Goal: Task Accomplishment & Management: Use online tool/utility

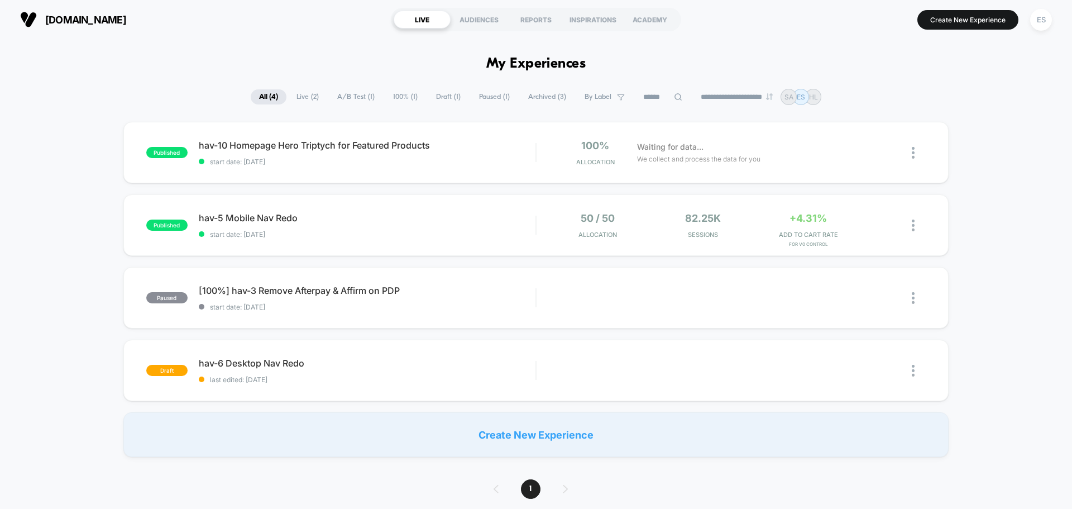
click at [272, 97] on span "All ( 4 )" at bounding box center [269, 96] width 36 height 15
click at [1045, 21] on div "ES" at bounding box center [1041, 20] width 22 height 22
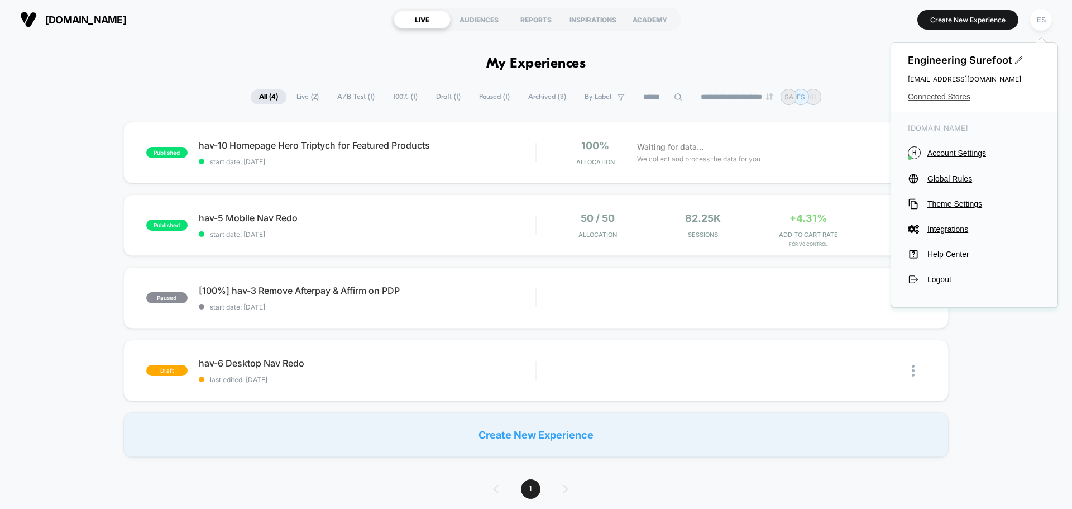
click at [956, 99] on span "Connected Stores" at bounding box center [974, 96] width 133 height 9
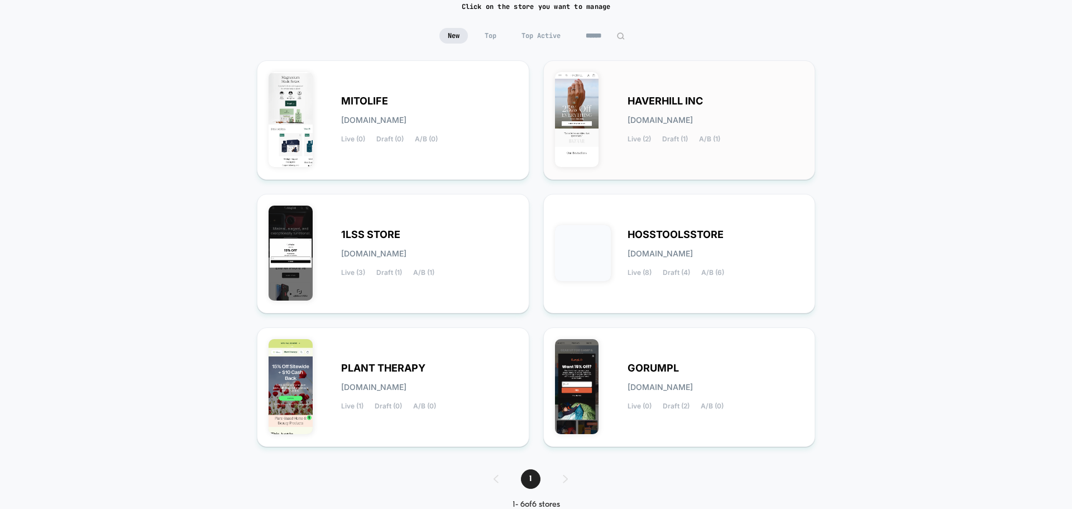
scroll to position [118, 0]
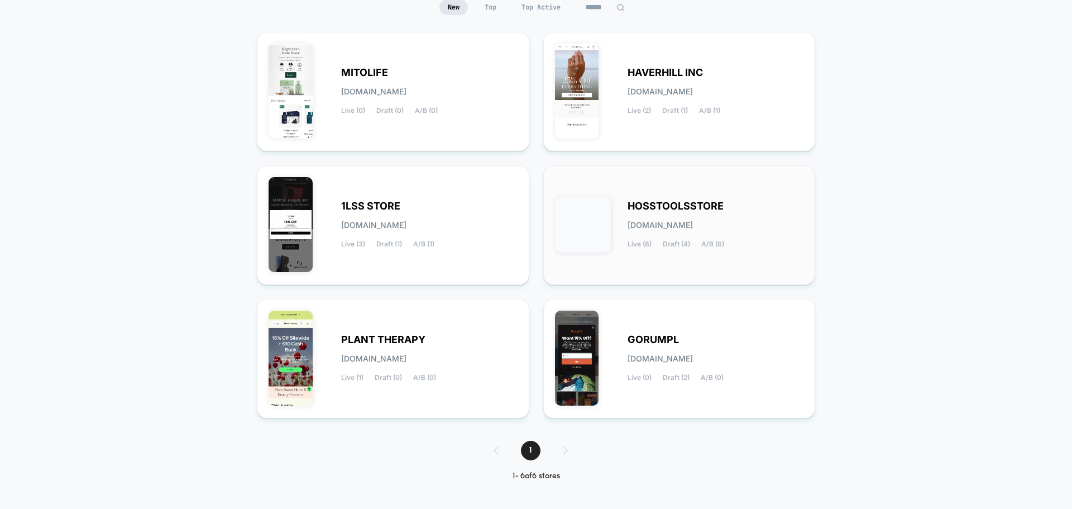
click at [740, 191] on div "HOSSTOOLSSTORE [DOMAIN_NAME] Live (8) Draft (4) A/B (6)" at bounding box center [679, 225] width 249 height 96
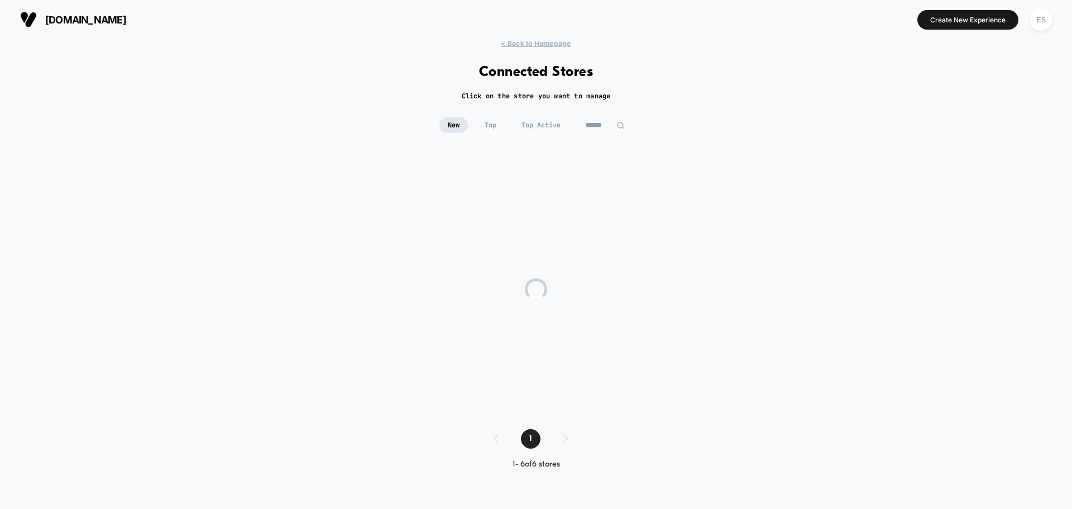
scroll to position [0, 0]
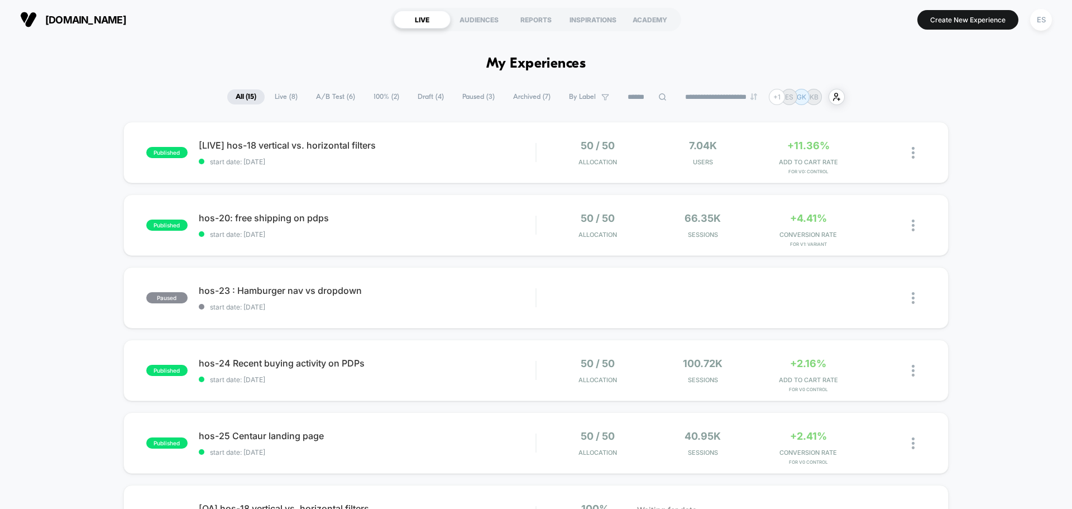
click at [278, 95] on span "Live ( 8 )" at bounding box center [286, 96] width 40 height 15
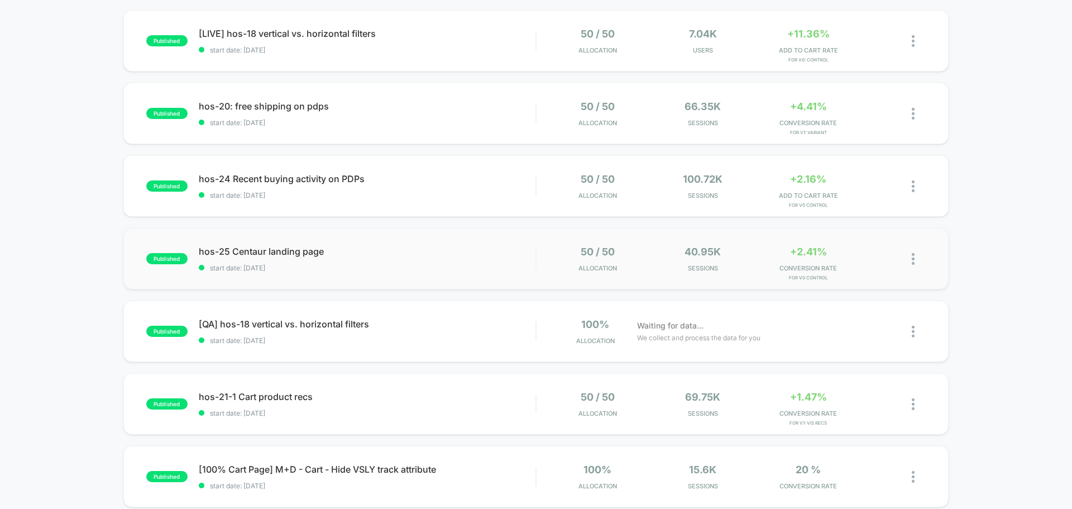
scroll to position [168, 0]
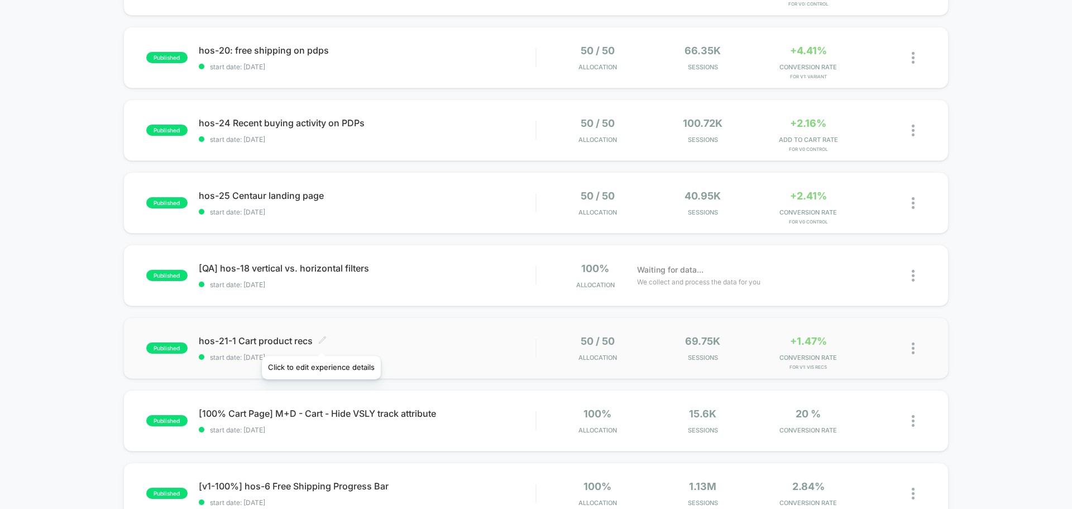
click at [321, 342] on icon at bounding box center [322, 339] width 7 height 7
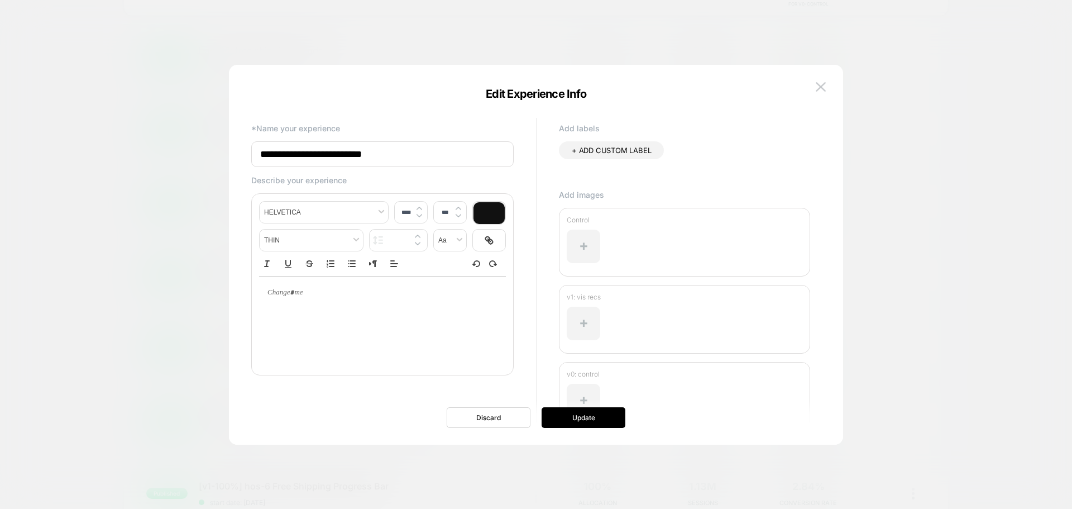
click at [194, 338] on div at bounding box center [536, 254] width 1072 height 509
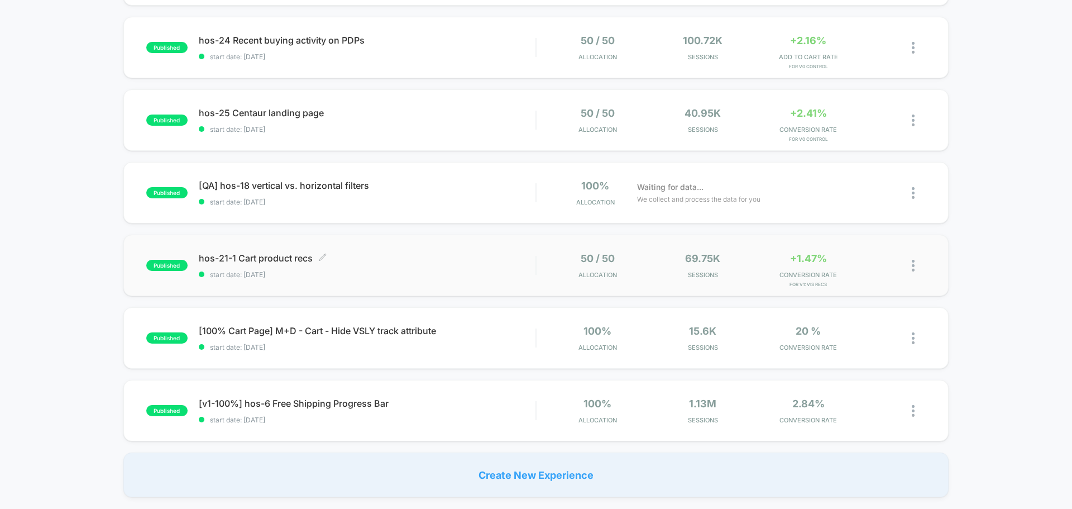
scroll to position [279, 0]
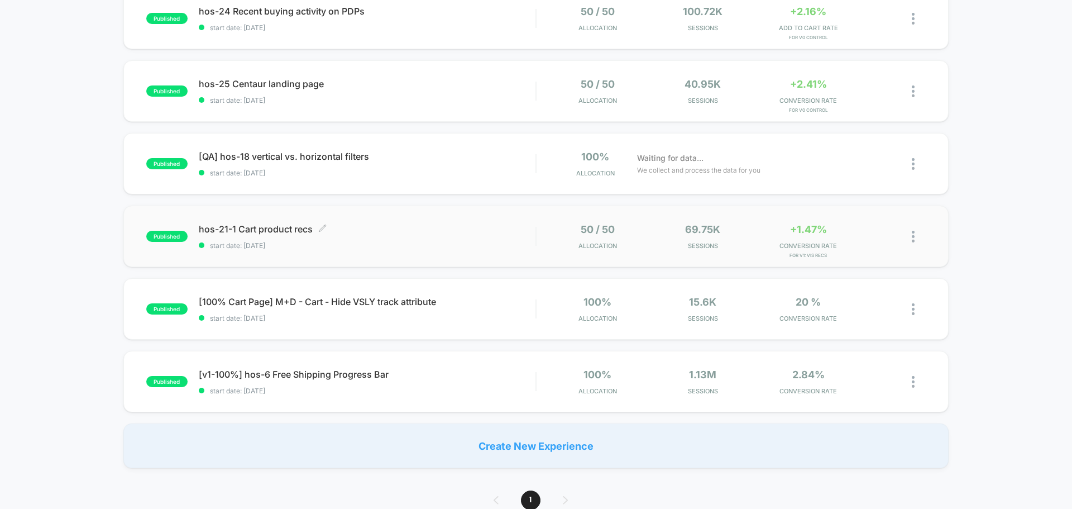
click at [235, 230] on span "hos-21-1 Cart product recs Click to edit experience details" at bounding box center [367, 228] width 337 height 11
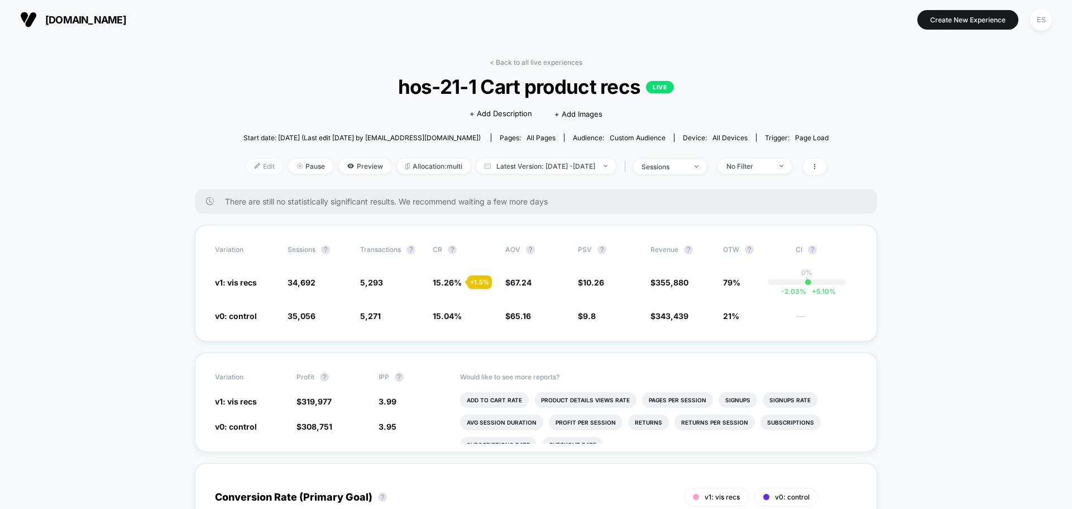
click at [255, 165] on img at bounding box center [258, 166] width 6 height 6
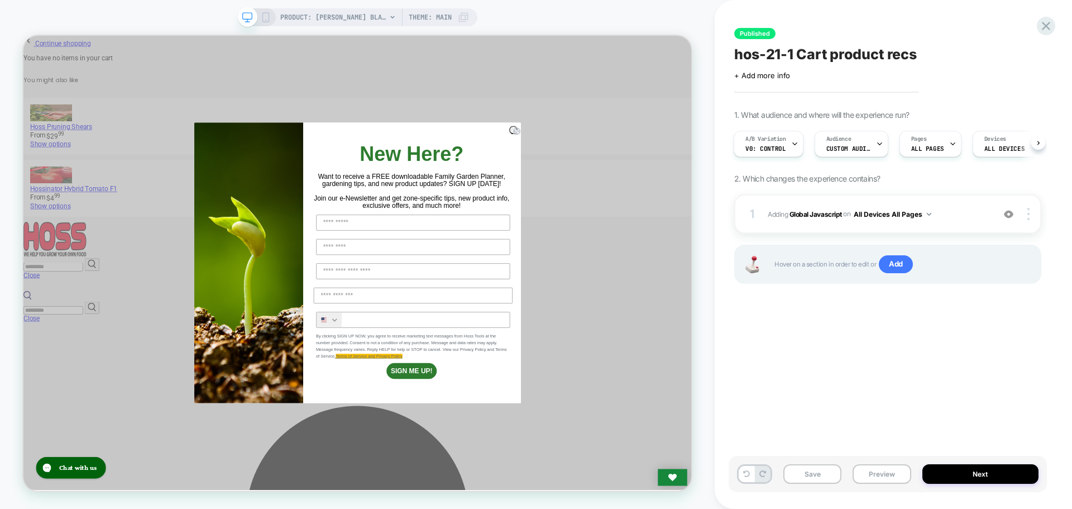
click at [950, 460] on div "Save Preview Next" at bounding box center [888, 474] width 318 height 36
click at [951, 465] on button "Next" at bounding box center [980, 474] width 117 height 20
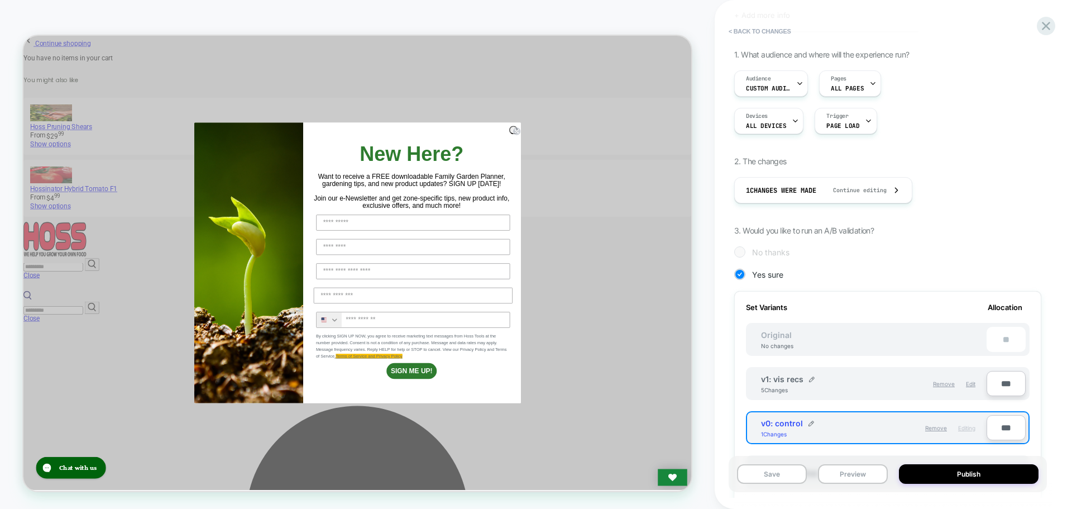
scroll to position [168, 0]
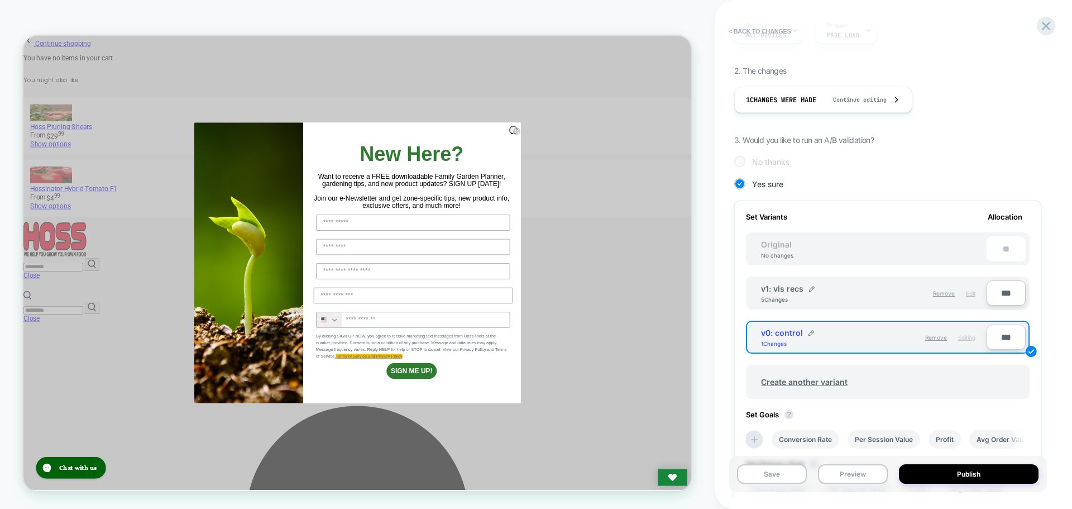
click at [970, 294] on span "Edit" at bounding box center [970, 293] width 9 height 7
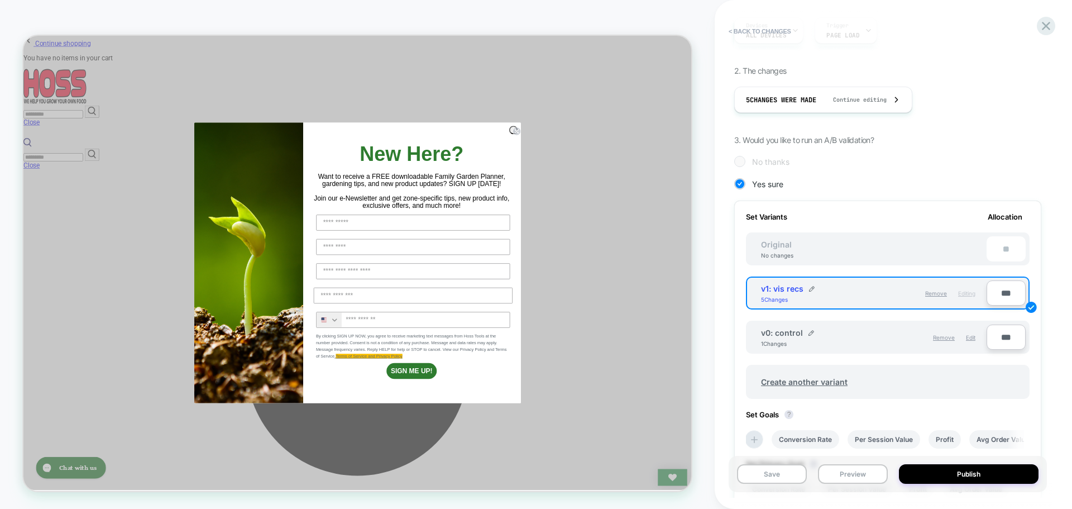
scroll to position [0, 0]
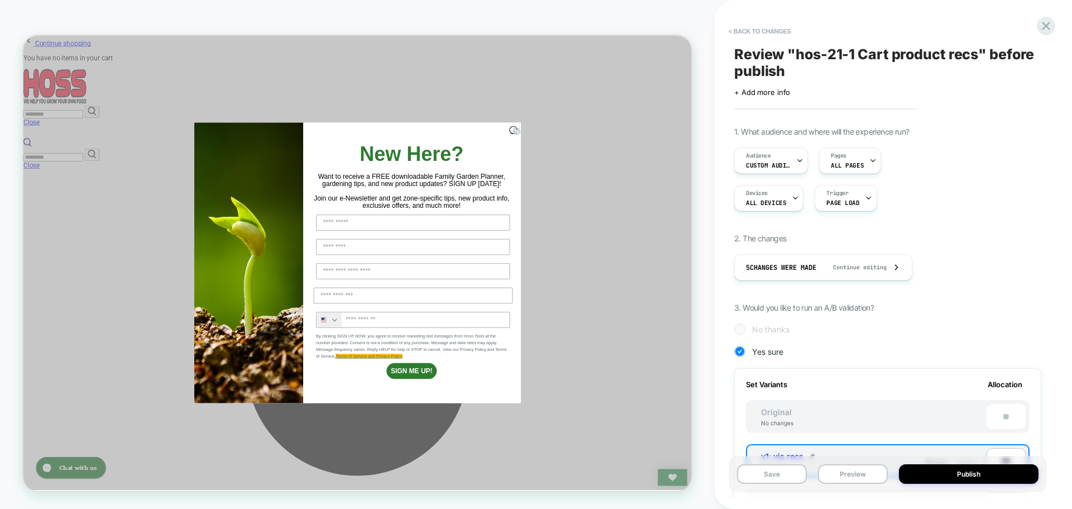
click at [763, 19] on div "Review " hos-21-1 Cart product recs " before publish Click to edit experience d…" at bounding box center [888, 254] width 318 height 486
click at [764, 36] on button "< Back to changes" at bounding box center [760, 31] width 74 height 18
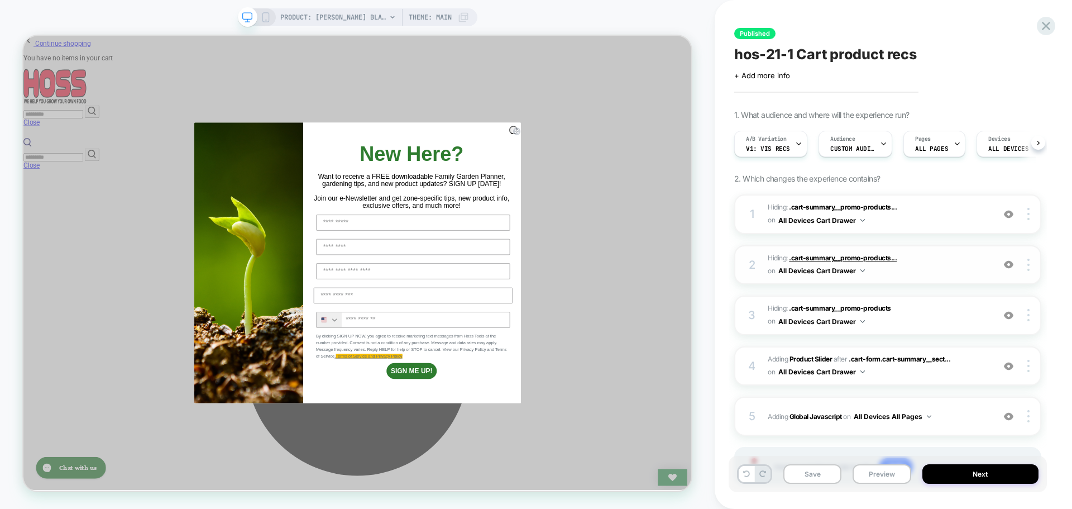
scroll to position [0, 1]
click at [898, 362] on span ".cart-form.cart-summary__sect..." at bounding box center [900, 359] width 102 height 8
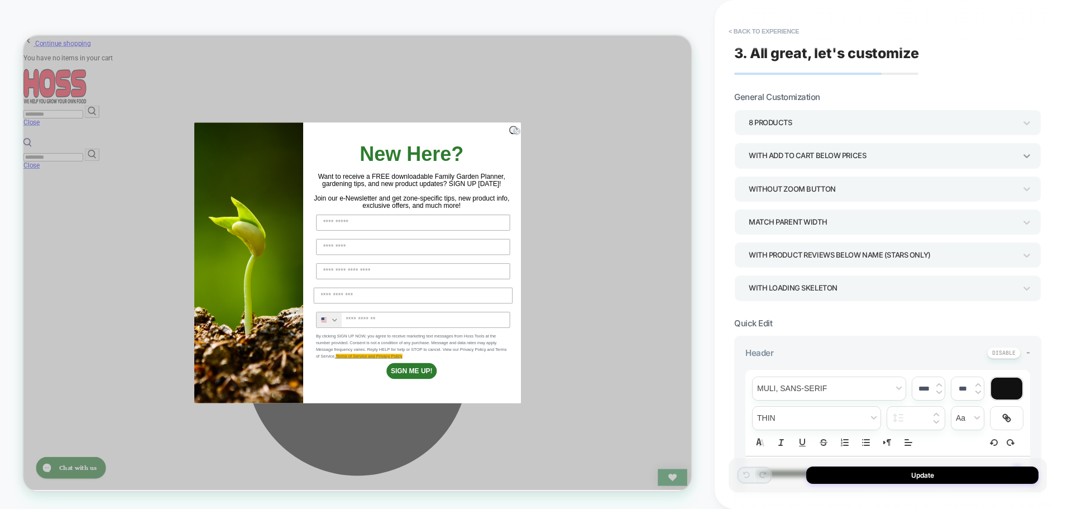
click at [1029, 159] on icon at bounding box center [1026, 155] width 11 height 11
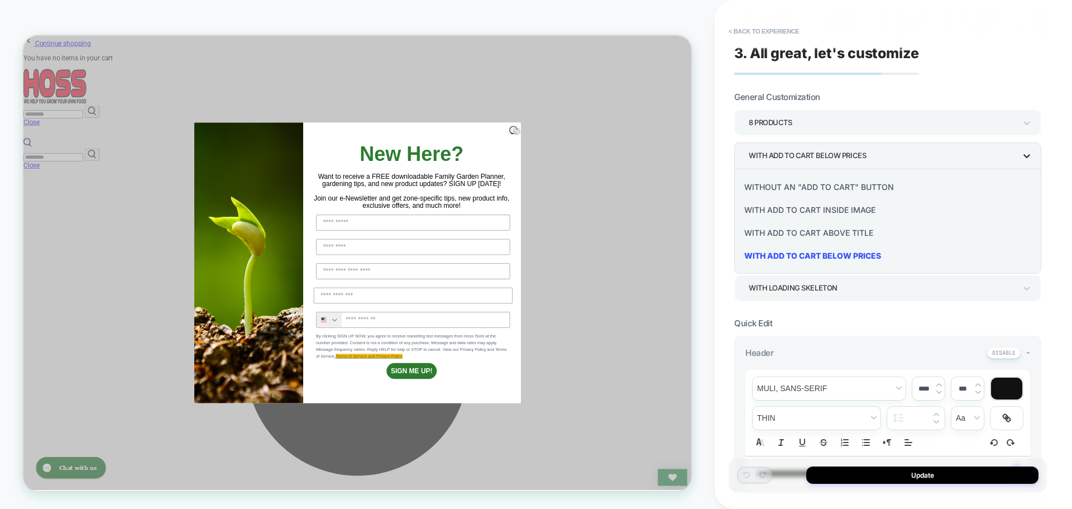
click at [1029, 159] on div at bounding box center [536, 254] width 1072 height 509
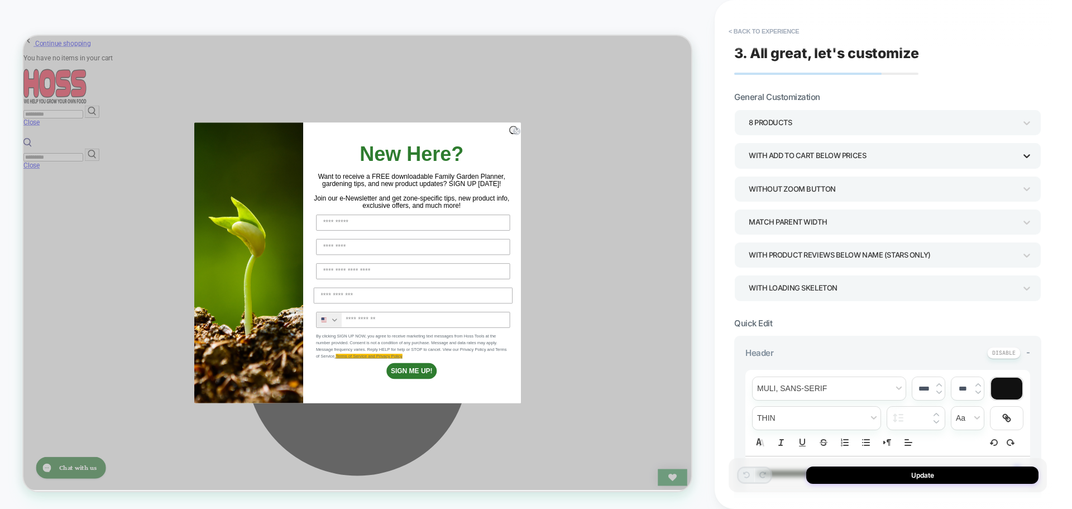
click at [1029, 159] on icon at bounding box center [1026, 155] width 11 height 11
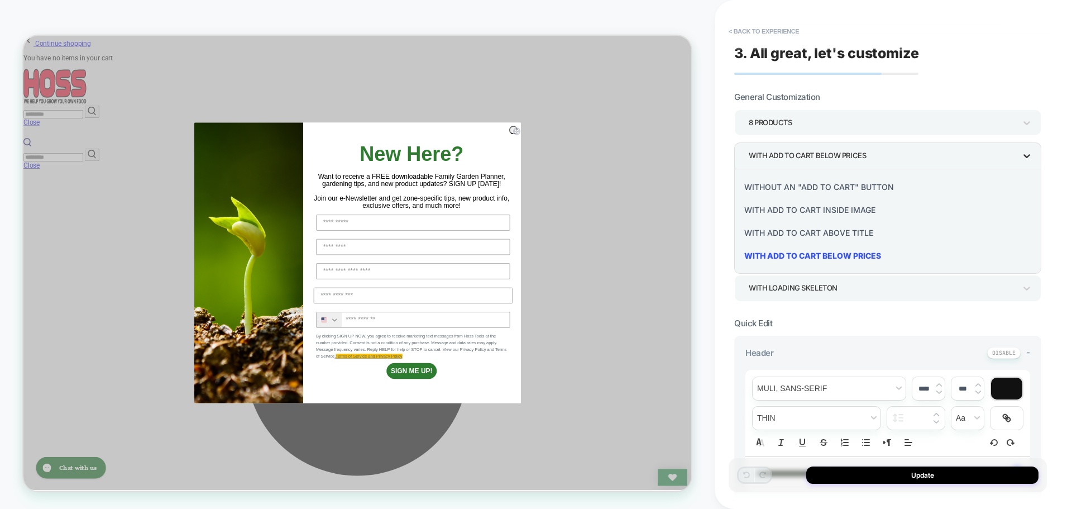
click at [1029, 159] on div at bounding box center [536, 254] width 1072 height 509
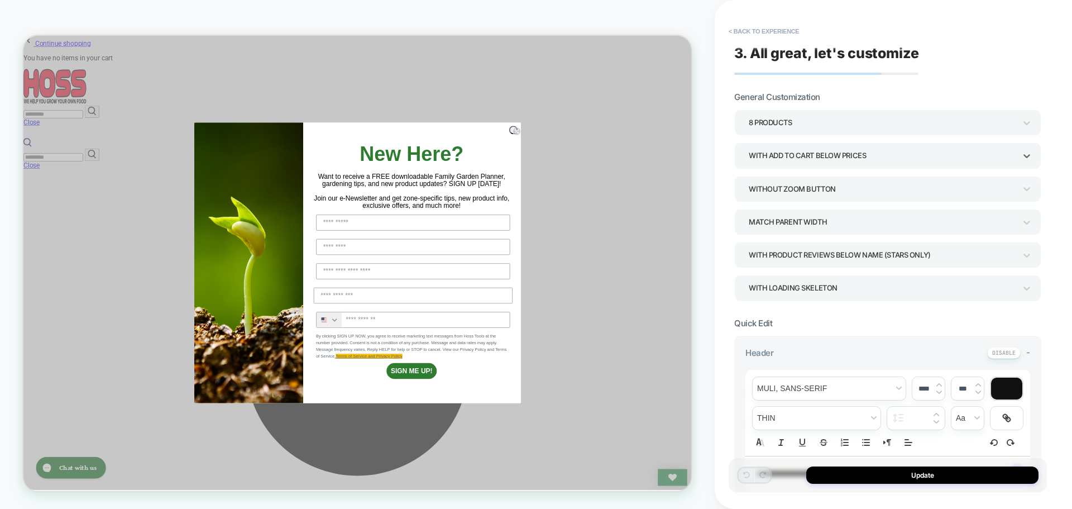
click at [837, 151] on div "With add to cart below prices" at bounding box center [882, 155] width 267 height 15
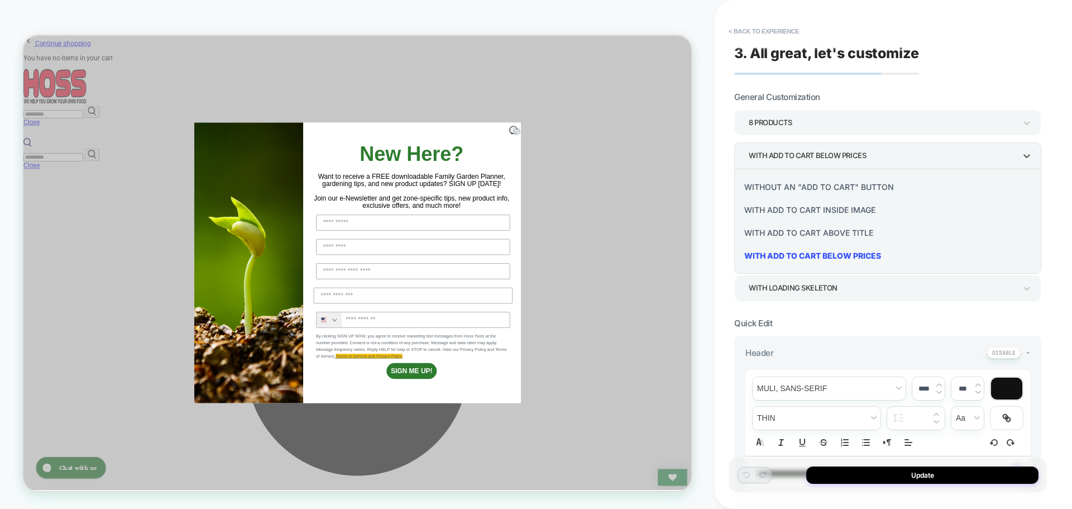
click at [801, 260] on div "With add to cart below prices" at bounding box center [888, 255] width 298 height 23
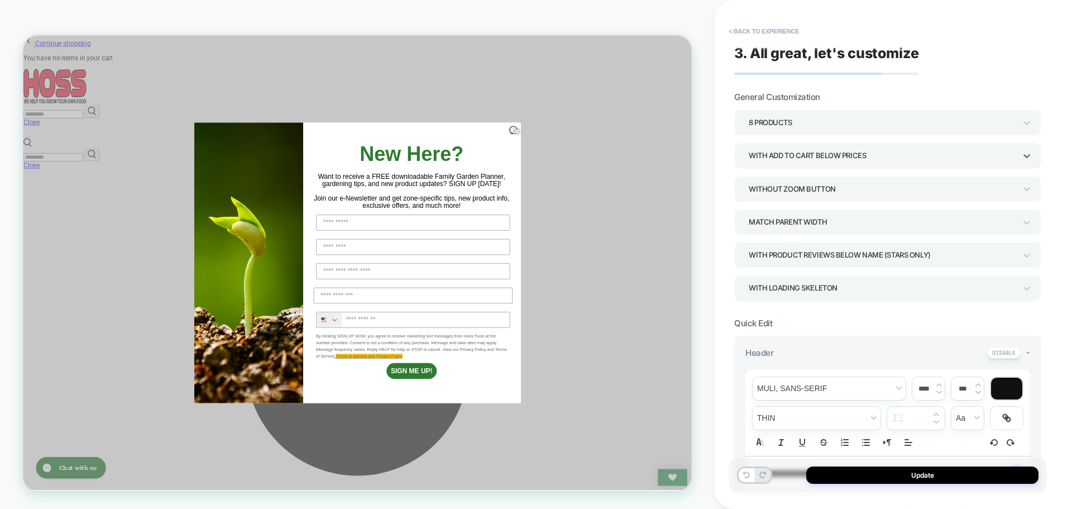
click at [809, 194] on div "Without Zoom Button" at bounding box center [882, 188] width 267 height 15
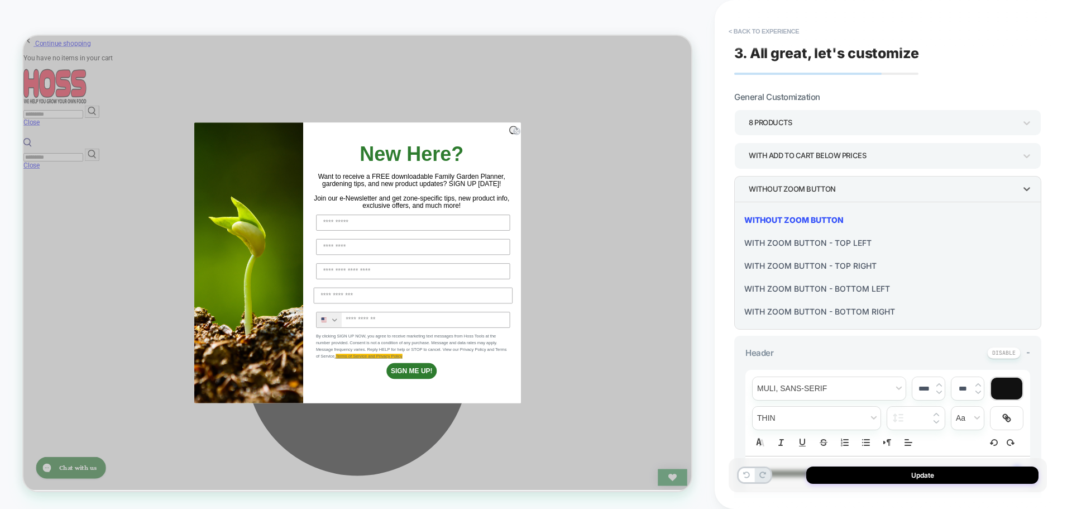
click at [809, 194] on div at bounding box center [536, 254] width 1072 height 509
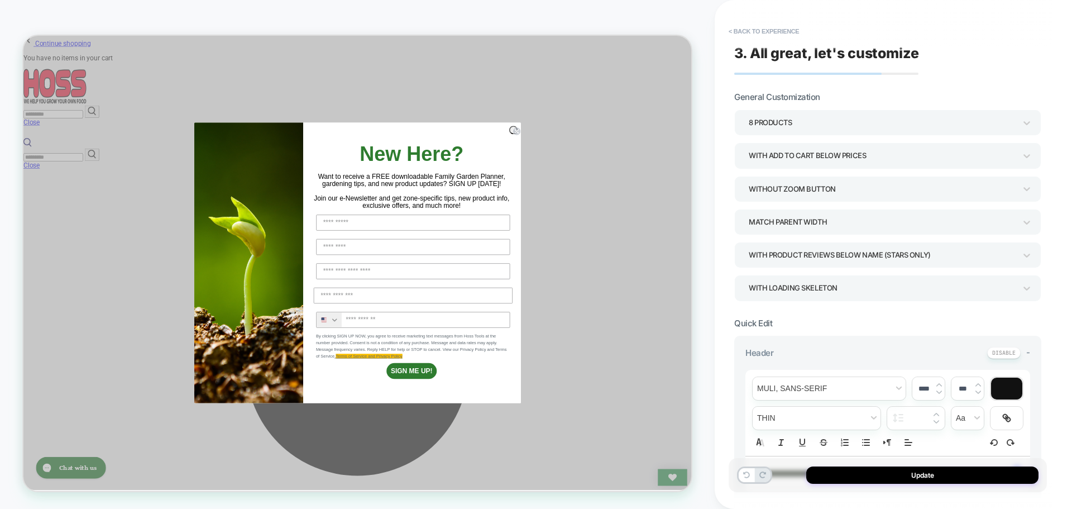
click at [800, 226] on div "Match Parent Width" at bounding box center [882, 221] width 267 height 15
click at [800, 226] on div at bounding box center [536, 254] width 1072 height 509
click at [811, 258] on div "With Product Reviews Below Name (Stars Only)" at bounding box center [882, 254] width 267 height 15
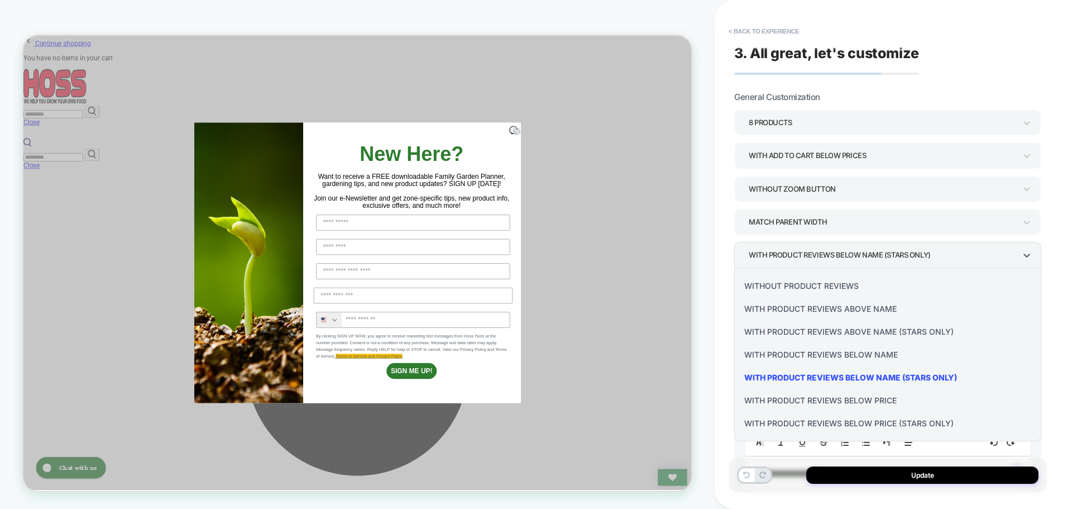
click at [811, 258] on div at bounding box center [536, 254] width 1072 height 509
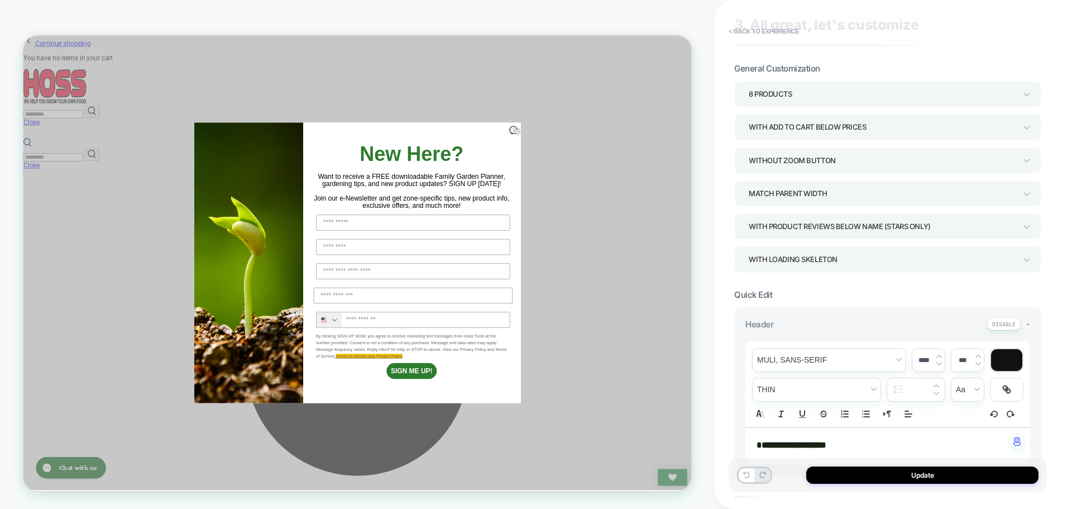
scroll to position [0, 0]
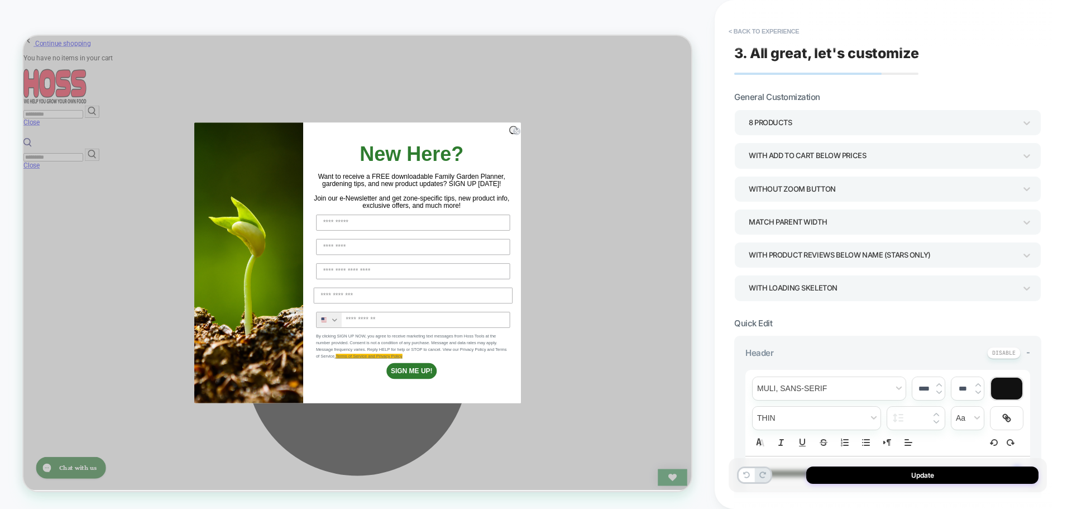
click at [805, 163] on div "With add to cart below prices" at bounding box center [882, 155] width 267 height 15
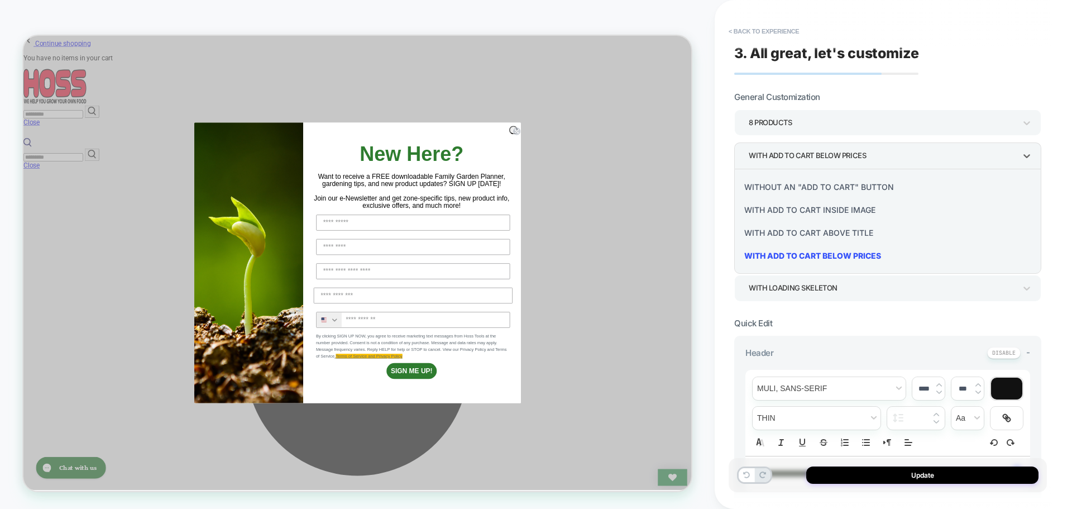
click at [805, 163] on div at bounding box center [536, 254] width 1072 height 509
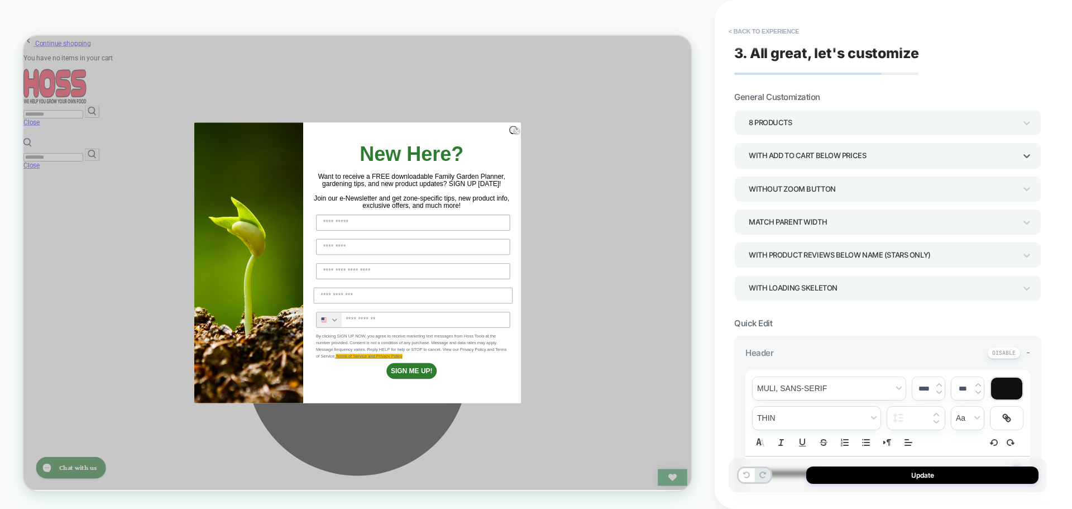
click at [805, 163] on div "With add to cart below prices" at bounding box center [882, 155] width 267 height 15
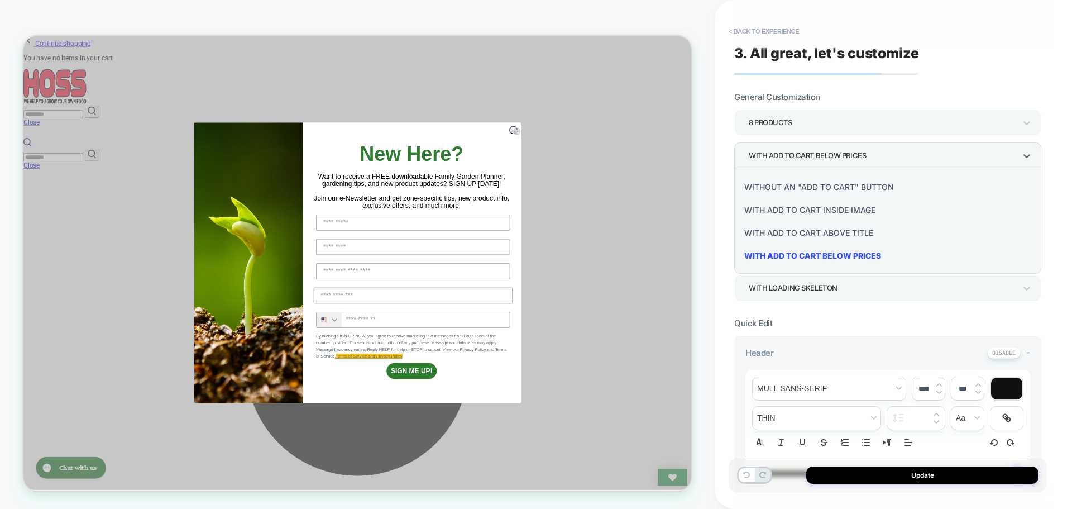
click at [805, 163] on div at bounding box center [536, 254] width 1072 height 509
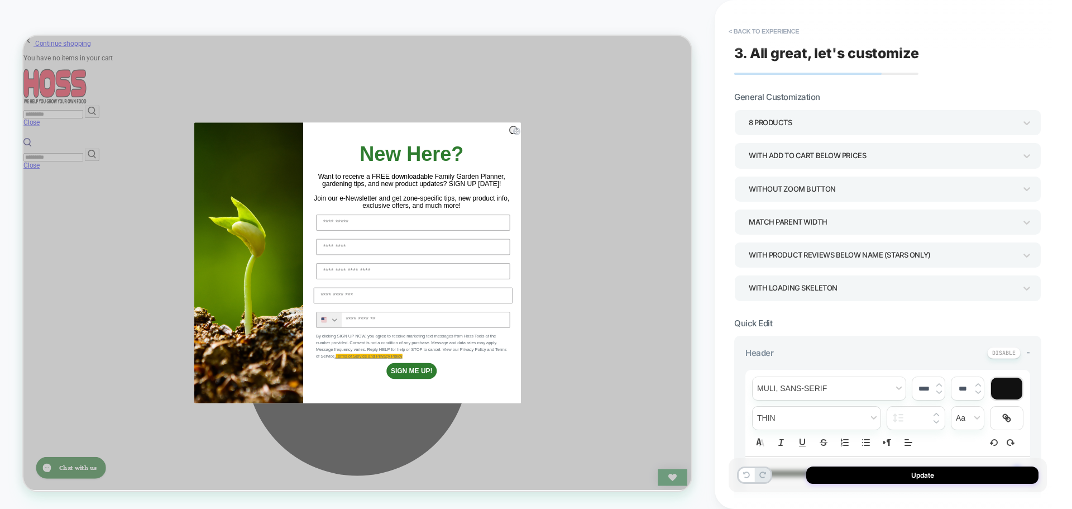
click at [805, 163] on div "With add to cart below prices" at bounding box center [882, 155] width 267 height 15
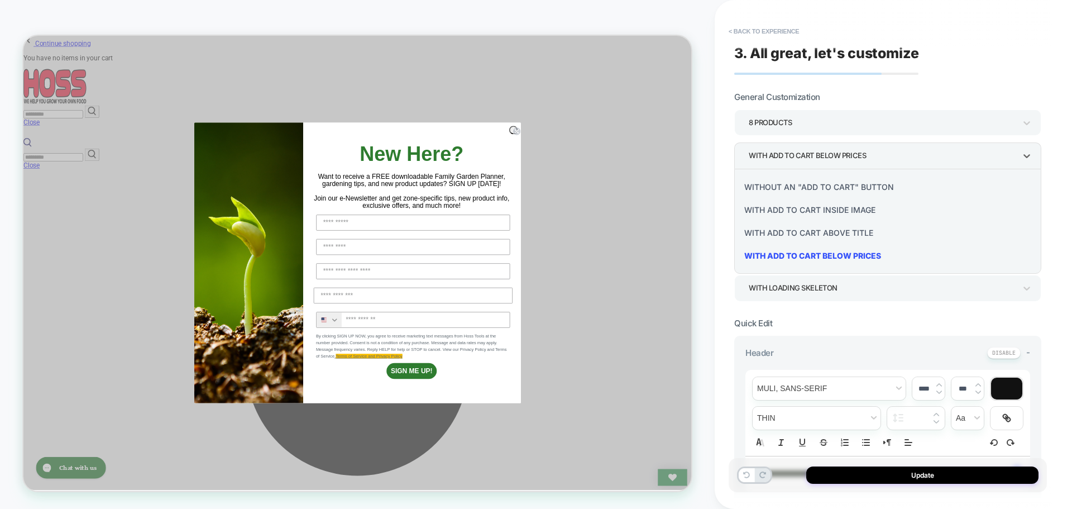
click at [805, 163] on div at bounding box center [536, 254] width 1072 height 509
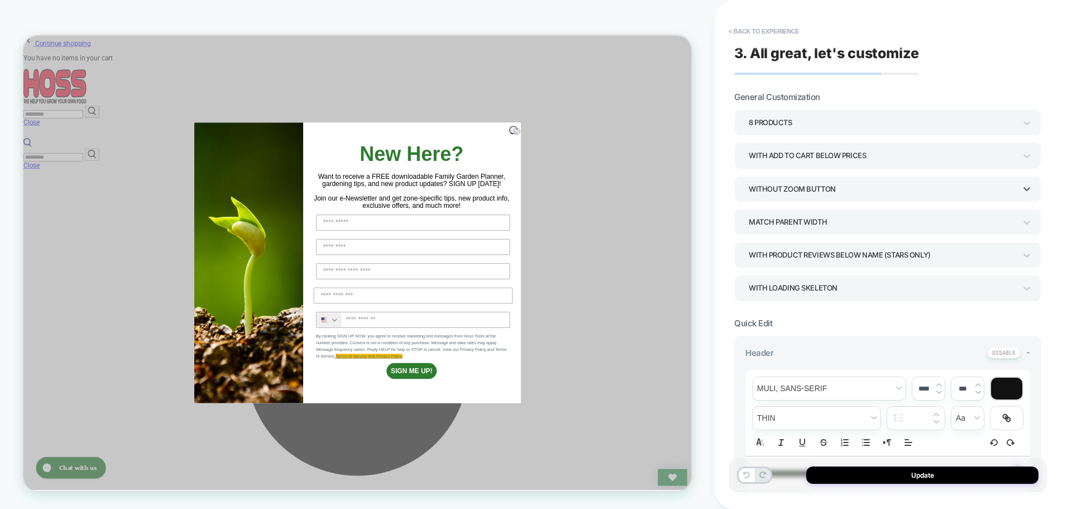
click at [816, 192] on div "Without Zoom Button" at bounding box center [882, 188] width 267 height 15
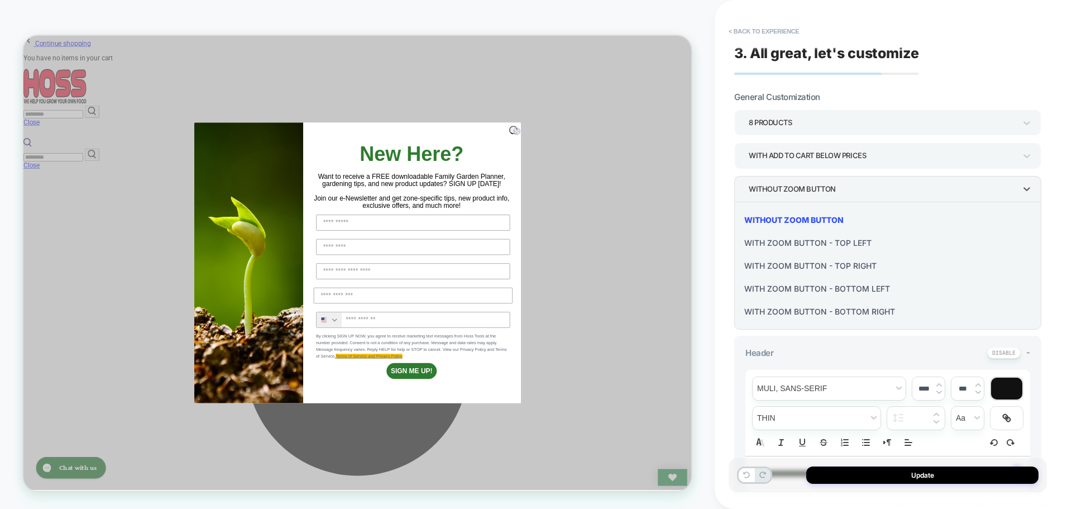
click at [816, 192] on div at bounding box center [536, 254] width 1072 height 509
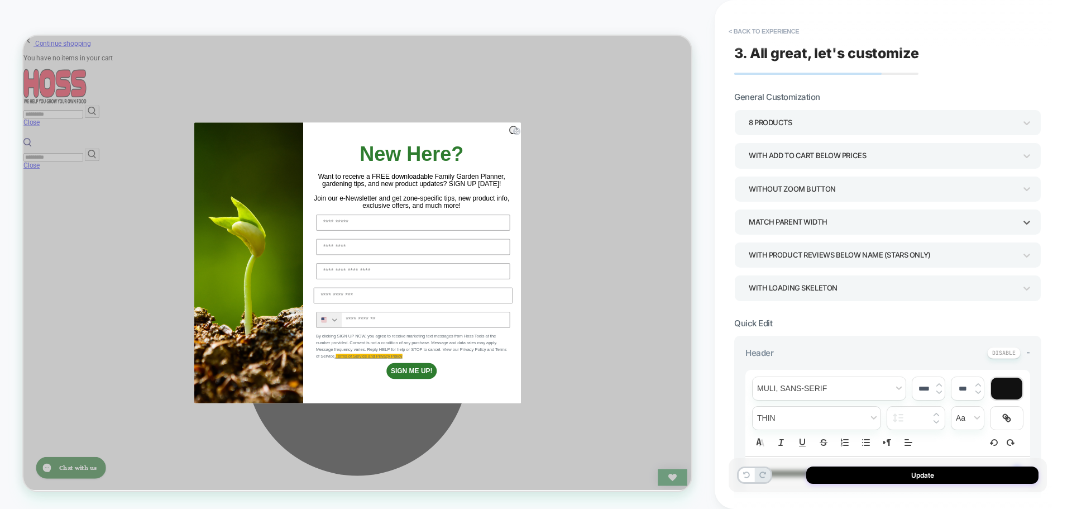
click at [817, 215] on div "Match Parent Width" at bounding box center [882, 221] width 267 height 15
click at [817, 215] on div at bounding box center [536, 254] width 1072 height 509
click at [821, 257] on div "With Product Reviews Below Name (Stars Only)" at bounding box center [882, 254] width 267 height 15
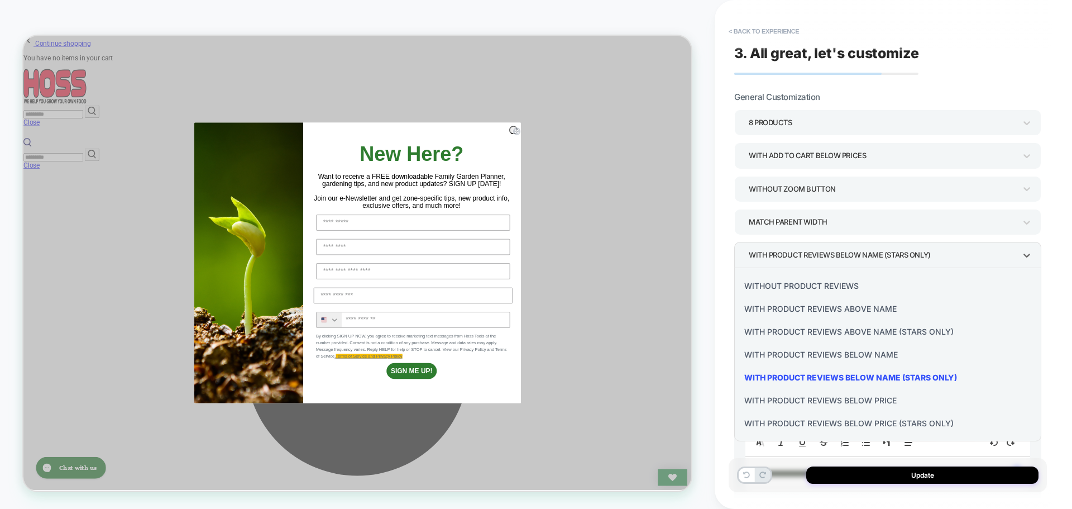
click at [821, 257] on div at bounding box center [536, 254] width 1072 height 509
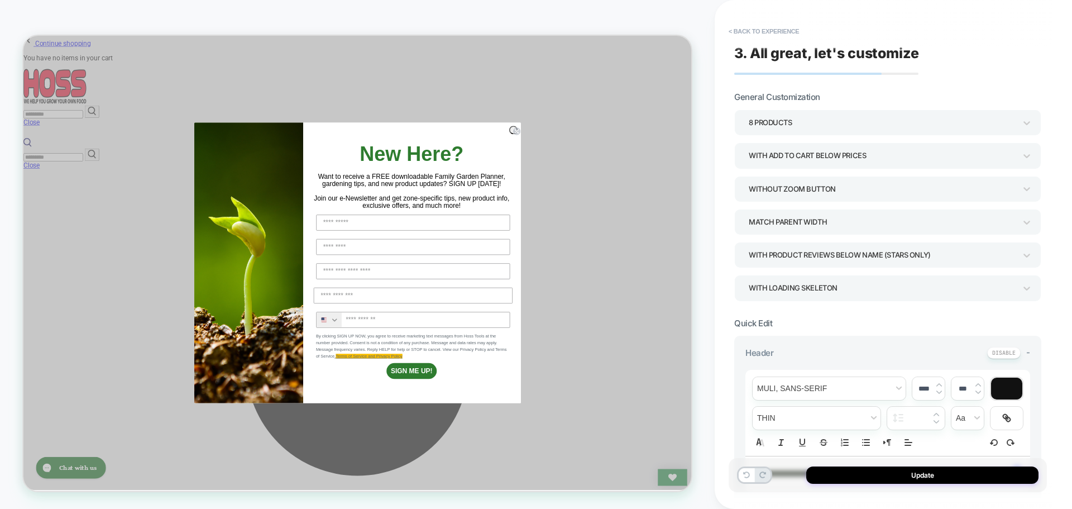
click at [822, 280] on div "WITH LOADING SKELETON" at bounding box center [882, 287] width 267 height 15
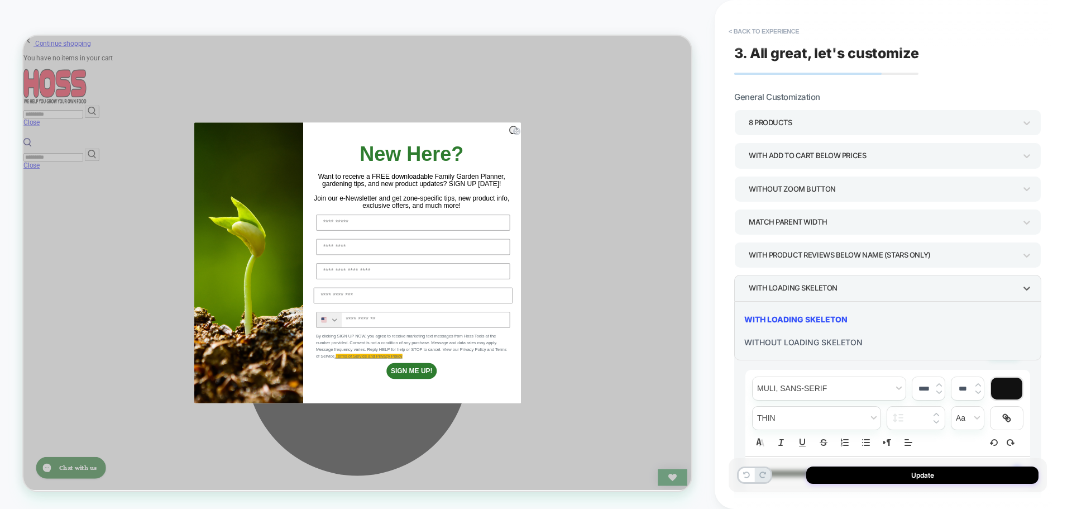
click at [822, 280] on div at bounding box center [536, 254] width 1072 height 509
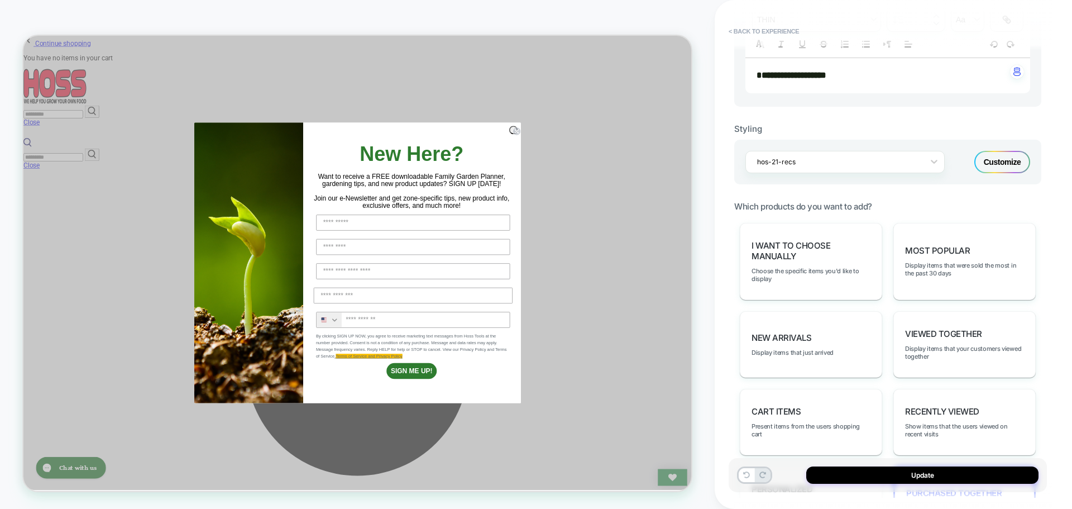
scroll to position [447, 0]
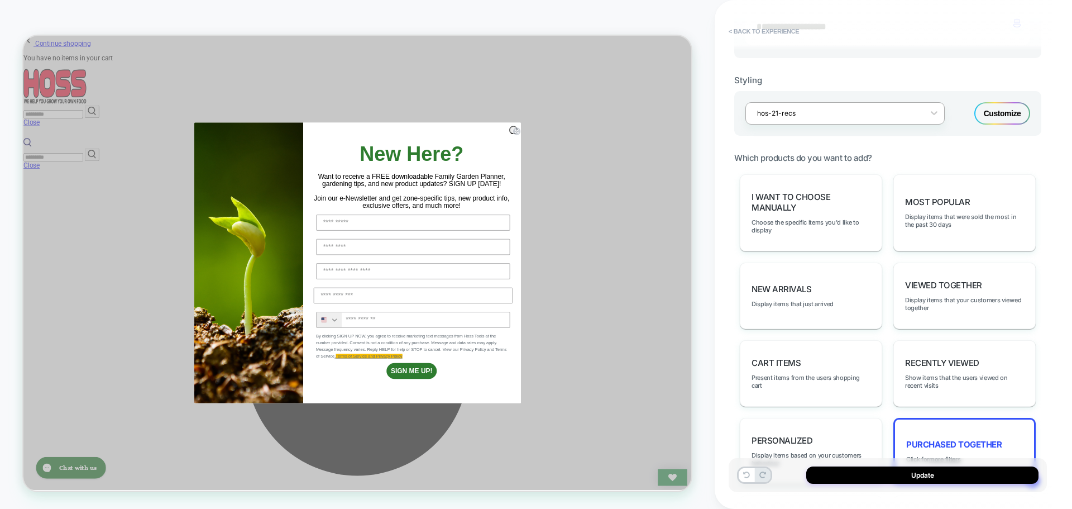
click at [838, 118] on div at bounding box center [837, 113] width 161 height 11
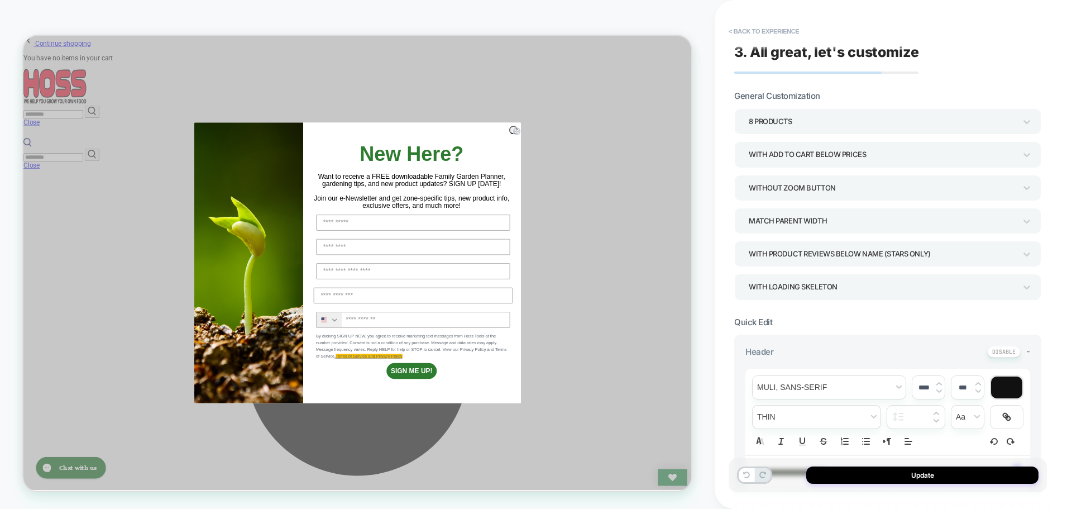
scroll to position [0, 0]
click at [791, 29] on button "< Back to experience" at bounding box center [764, 31] width 82 height 18
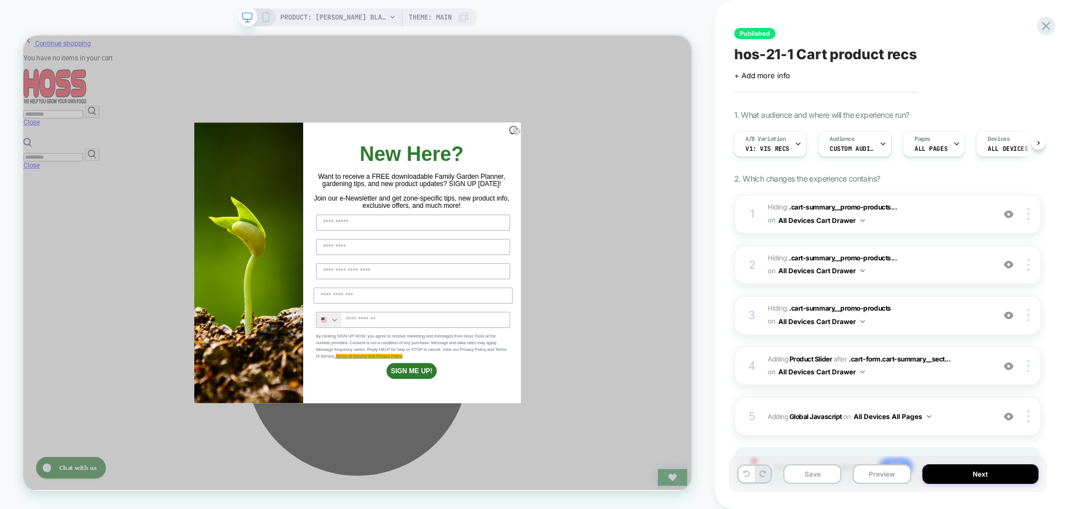
scroll to position [56, 0]
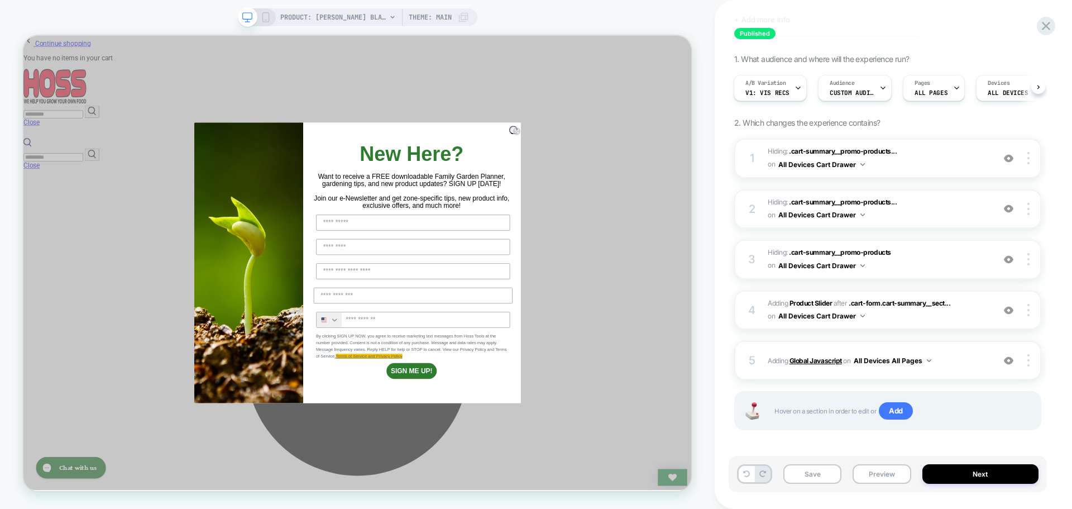
click at [821, 364] on b "Global Javascript" at bounding box center [816, 360] width 52 height 8
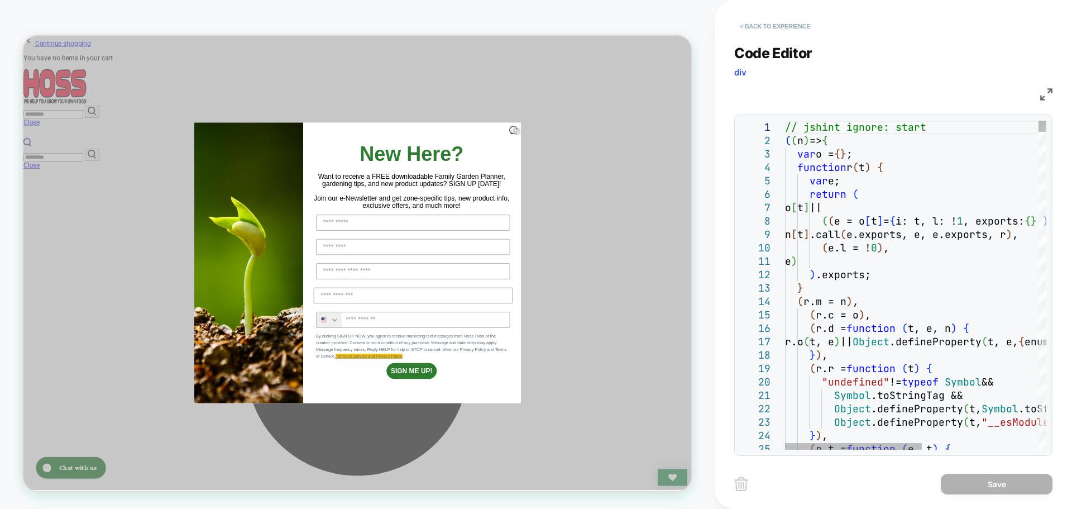
click at [769, 30] on button "< Back to experience" at bounding box center [775, 26] width 82 height 18
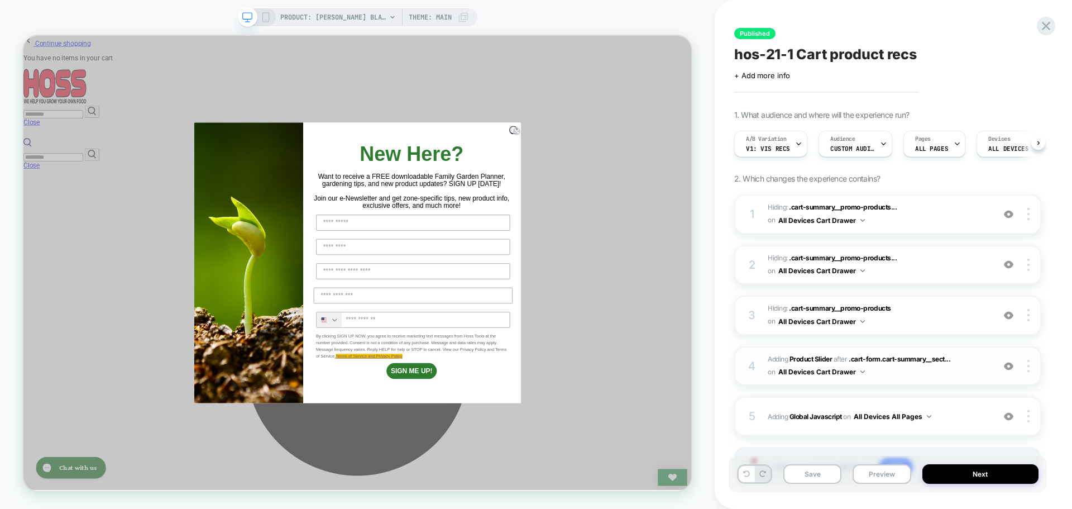
scroll to position [0, 1]
click at [815, 374] on button "All Devices Cart Drawer" at bounding box center [821, 372] width 87 height 14
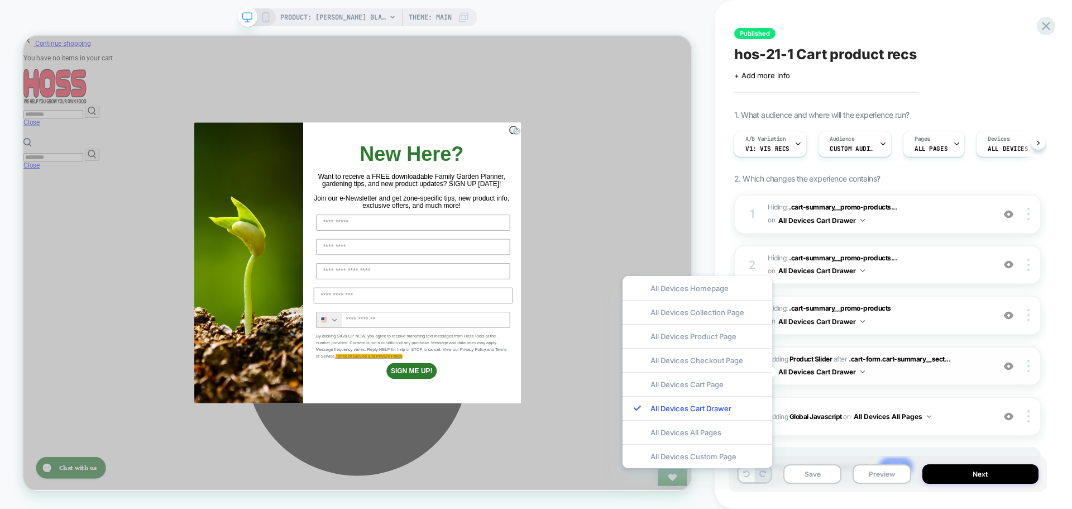
click at [815, 374] on button "All Devices Cart Drawer" at bounding box center [821, 372] width 87 height 14
click at [813, 364] on span "#_loomi_addon_1748630383139_dup1754464350 Adding Product Slider AFTER .cart-for…" at bounding box center [878, 366] width 221 height 26
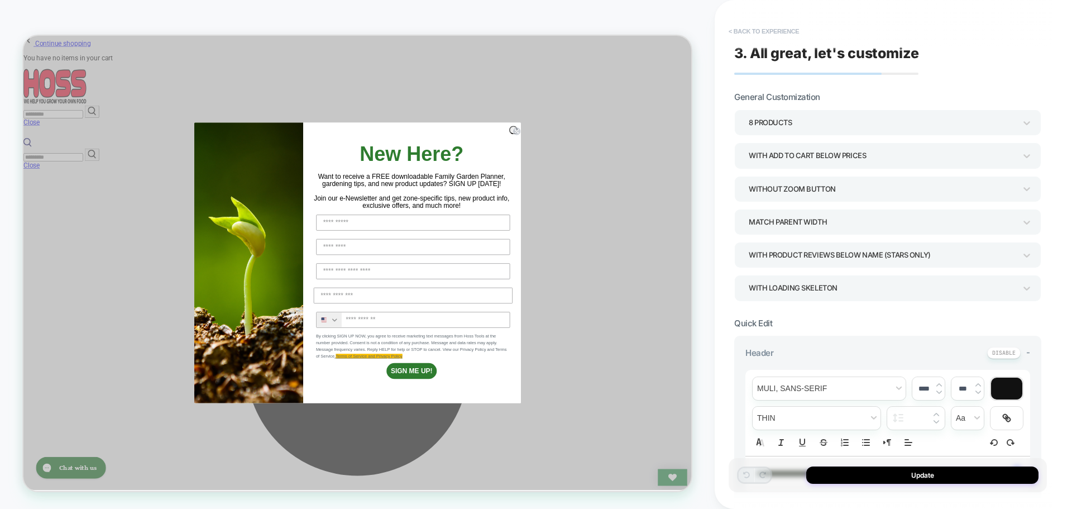
click at [740, 30] on button "< Back to experience" at bounding box center [764, 31] width 82 height 18
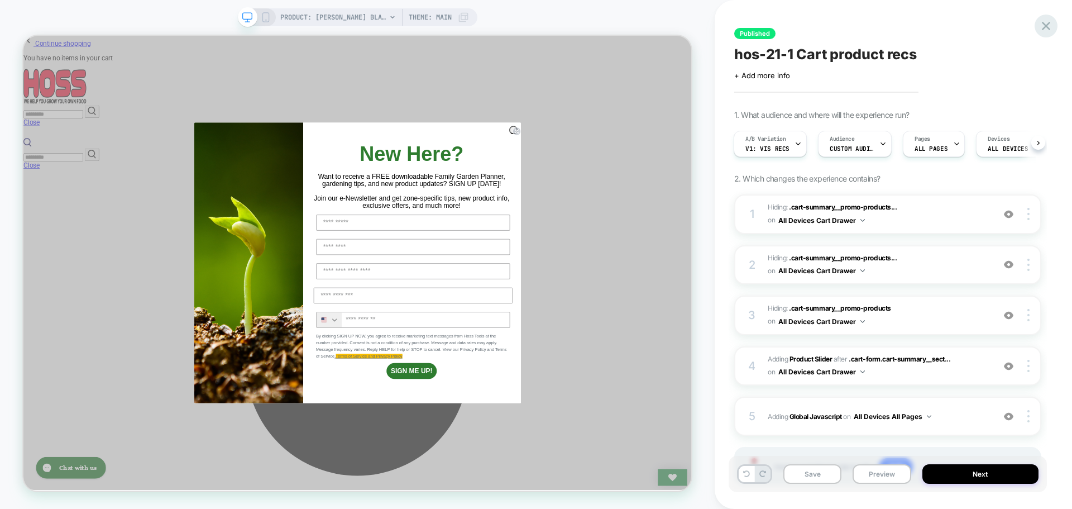
click at [1039, 25] on icon at bounding box center [1046, 25] width 15 height 15
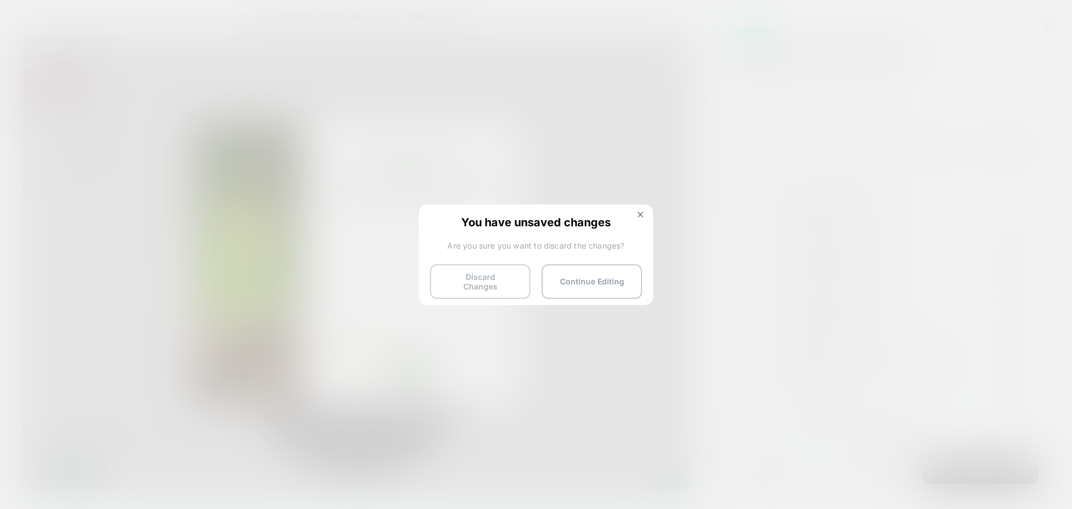
click at [500, 283] on button "Discard Changes" at bounding box center [480, 281] width 101 height 35
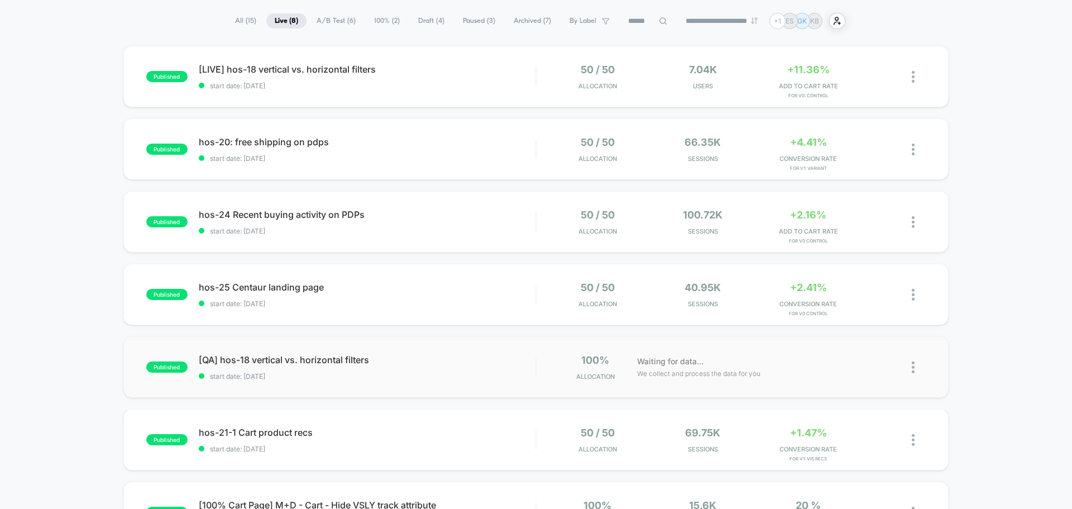
scroll to position [223, 0]
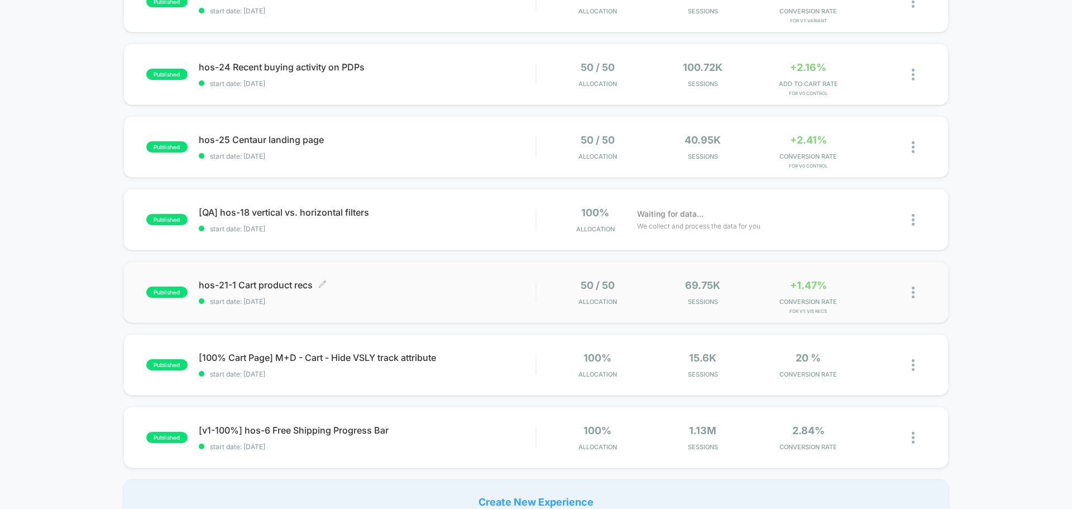
click at [262, 283] on span "hos-21-1 Cart product recs Click to edit experience details" at bounding box center [367, 284] width 337 height 11
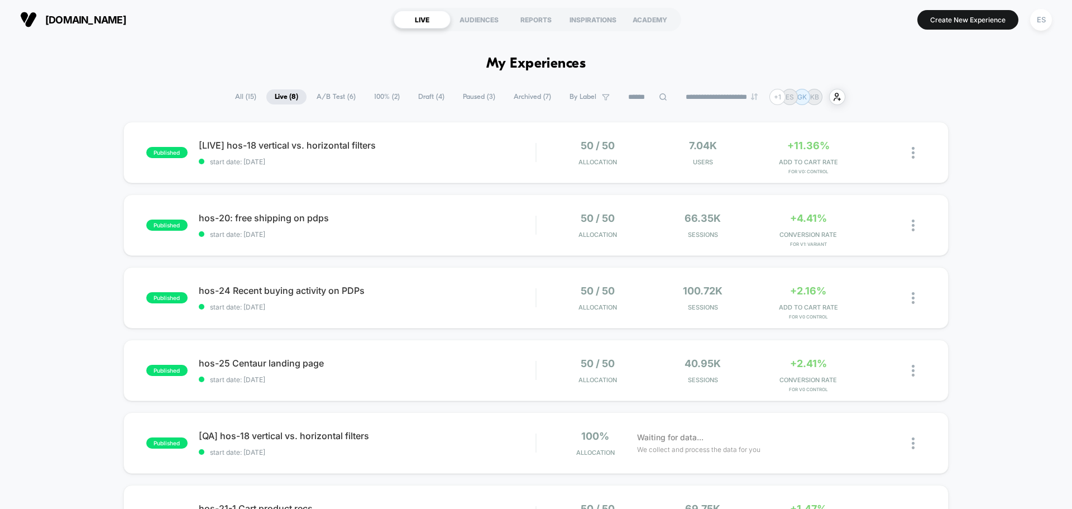
scroll to position [223, 0]
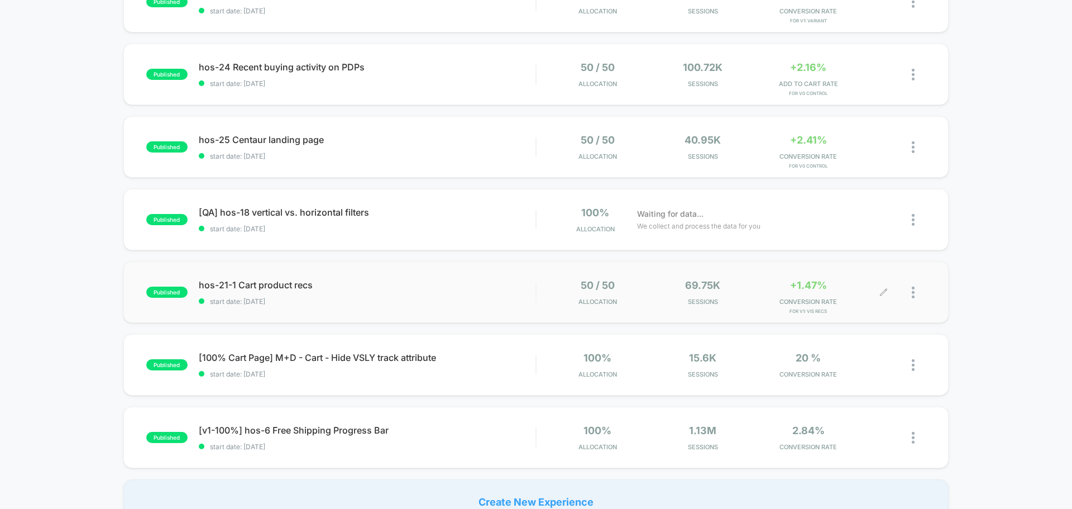
click at [906, 292] on div at bounding box center [905, 292] width 42 height 26
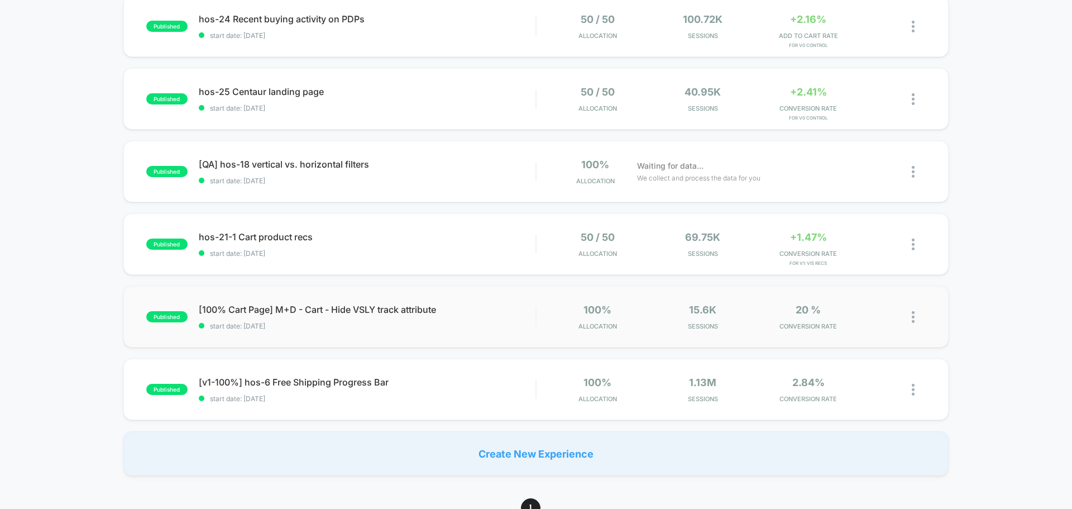
scroll to position [335, 0]
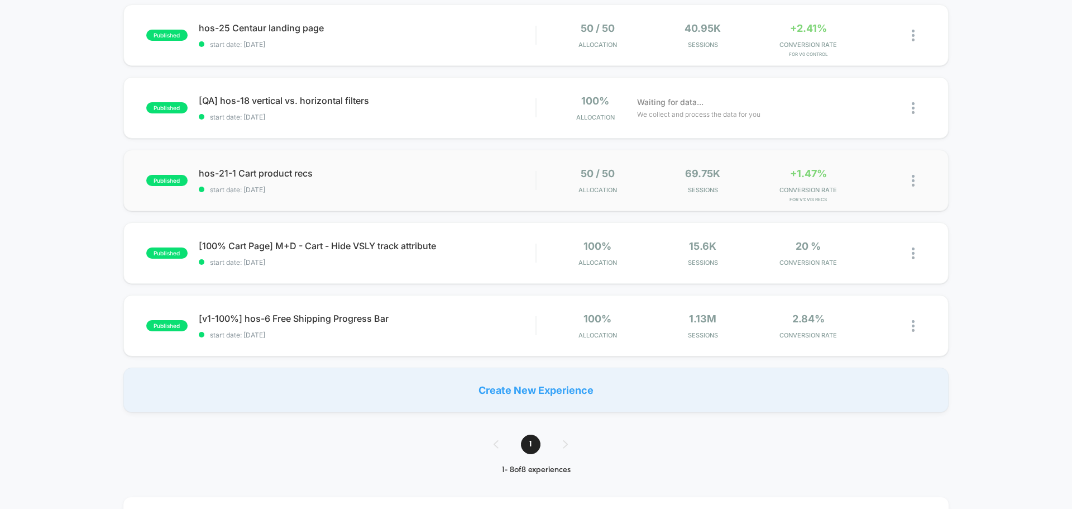
click at [913, 179] on img at bounding box center [913, 181] width 3 height 12
click at [854, 145] on div "Duplicate" at bounding box center [856, 142] width 101 height 25
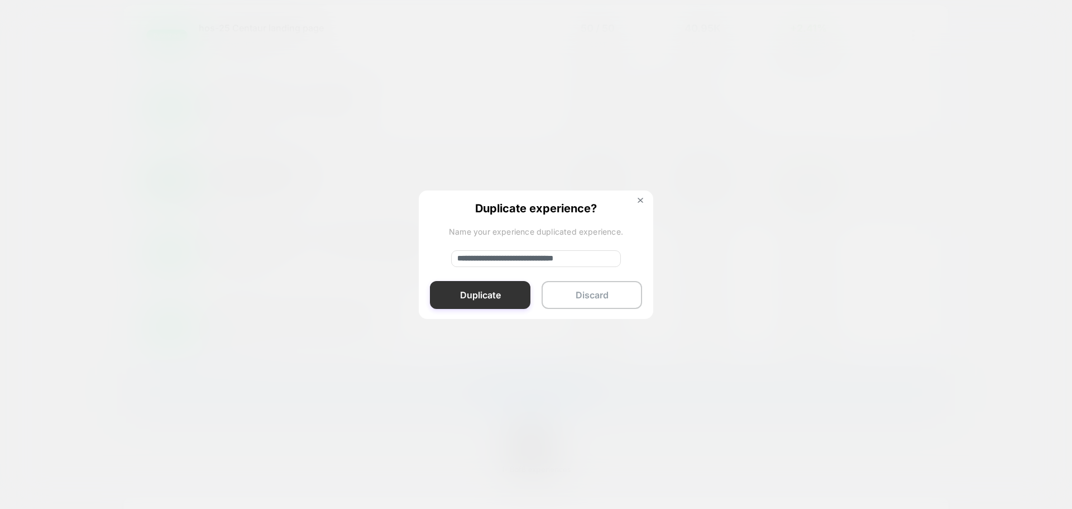
click at [451, 292] on button "Duplicate" at bounding box center [480, 295] width 101 height 28
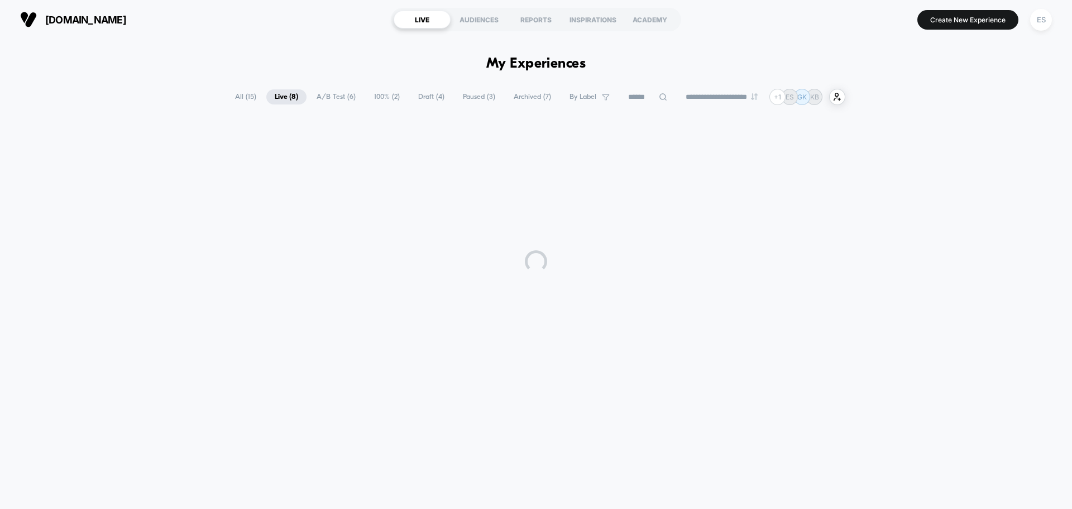
scroll to position [0, 0]
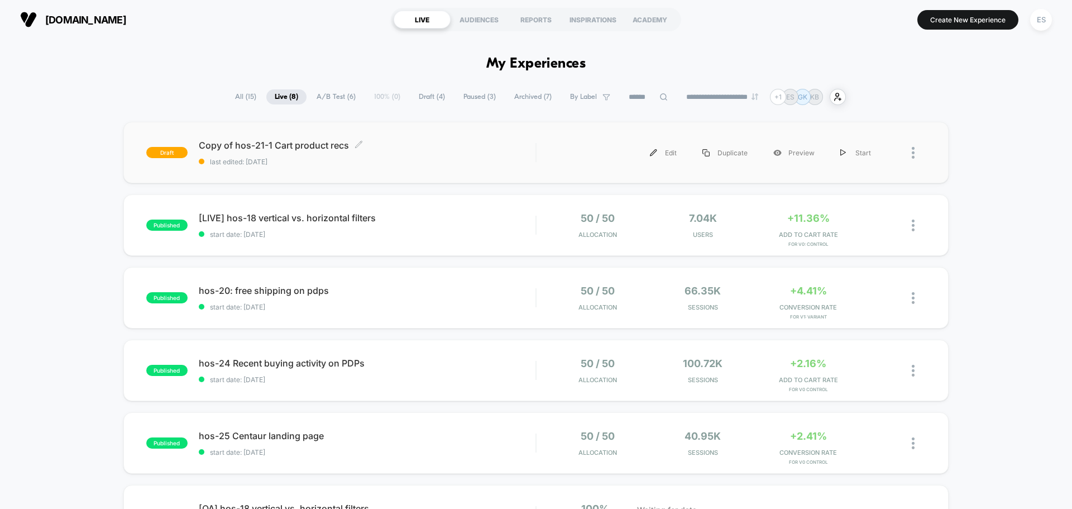
click at [289, 143] on span "Copy of hos-21-1 Cart product recs Click to edit experience details" at bounding box center [367, 145] width 337 height 11
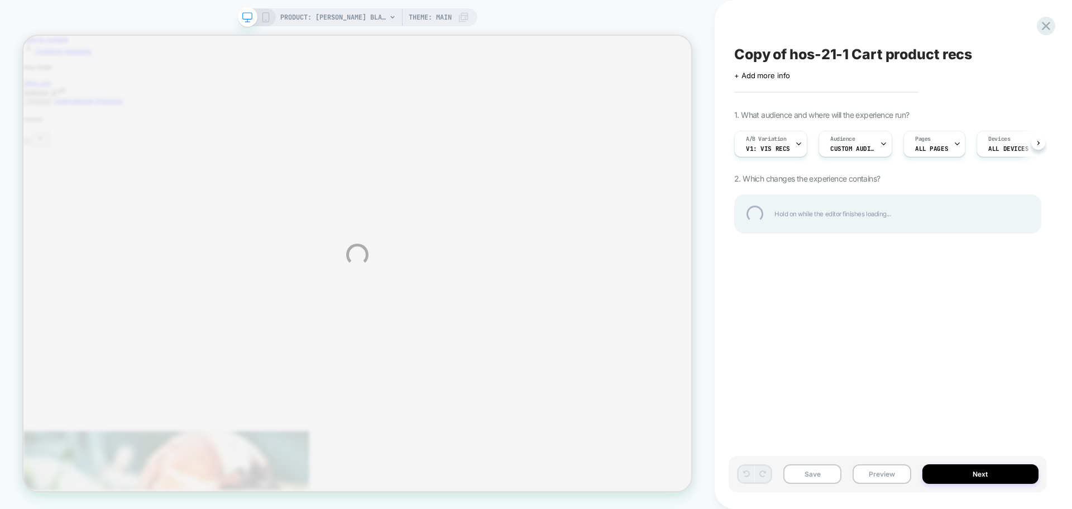
click at [809, 60] on div "Copy of hos-21-1 Cart product recs" at bounding box center [887, 54] width 307 height 17
click at [821, 50] on textarea "**********" at bounding box center [869, 54] width 271 height 17
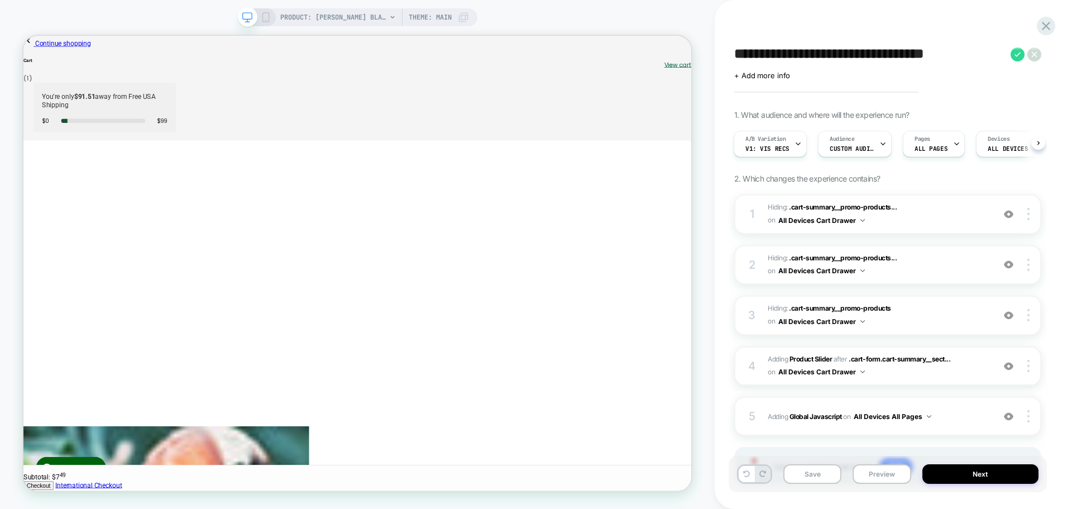
click at [791, 57] on textarea "**********" at bounding box center [869, 54] width 271 height 17
paste textarea "*********"
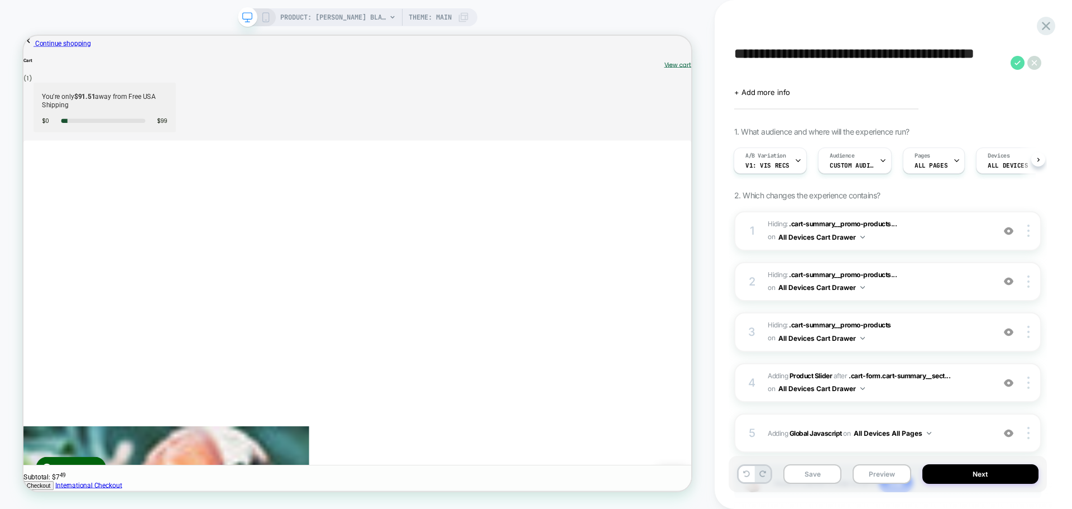
type textarea "**********"
drag, startPoint x: 1016, startPoint y: 61, endPoint x: 998, endPoint y: 117, distance: 58.6
click at [1016, 61] on icon at bounding box center [1018, 63] width 14 height 14
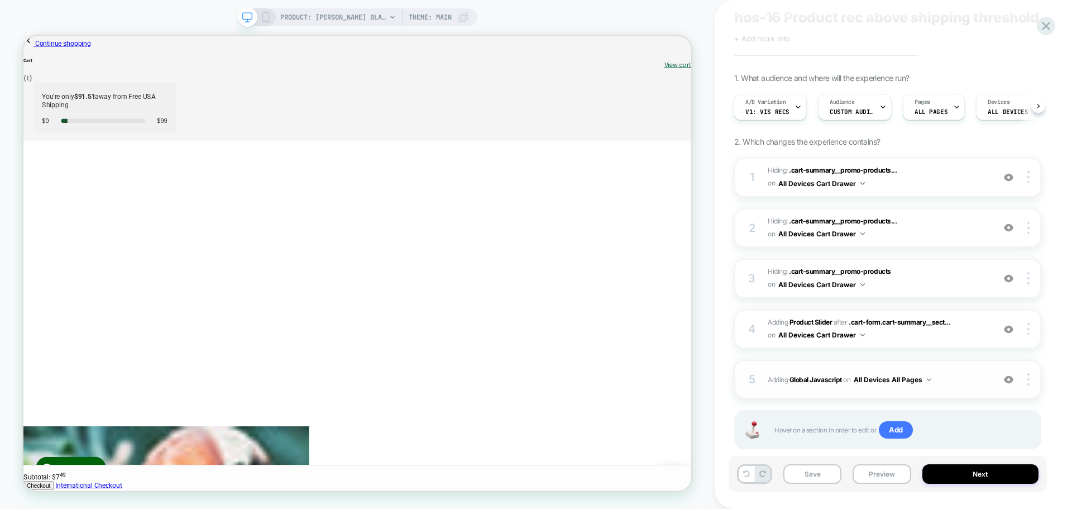
scroll to position [56, 0]
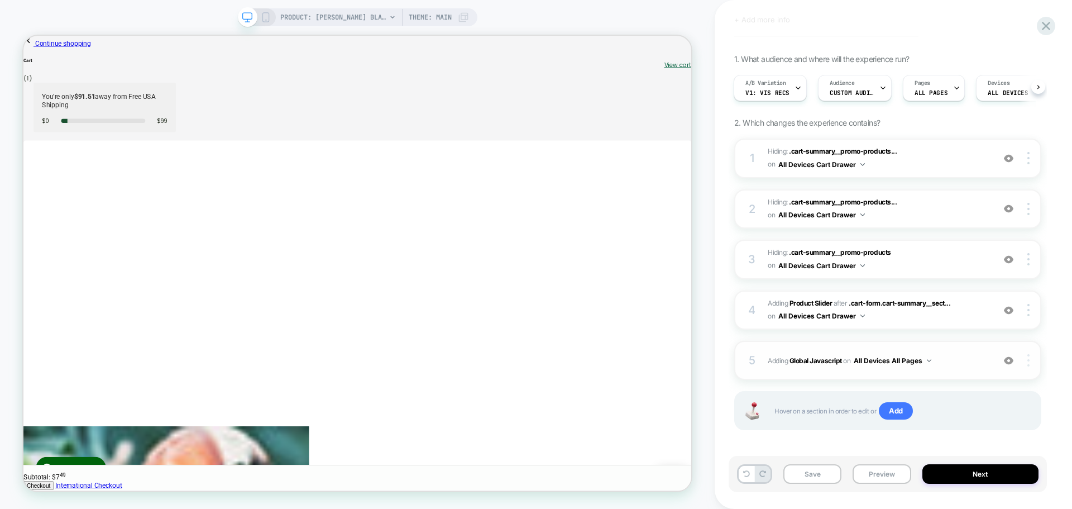
click at [1028, 359] on img at bounding box center [1028, 360] width 2 height 12
click at [960, 406] on div "Delete" at bounding box center [961, 406] width 99 height 30
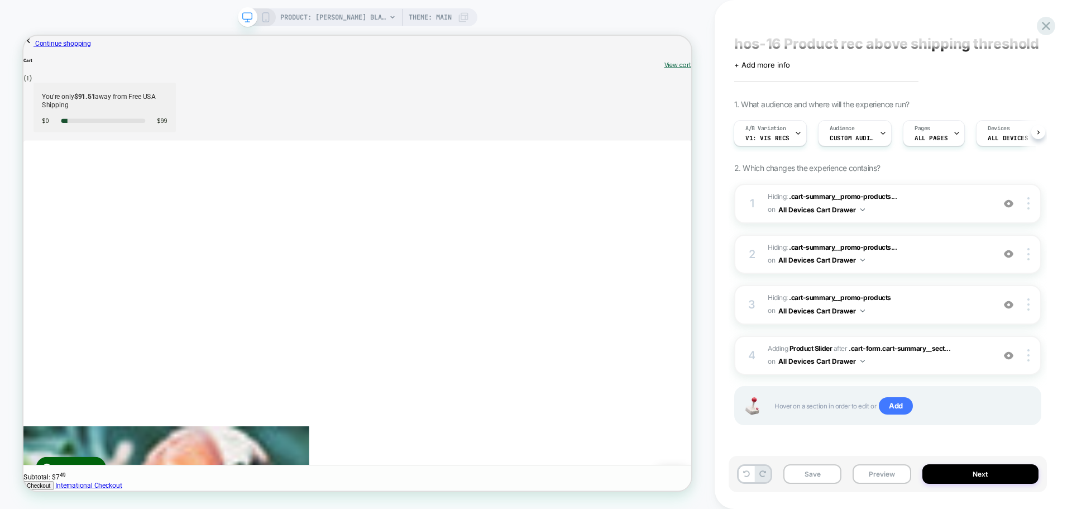
scroll to position [11, 0]
click at [822, 472] on button "Save" at bounding box center [812, 474] width 58 height 20
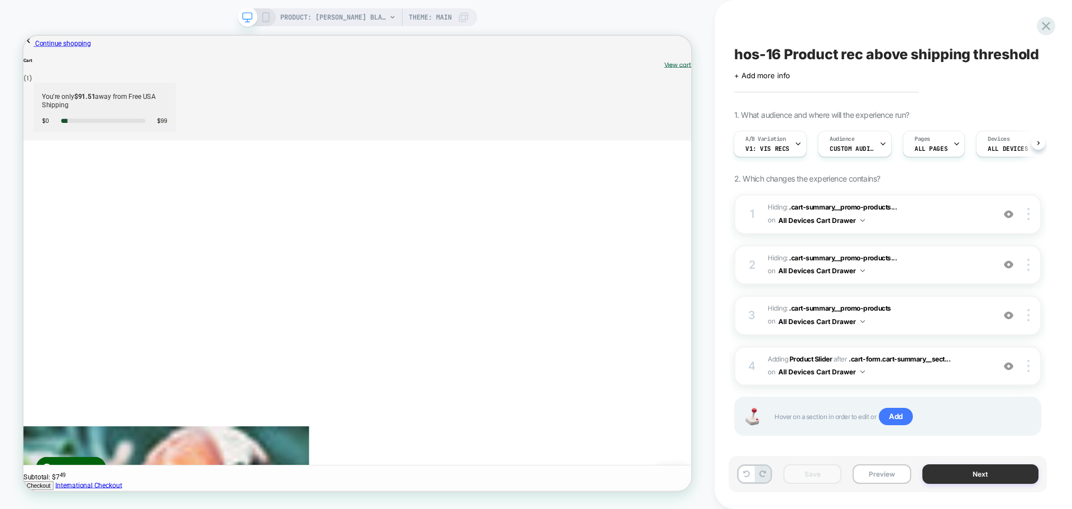
click at [993, 476] on button "Next" at bounding box center [980, 474] width 117 height 20
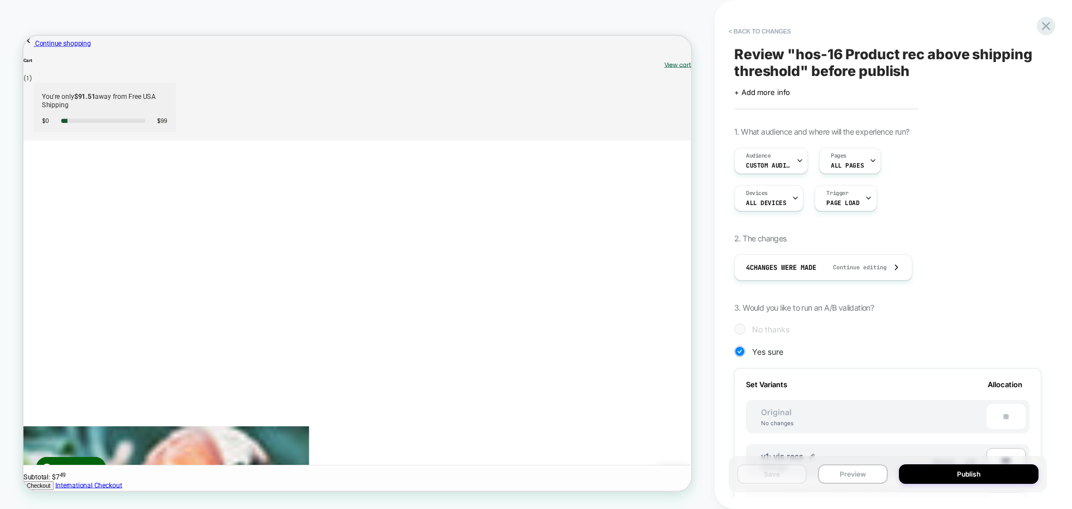
scroll to position [0, 1]
click at [769, 30] on button "< Back to changes" at bounding box center [760, 31] width 74 height 18
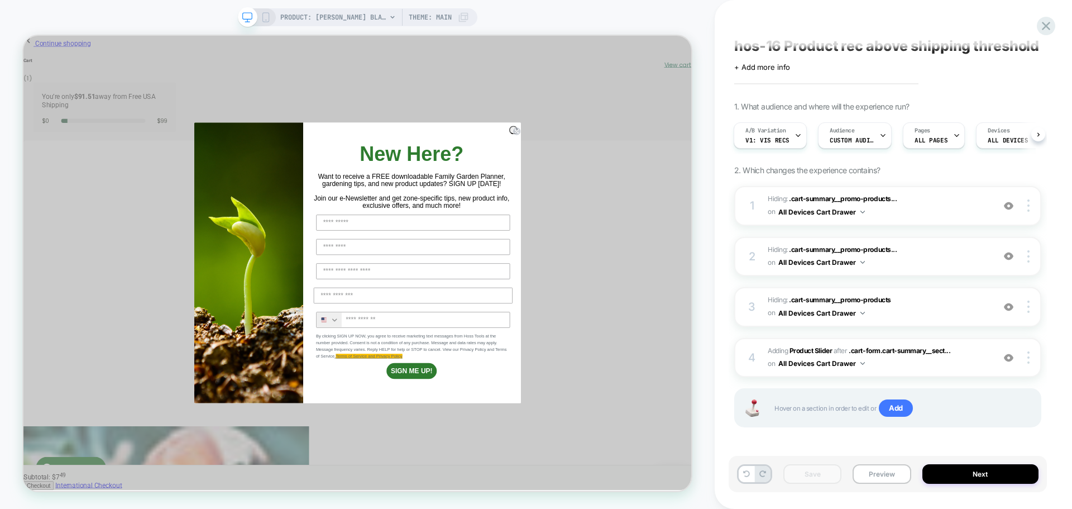
scroll to position [11, 0]
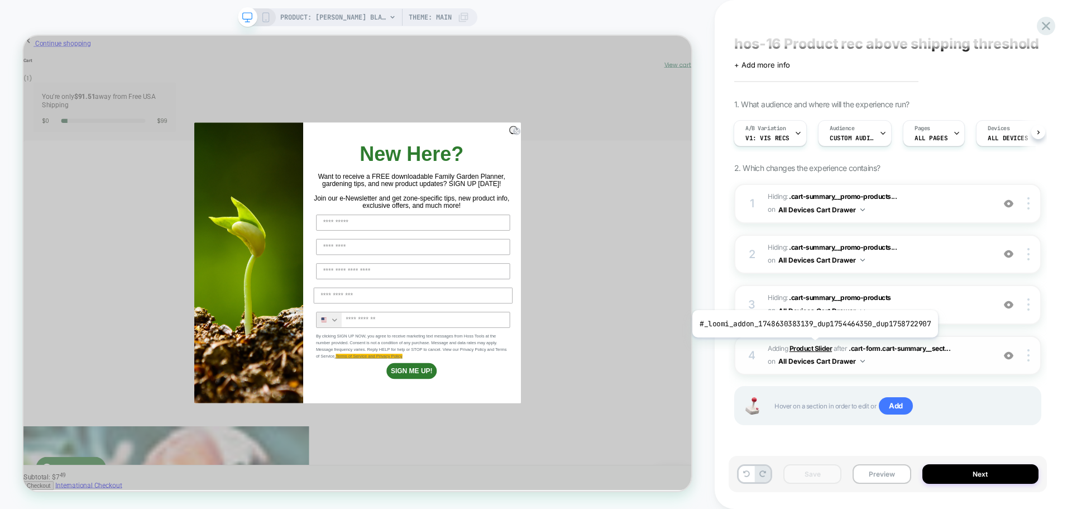
click at [812, 346] on b "Product Slider" at bounding box center [811, 348] width 42 height 8
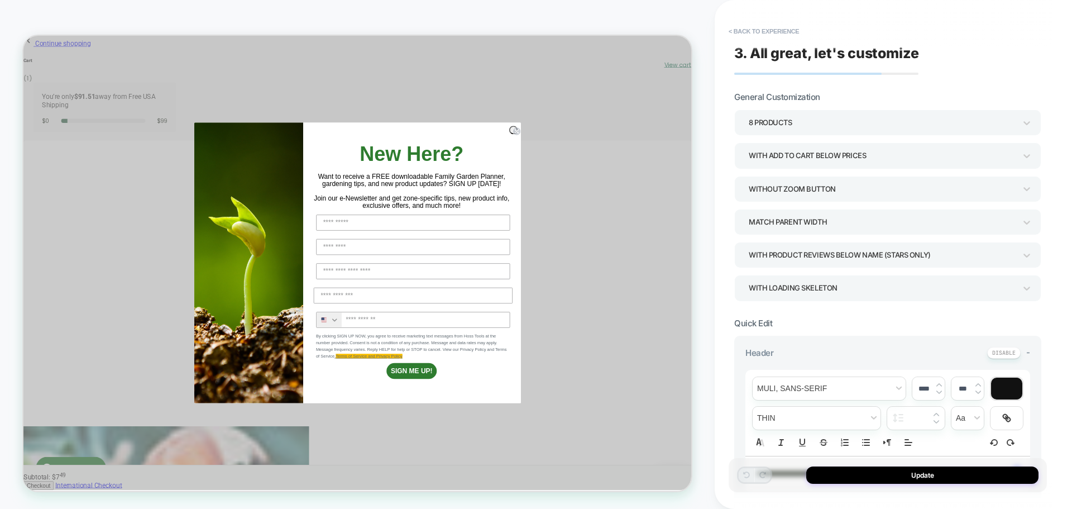
click at [753, 117] on div "8 Products" at bounding box center [882, 122] width 267 height 15
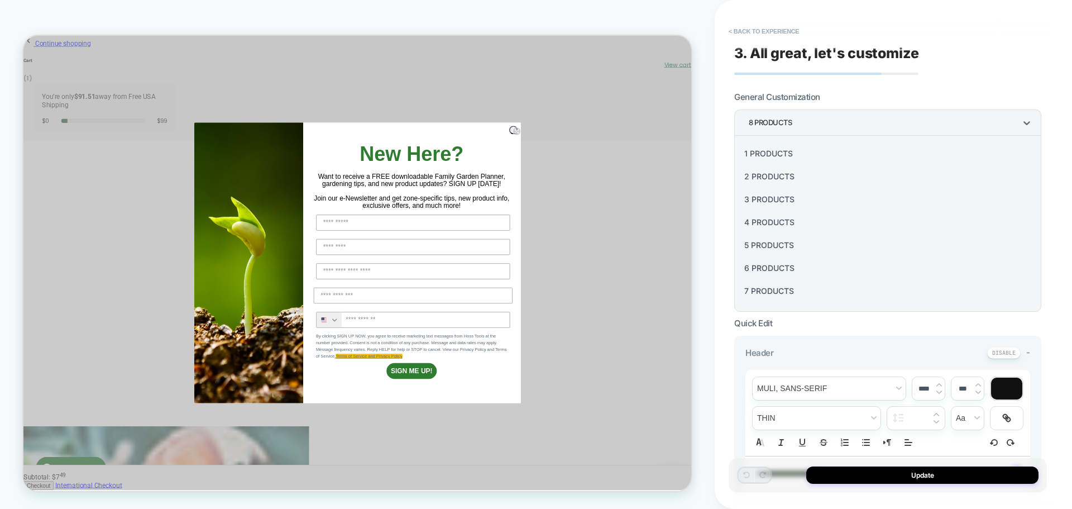
click at [753, 117] on div at bounding box center [536, 254] width 1072 height 509
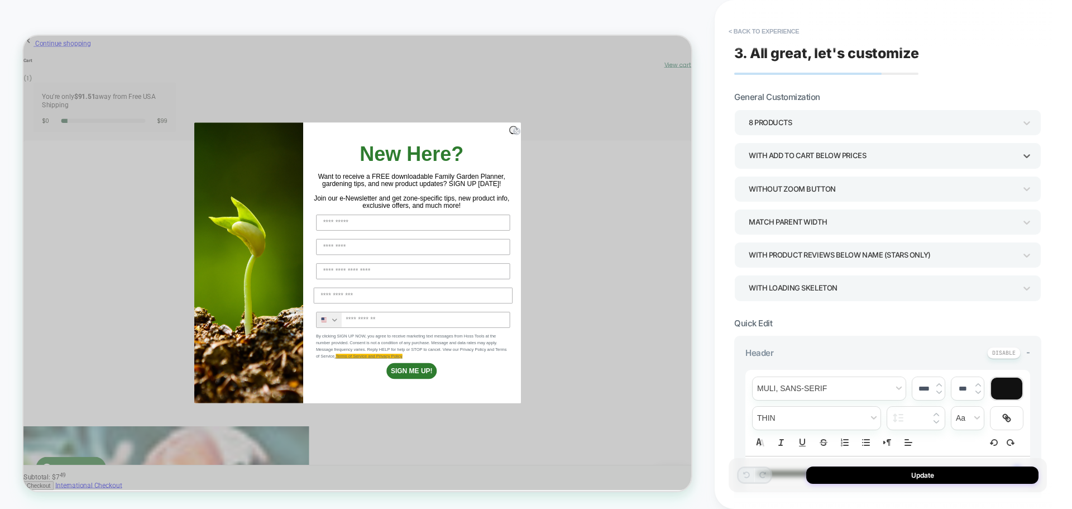
click at [759, 152] on div "With add to cart below prices" at bounding box center [882, 155] width 267 height 15
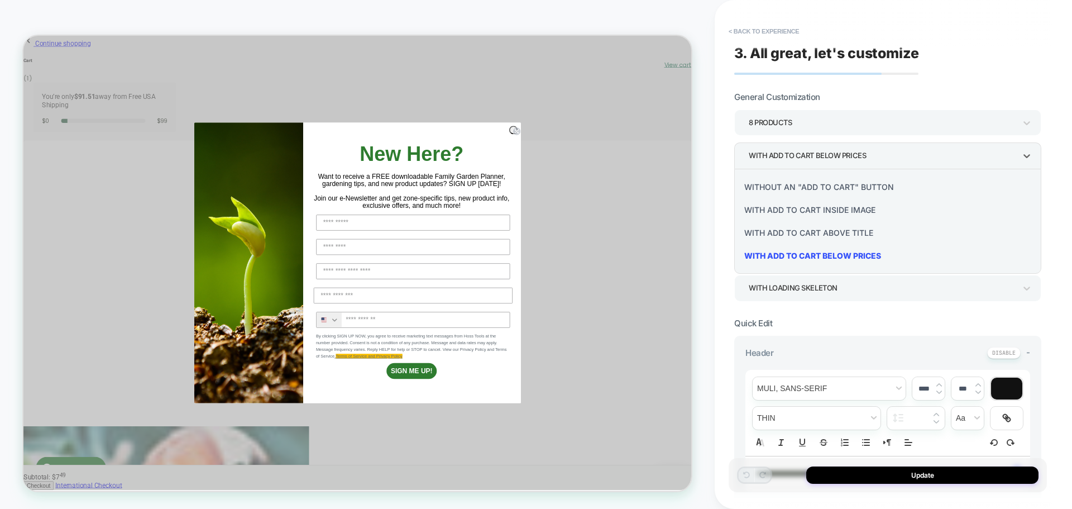
click at [759, 152] on div at bounding box center [536, 254] width 1072 height 509
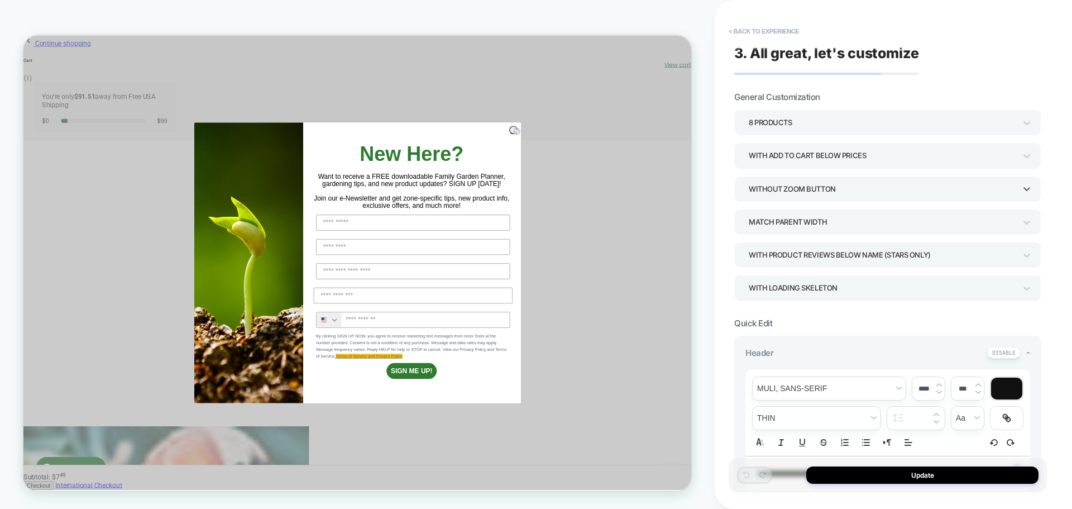
click at [760, 192] on div "Without Zoom Button" at bounding box center [882, 188] width 267 height 15
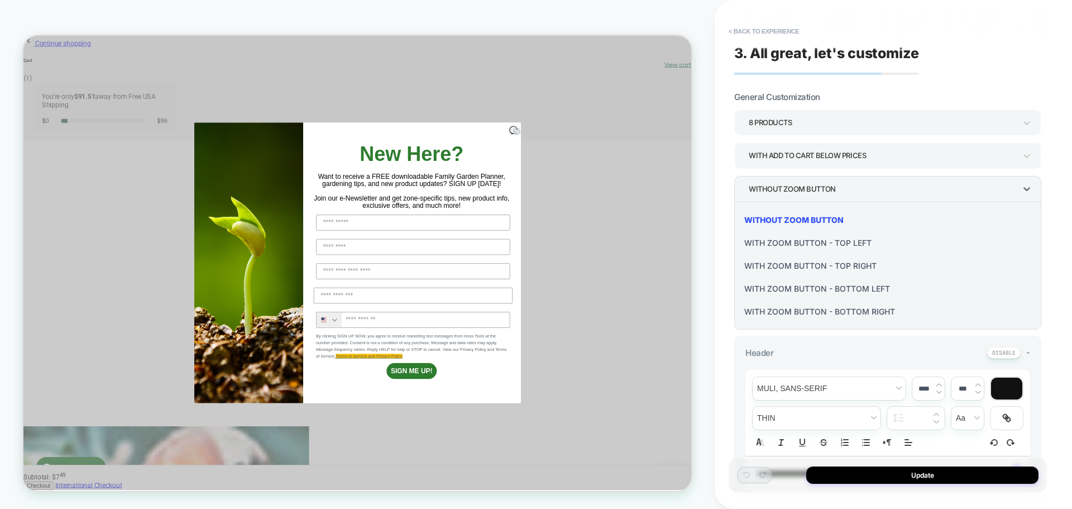
click at [760, 192] on div at bounding box center [536, 254] width 1072 height 509
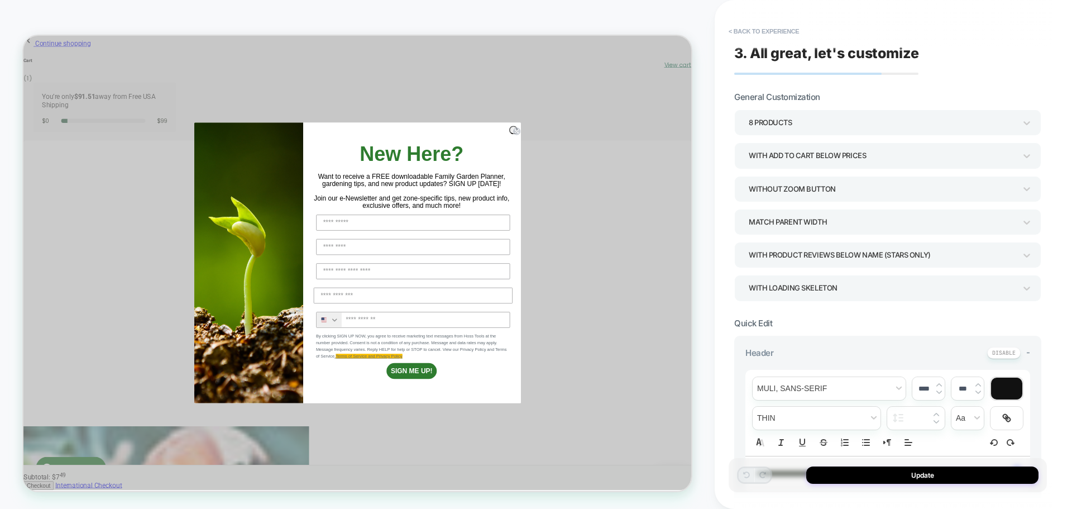
click at [755, 225] on div "Match Parent Width" at bounding box center [882, 221] width 267 height 15
click at [755, 225] on div at bounding box center [536, 254] width 1072 height 509
click at [772, 256] on div "With Product Reviews Below Name (Stars Only)" at bounding box center [882, 254] width 267 height 15
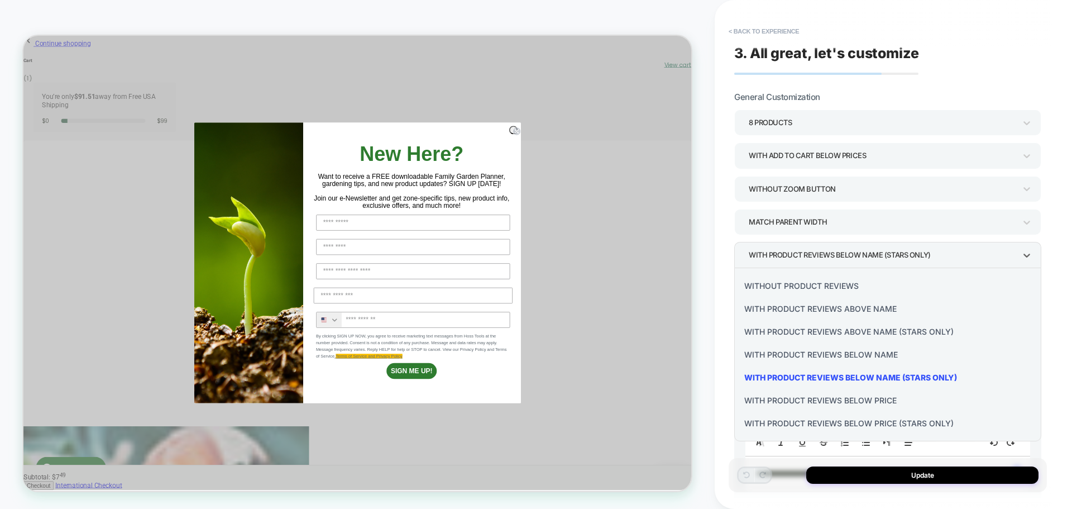
click at [773, 248] on div at bounding box center [536, 254] width 1072 height 509
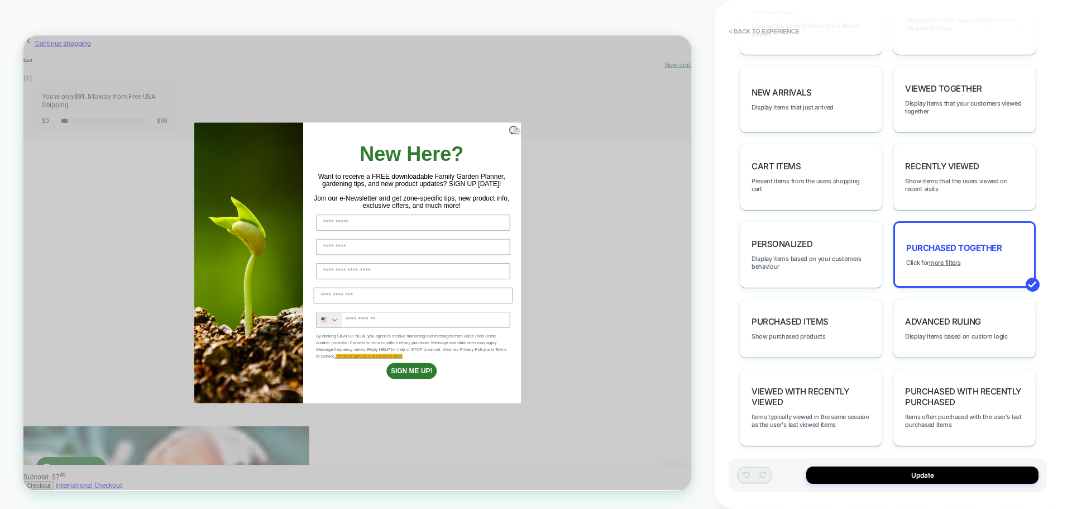
scroll to position [653, 0]
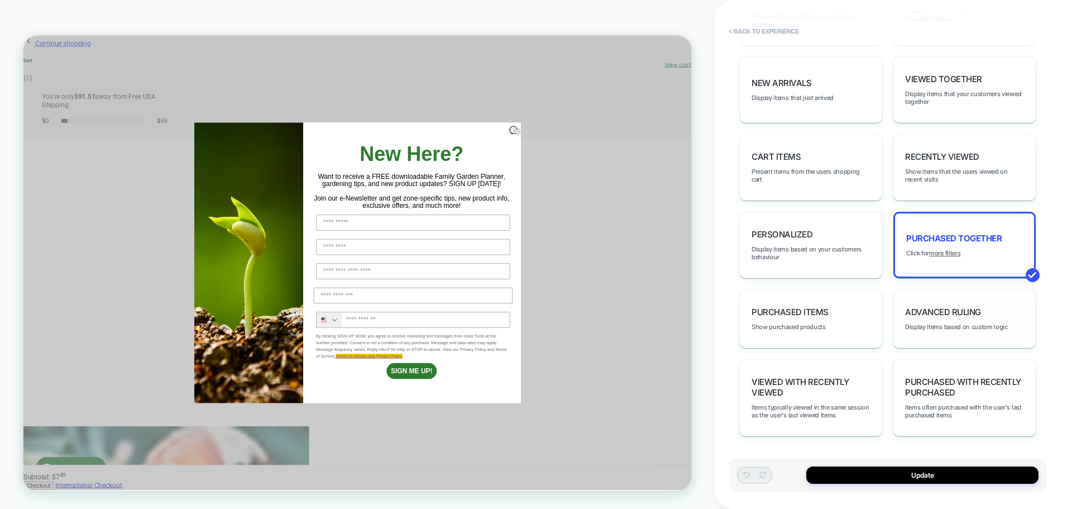
click at [922, 294] on div "Advanced Ruling Display items based on custom logic" at bounding box center [964, 318] width 142 height 59
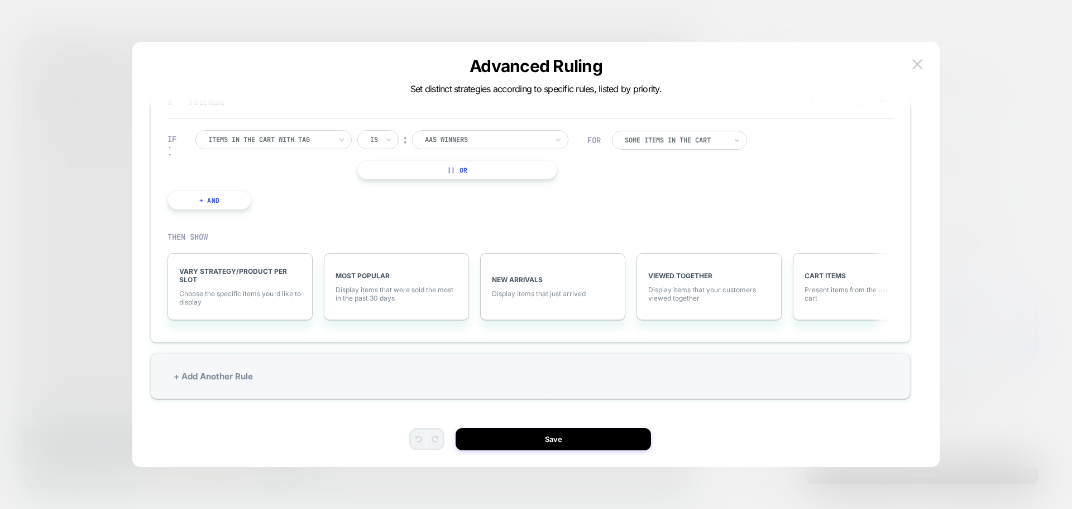
scroll to position [0, 0]
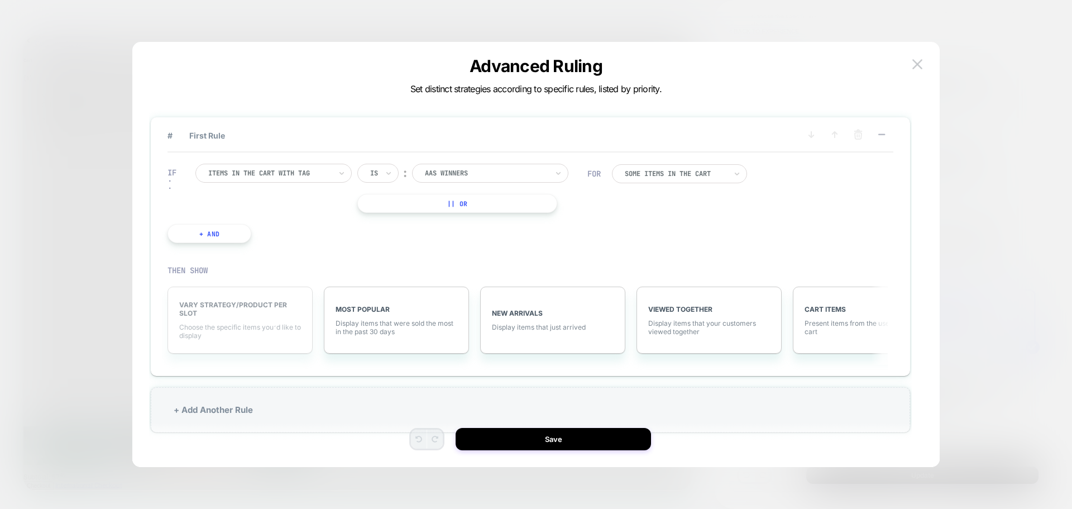
drag, startPoint x: 709, startPoint y: 313, endPoint x: 279, endPoint y: 313, distance: 430.0
click at [279, 313] on div "VARY STRATEGY/PRODUCT PER SLOT Choose the specific items you׳d like to display …" at bounding box center [525, 320] width 726 height 101
click at [923, 64] on button at bounding box center [917, 64] width 17 height 17
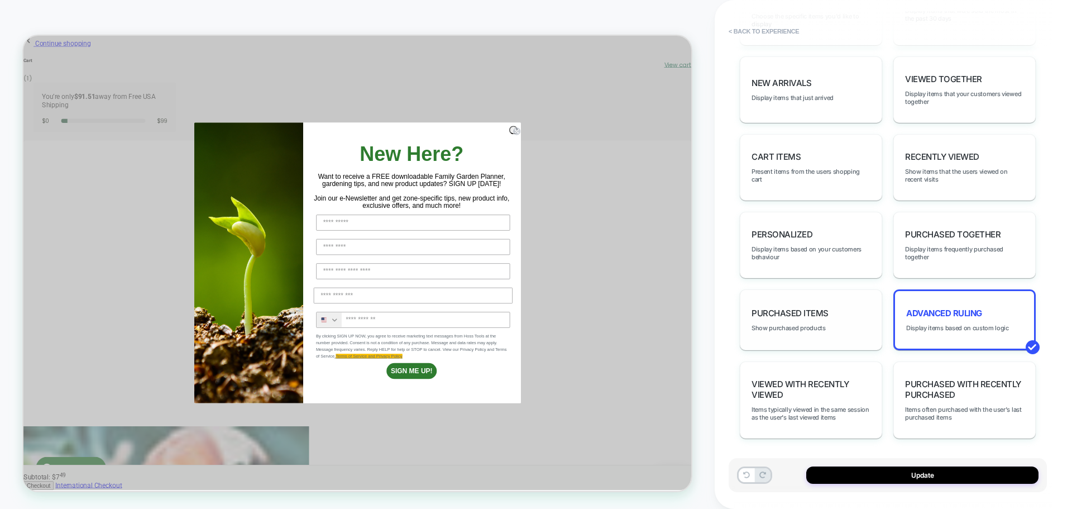
click at [838, 331] on div "Purchased Items Show purchased products" at bounding box center [811, 319] width 142 height 61
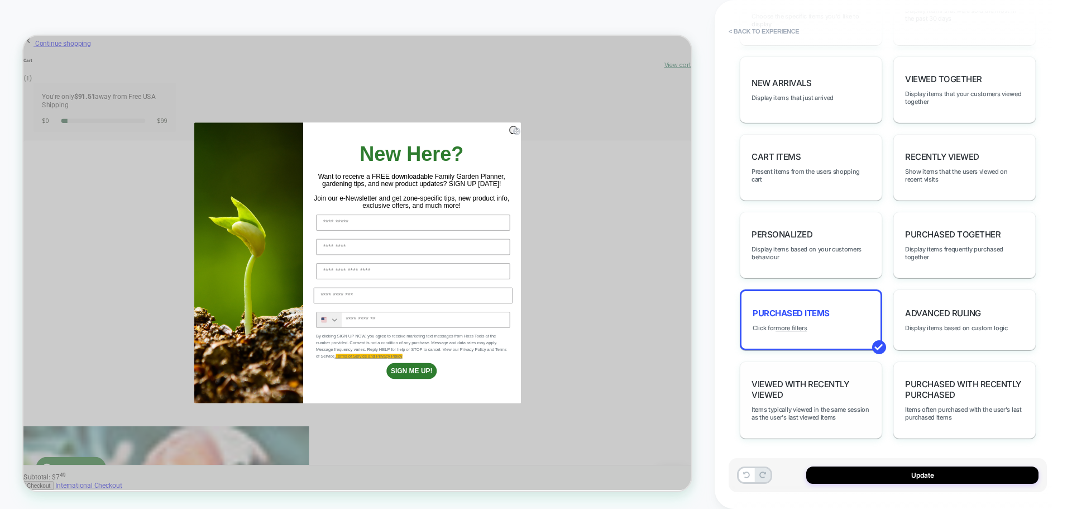
click at [832, 383] on span "Viewed with Recently Viewed" at bounding box center [811, 389] width 119 height 21
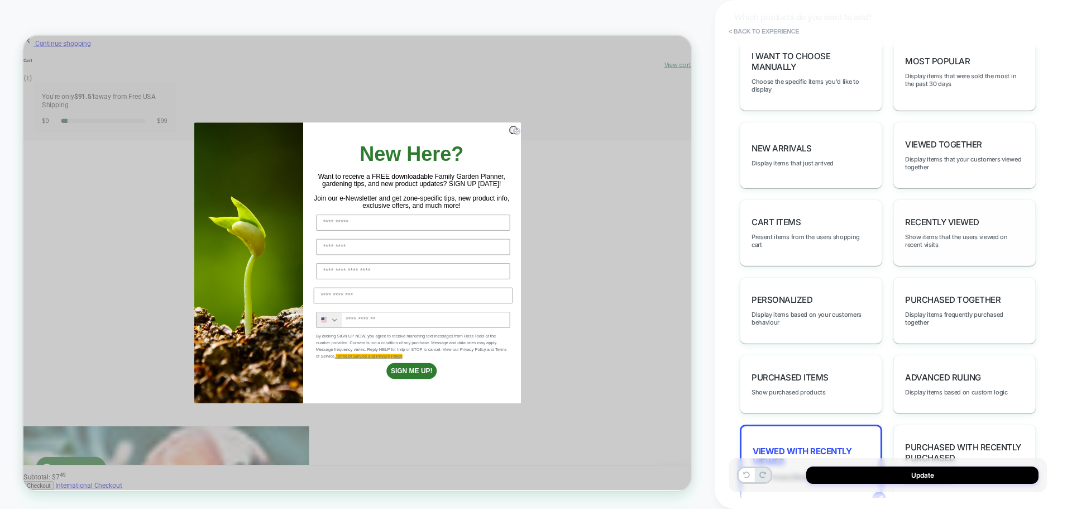
scroll to position [614, 0]
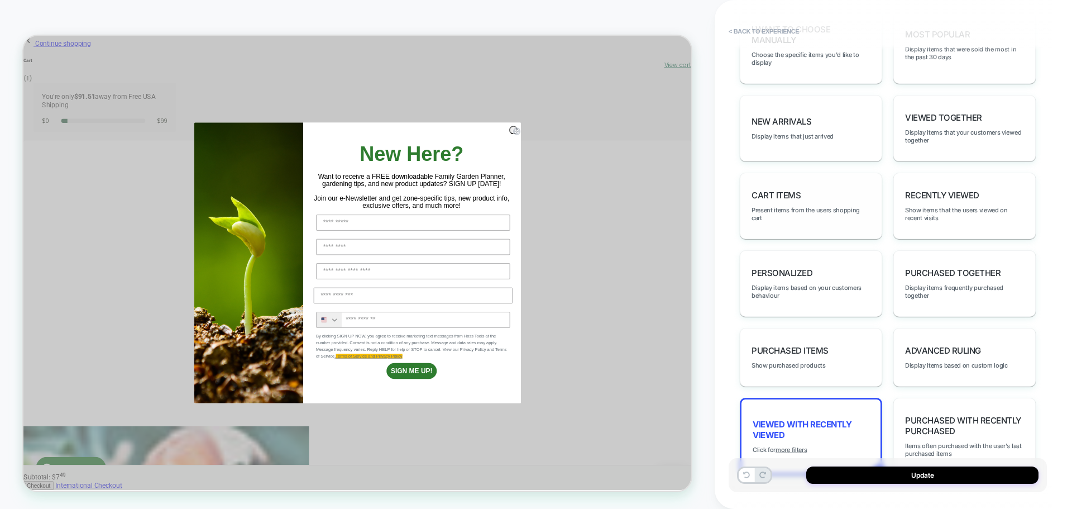
click at [790, 228] on div "Cart Items Present items from the users shopping cart" at bounding box center [811, 206] width 142 height 66
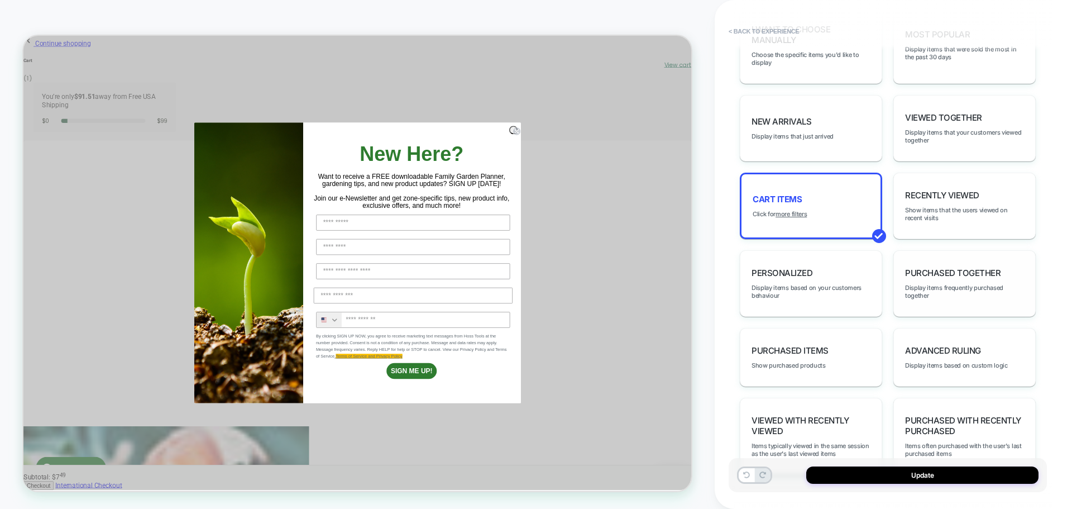
click at [927, 278] on div "Purchased Together Display items frequently purchased together" at bounding box center [964, 283] width 142 height 66
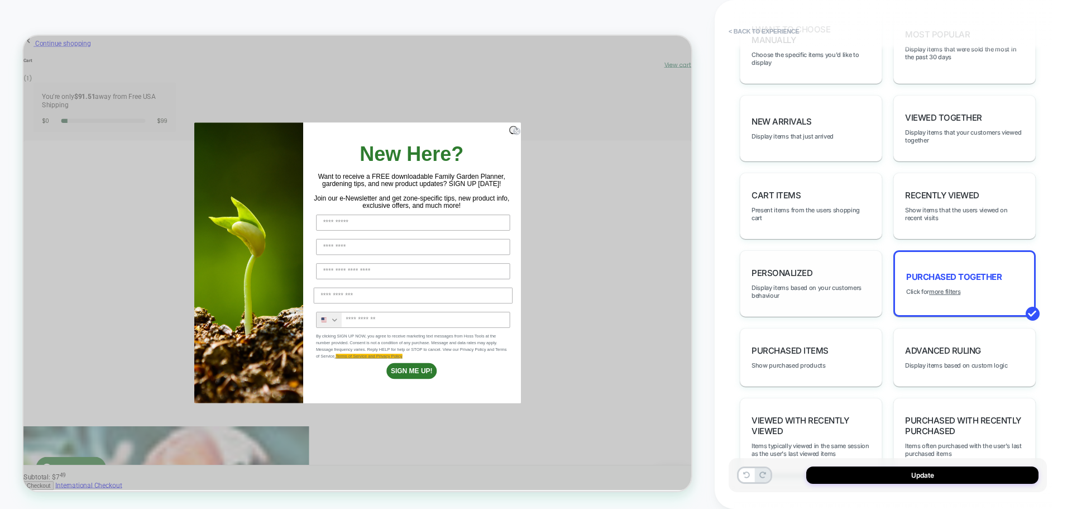
click at [830, 280] on div "personalized Display items based on your customers behaviour" at bounding box center [811, 283] width 142 height 66
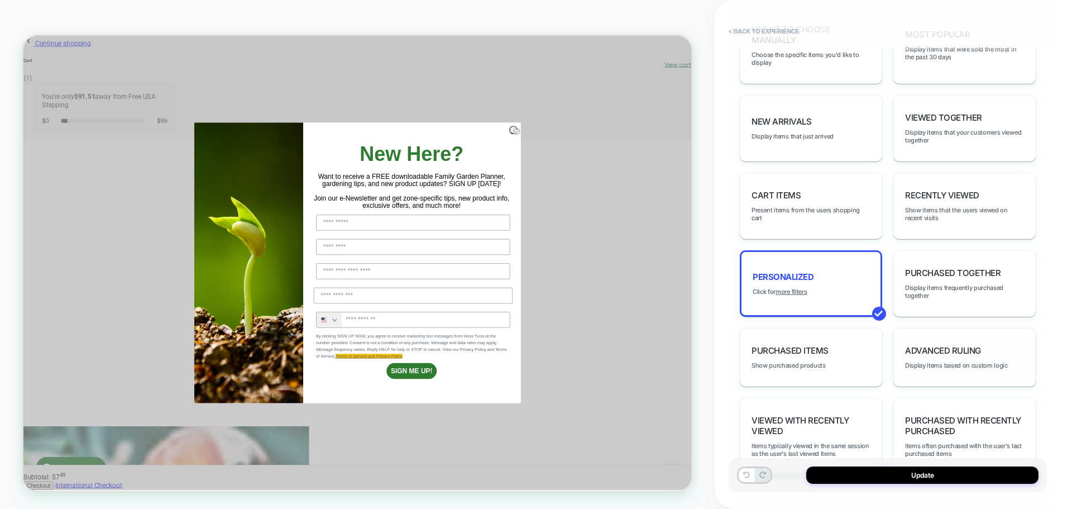
scroll to position [653, 0]
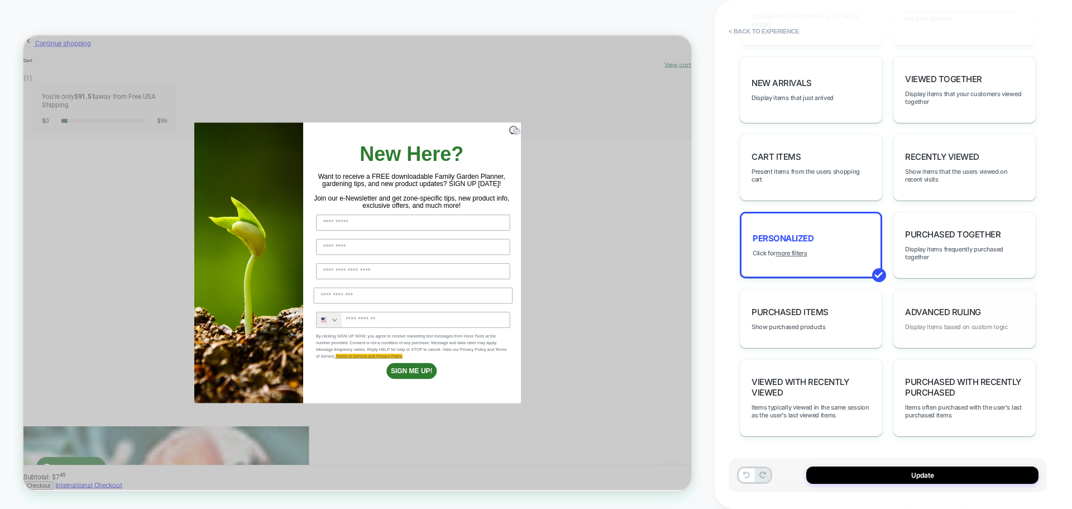
click at [949, 328] on span "Display items based on custom logic" at bounding box center [956, 327] width 103 height 8
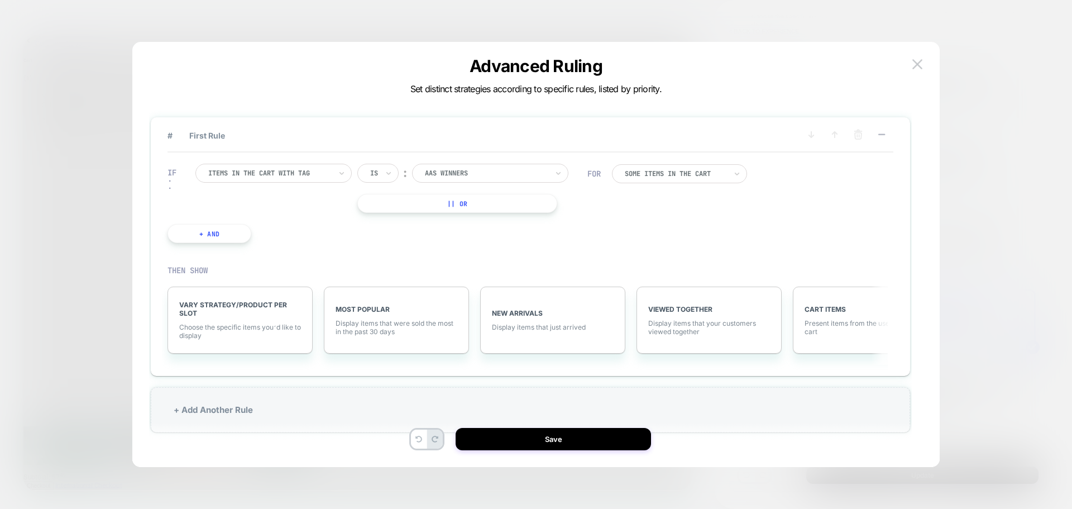
click at [270, 180] on div "Items in the cart with tag" at bounding box center [273, 173] width 156 height 19
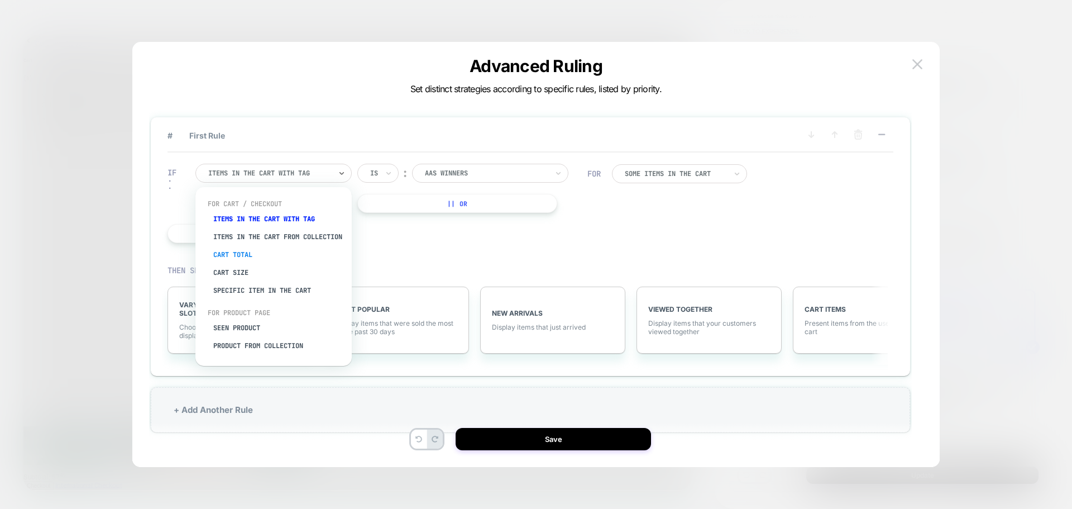
click at [236, 257] on div "Cart Total" at bounding box center [279, 255] width 145 height 18
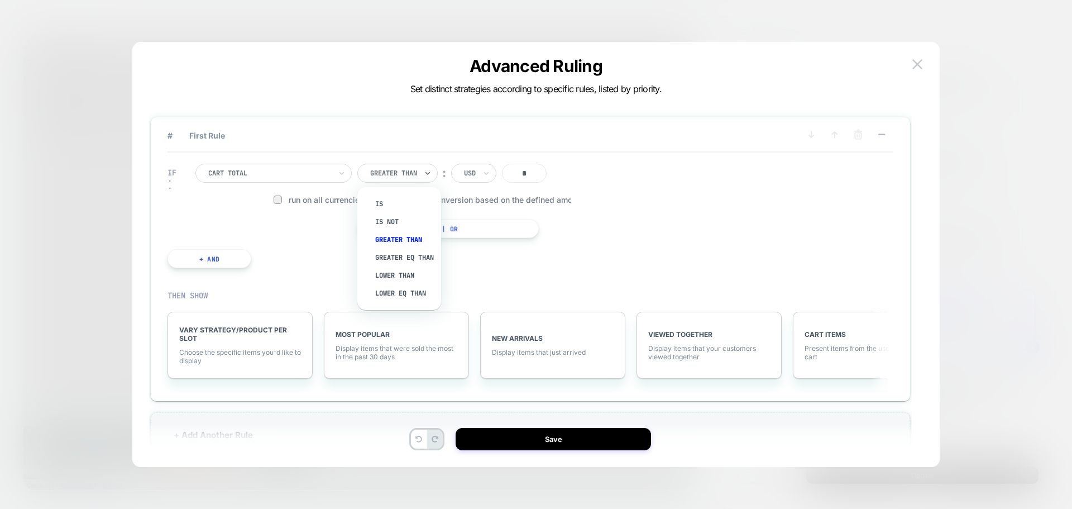
click at [400, 168] on div "Greater Than" at bounding box center [393, 173] width 49 height 12
click at [458, 170] on div "USD" at bounding box center [473, 173] width 45 height 19
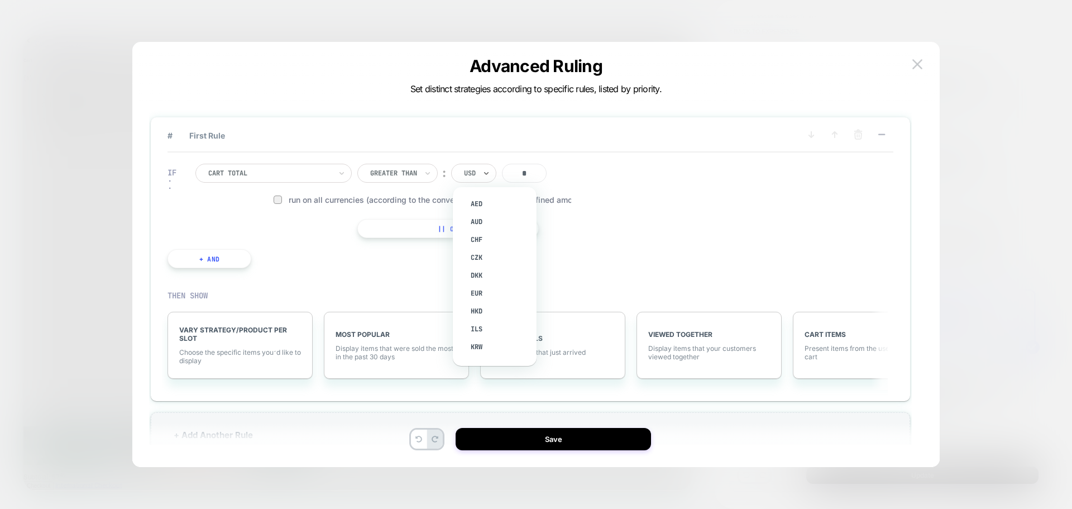
click at [460, 171] on div "USD" at bounding box center [473, 173] width 45 height 19
click at [314, 178] on div at bounding box center [269, 173] width 123 height 10
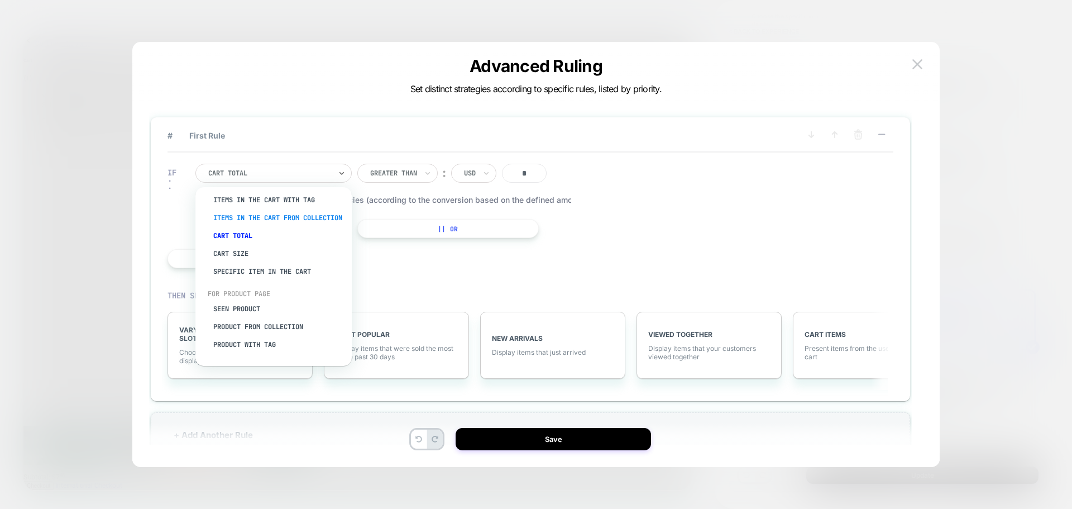
scroll to position [0, 0]
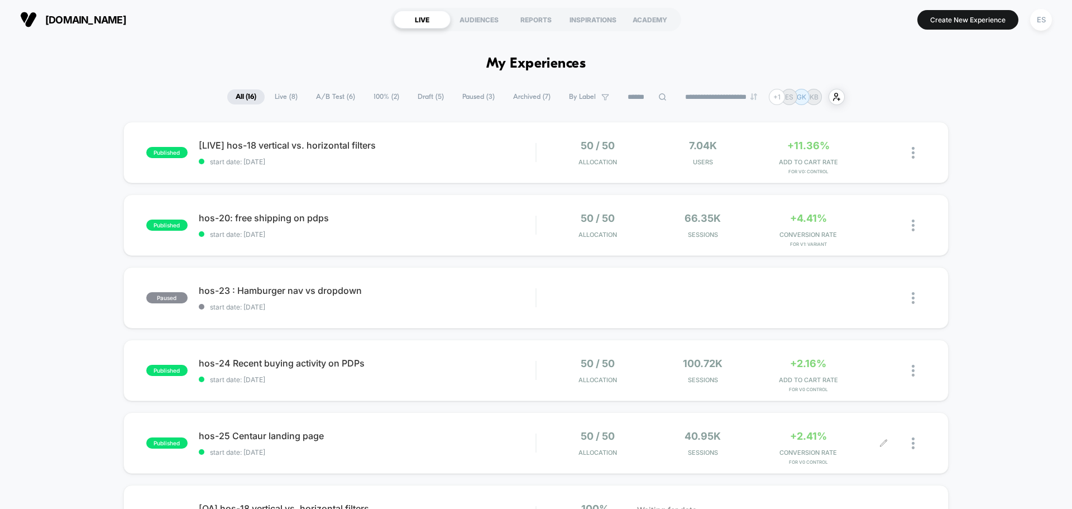
scroll to position [689, 0]
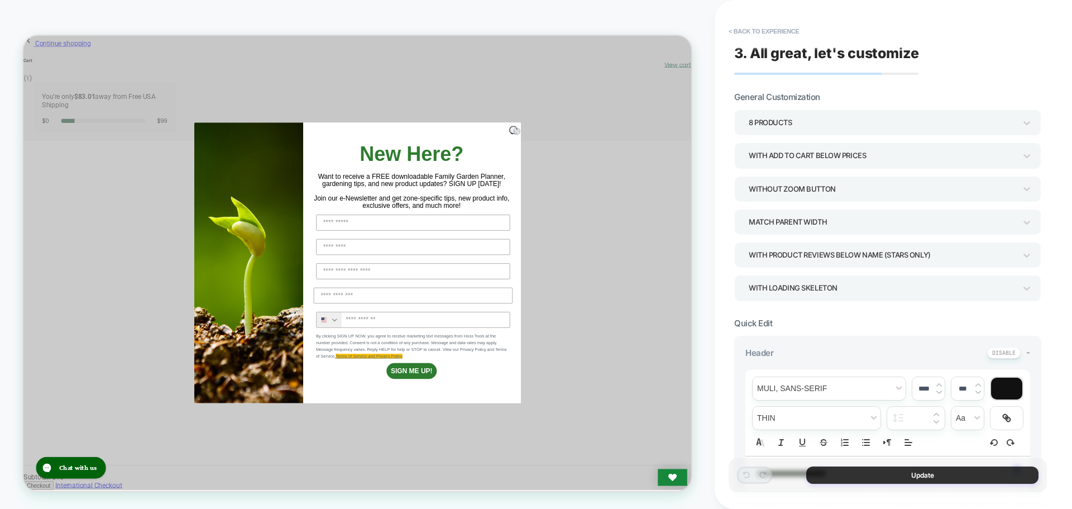
click at [977, 482] on button "Update" at bounding box center [922, 474] width 232 height 17
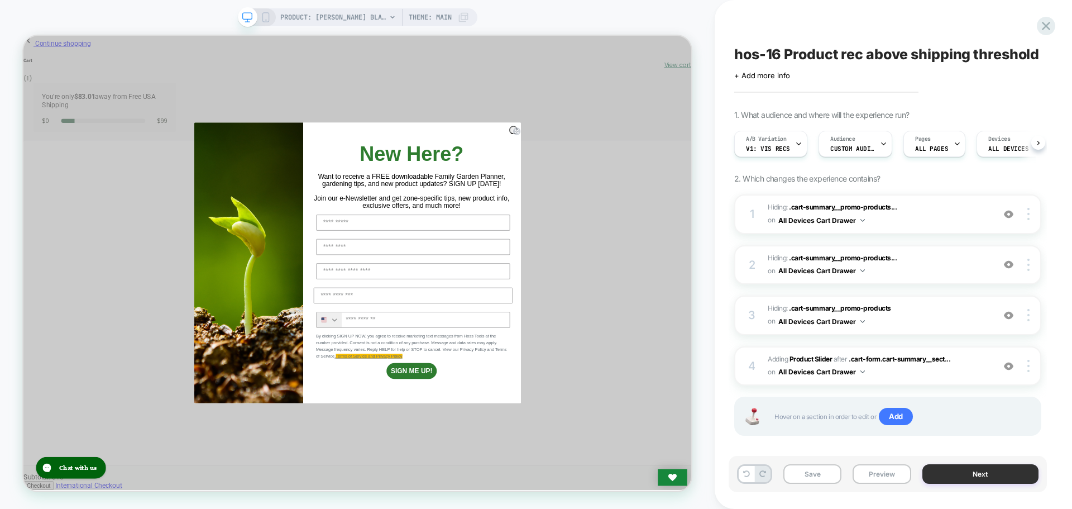
scroll to position [0, 1]
click at [801, 473] on button "Save" at bounding box center [812, 474] width 58 height 20
click at [873, 479] on button "Preview" at bounding box center [882, 474] width 58 height 20
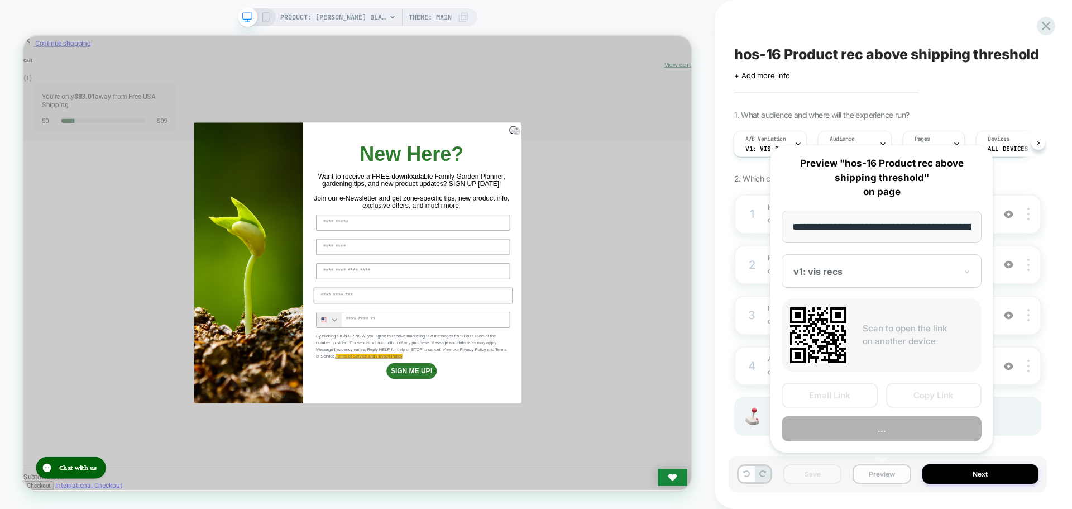
scroll to position [0, 182]
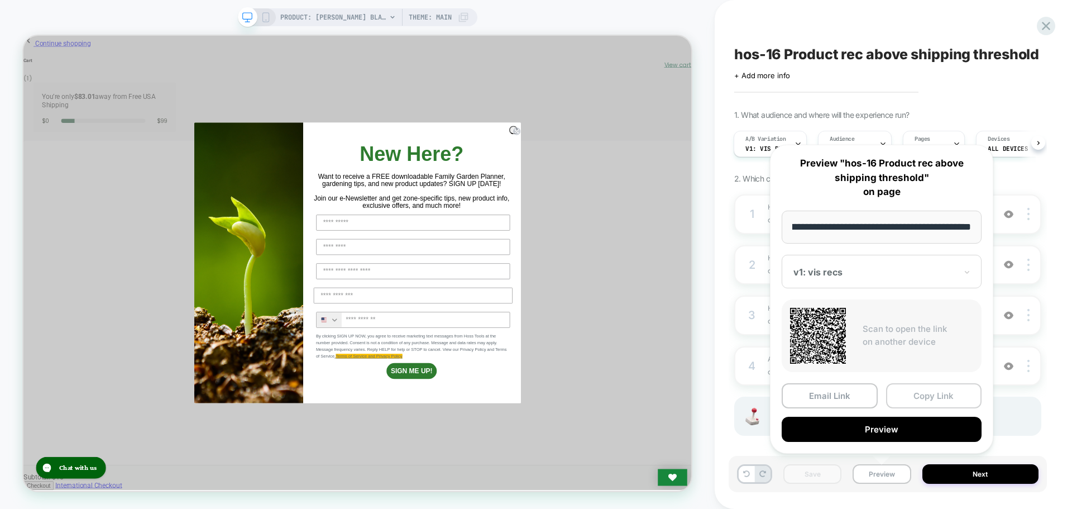
click at [921, 401] on button "Copy Link" at bounding box center [934, 395] width 96 height 25
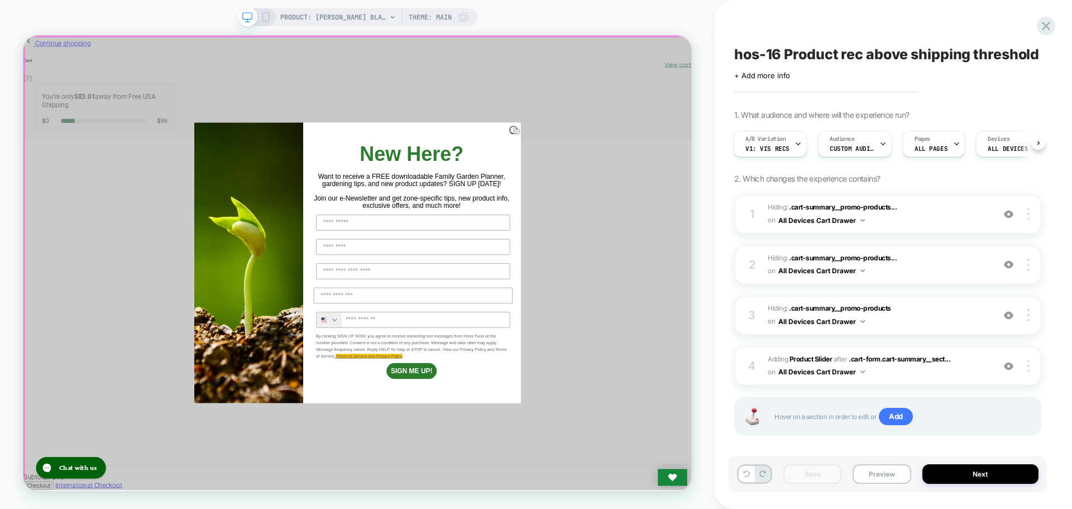
click at [839, 235] on div "Close dialog New Here? Want to receive a FREE downloadable Family Garden Planne…" at bounding box center [468, 338] width 891 height 605
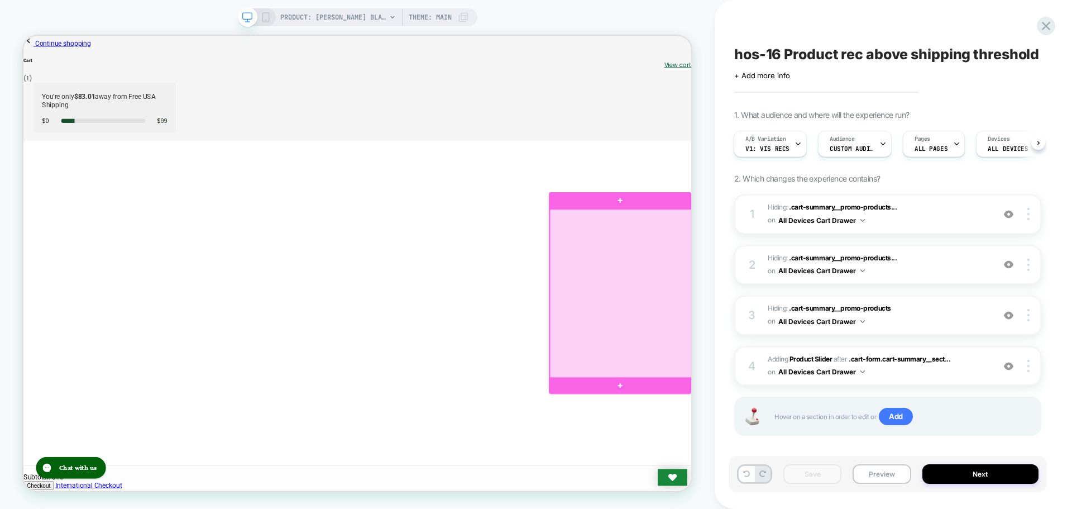
click at [833, 293] on div at bounding box center [820, 380] width 190 height 226
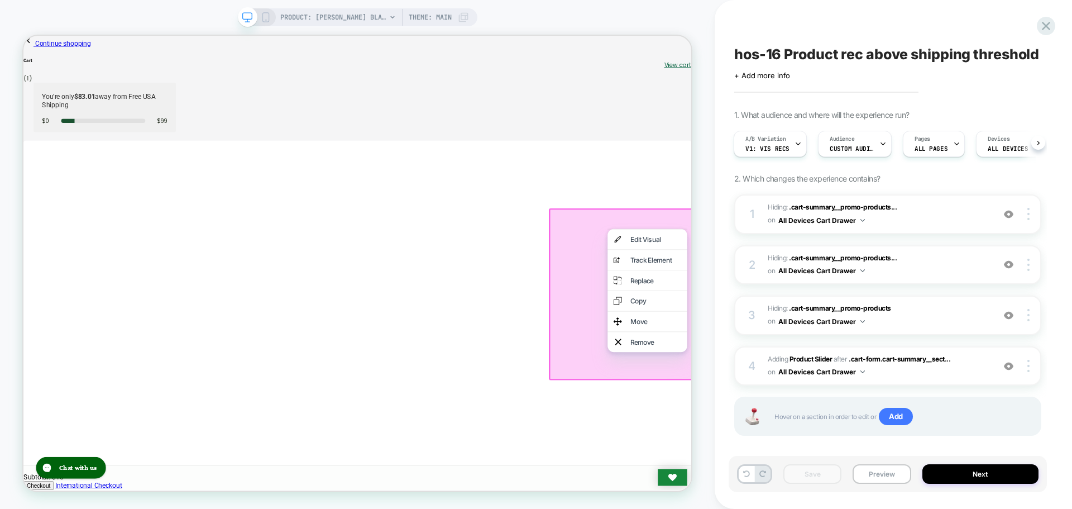
click at [841, 275] on div at bounding box center [820, 380] width 193 height 229
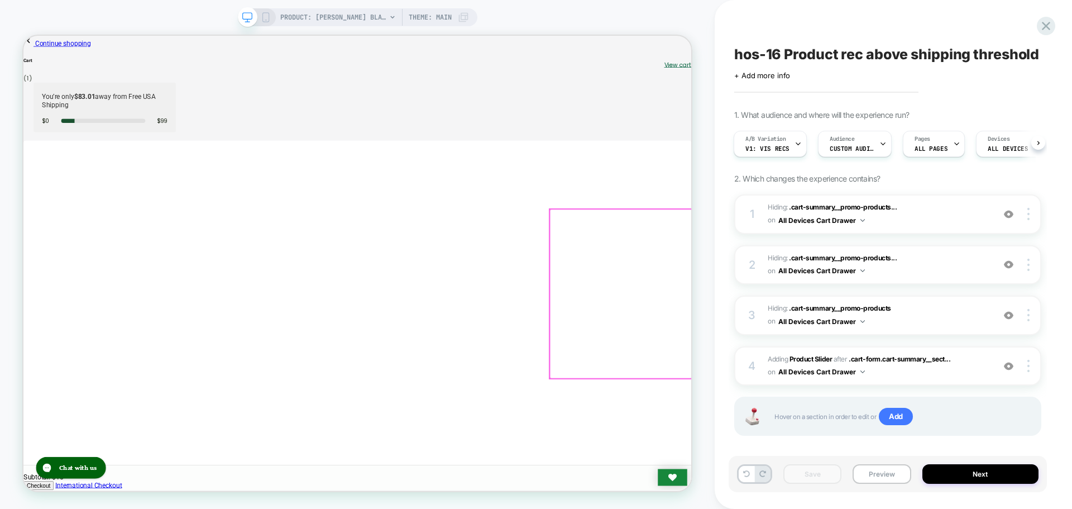
click at [841, 275] on div at bounding box center [820, 380] width 190 height 226
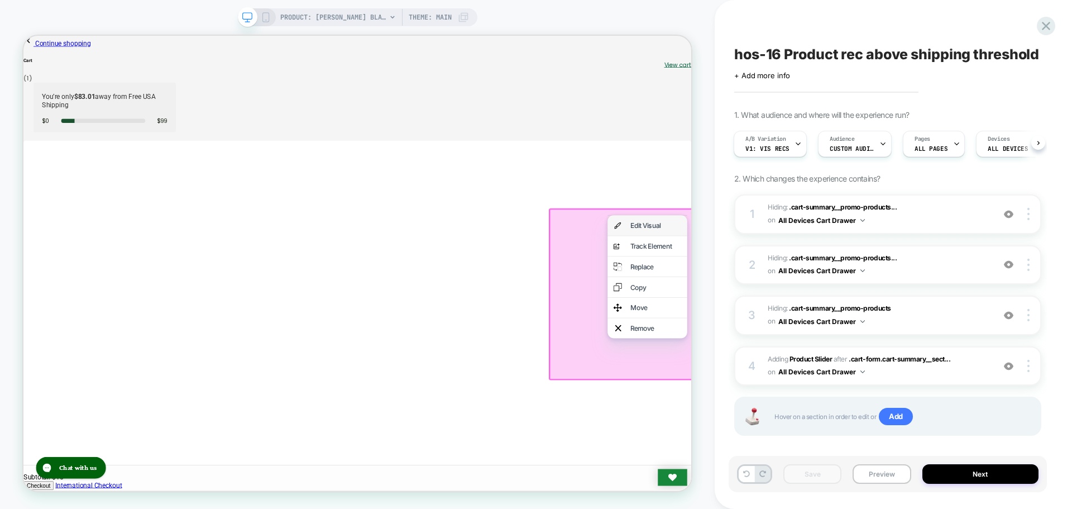
click at [841, 286] on div "Edit Visual" at bounding box center [867, 288] width 68 height 11
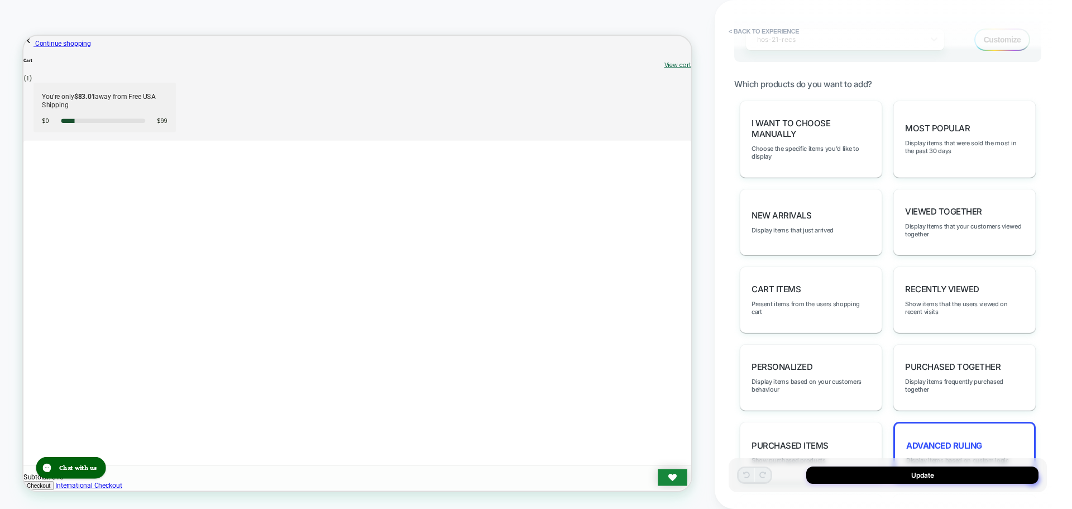
scroll to position [614, 0]
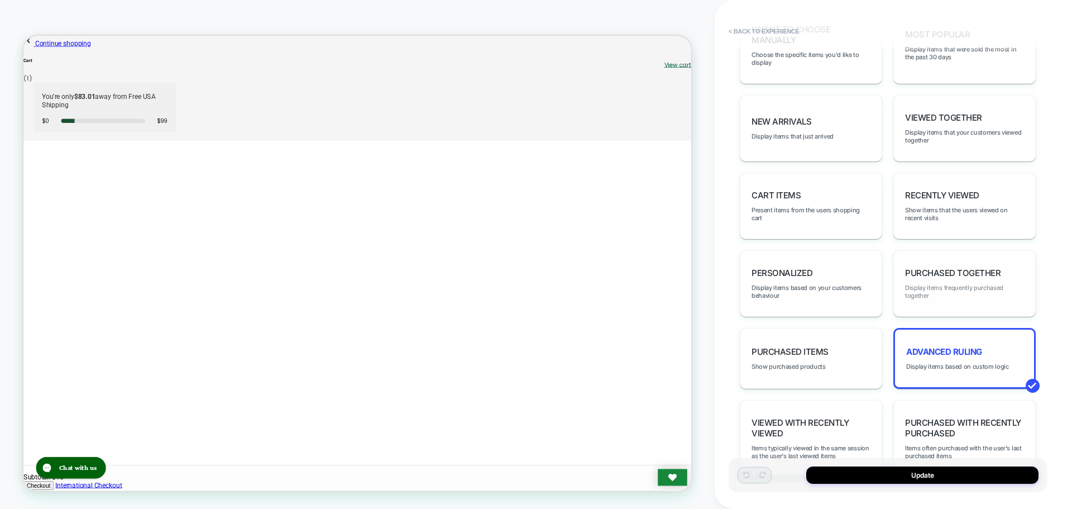
click at [939, 285] on span "Display items frequently purchased together" at bounding box center [964, 292] width 119 height 16
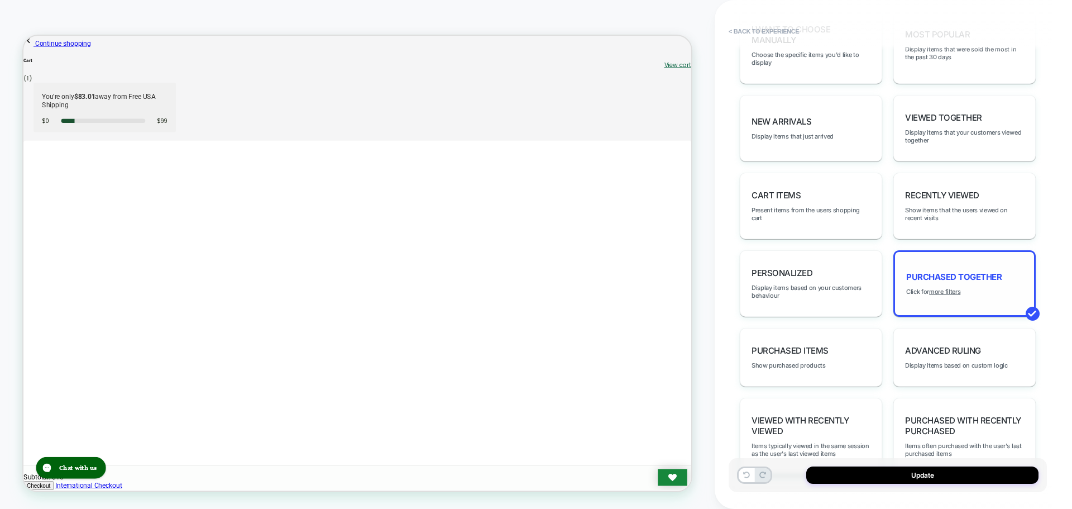
click at [899, 484] on div "Update" at bounding box center [888, 475] width 318 height 34
click at [901, 476] on button "Update" at bounding box center [922, 474] width 232 height 17
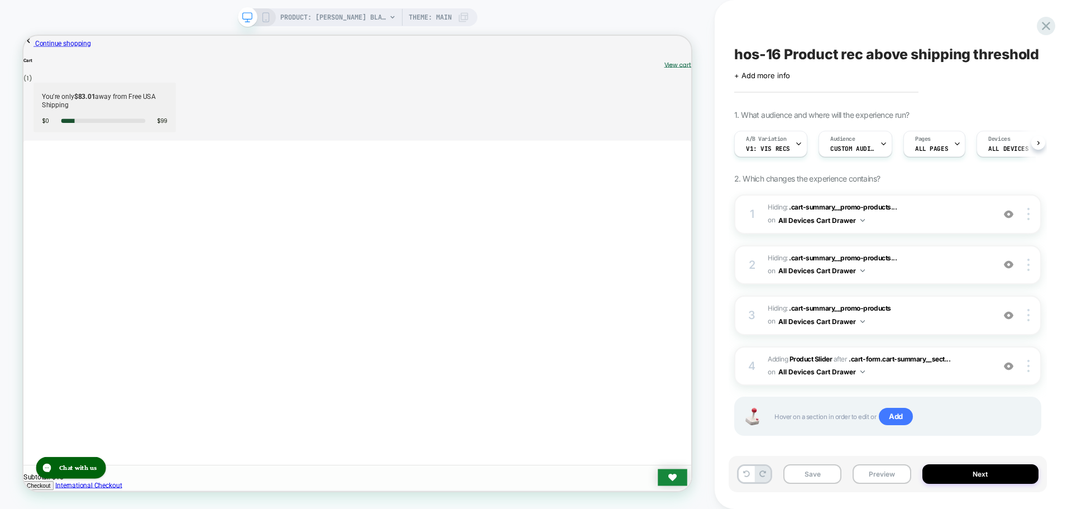
scroll to position [0, 1]
click at [802, 476] on button "Save" at bounding box center [812, 474] width 58 height 20
click at [876, 477] on button "Preview" at bounding box center [882, 474] width 58 height 20
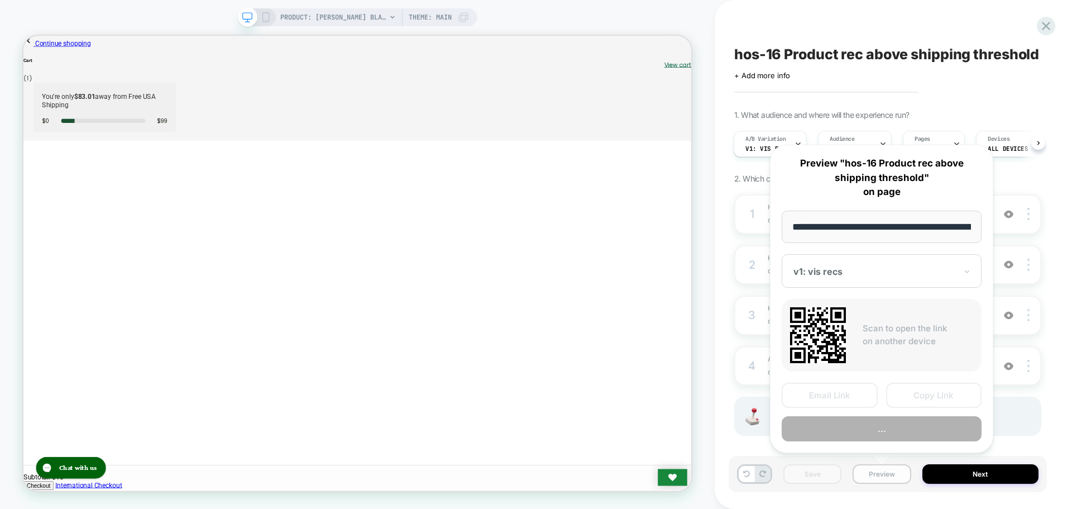
scroll to position [0, 182]
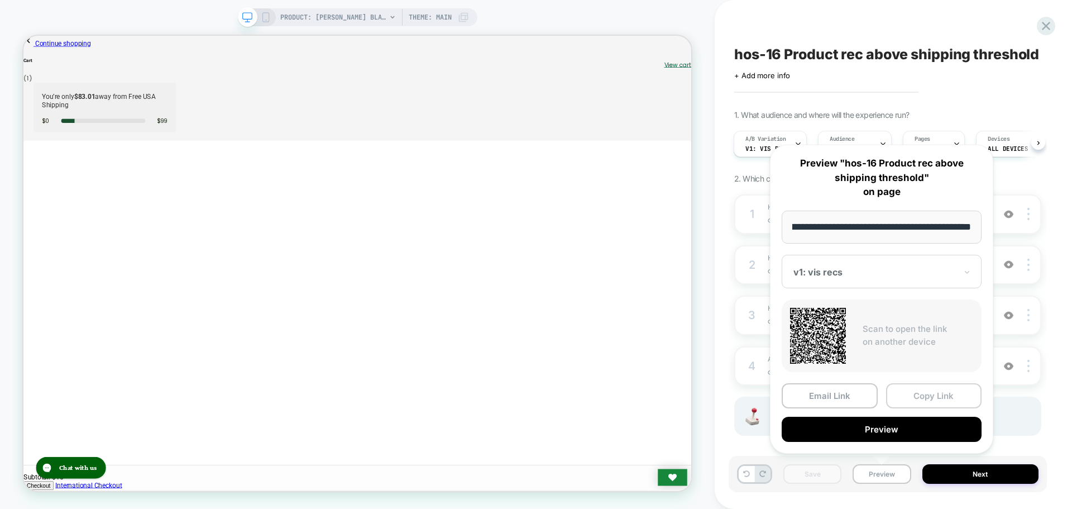
click at [920, 393] on button "Copy Link" at bounding box center [934, 395] width 96 height 25
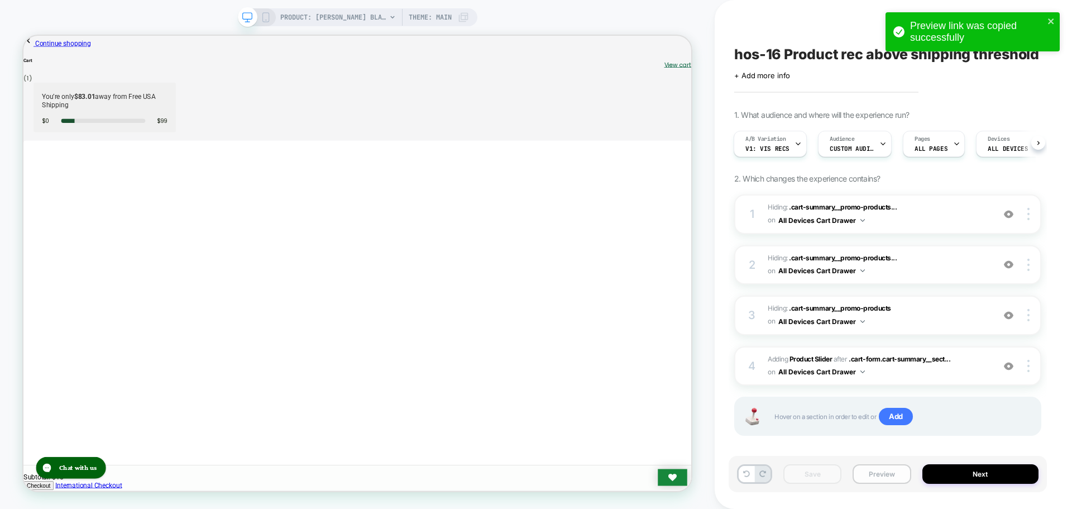
click at [859, 468] on button "Preview" at bounding box center [882, 474] width 58 height 20
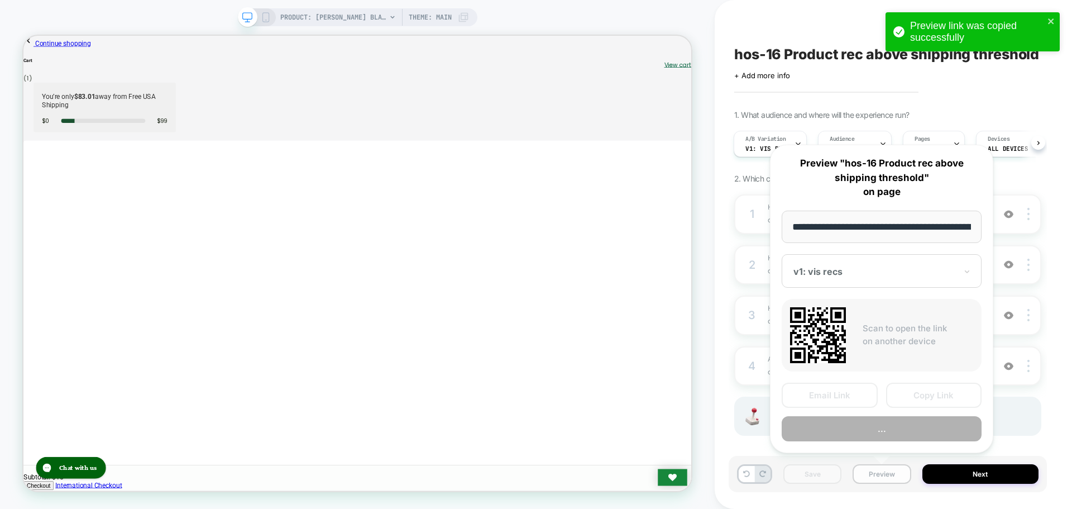
scroll to position [0, 182]
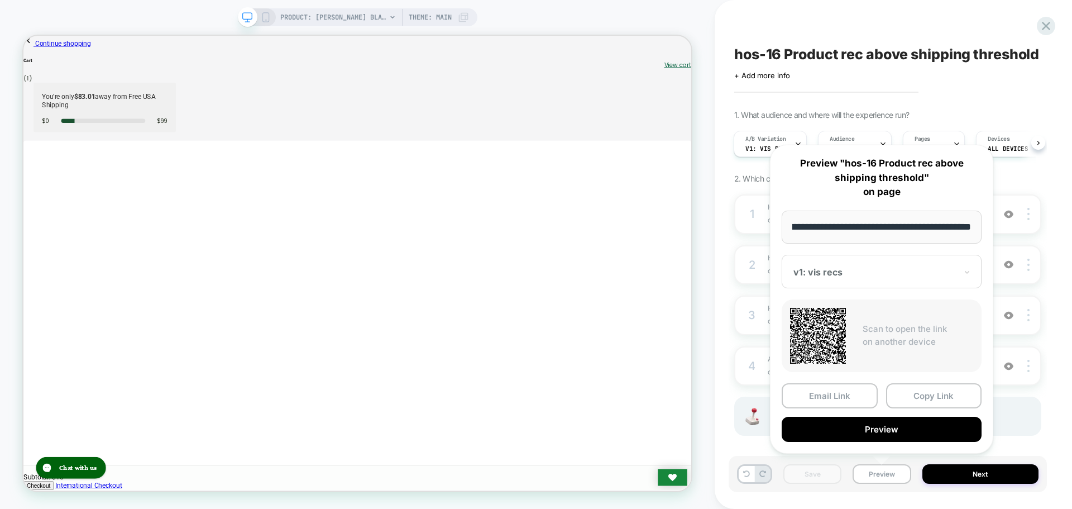
drag, startPoint x: 959, startPoint y: 400, endPoint x: 945, endPoint y: 410, distance: 17.2
click at [957, 400] on button "Copy Link" at bounding box center [934, 395] width 96 height 25
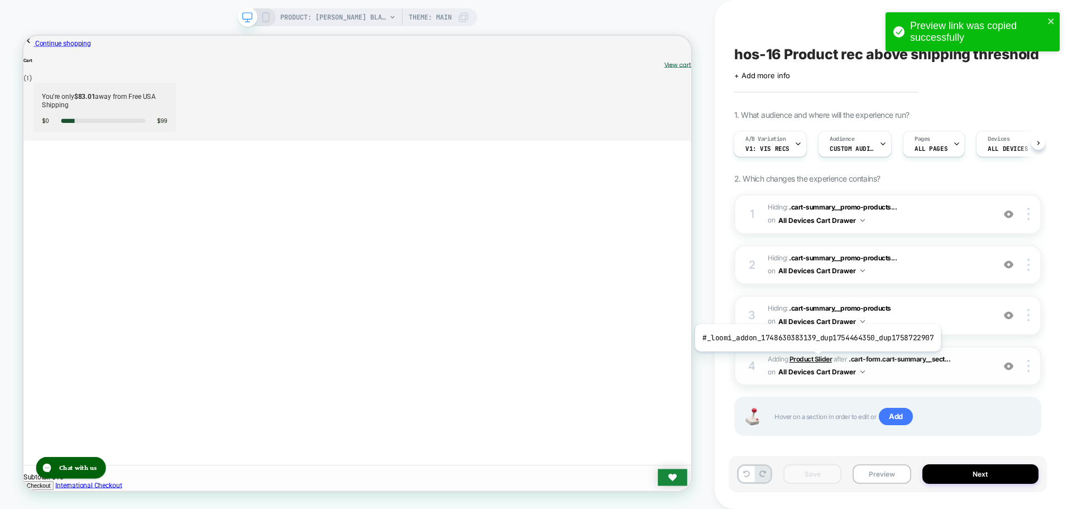
click at [815, 360] on b "Product Slider" at bounding box center [811, 359] width 42 height 8
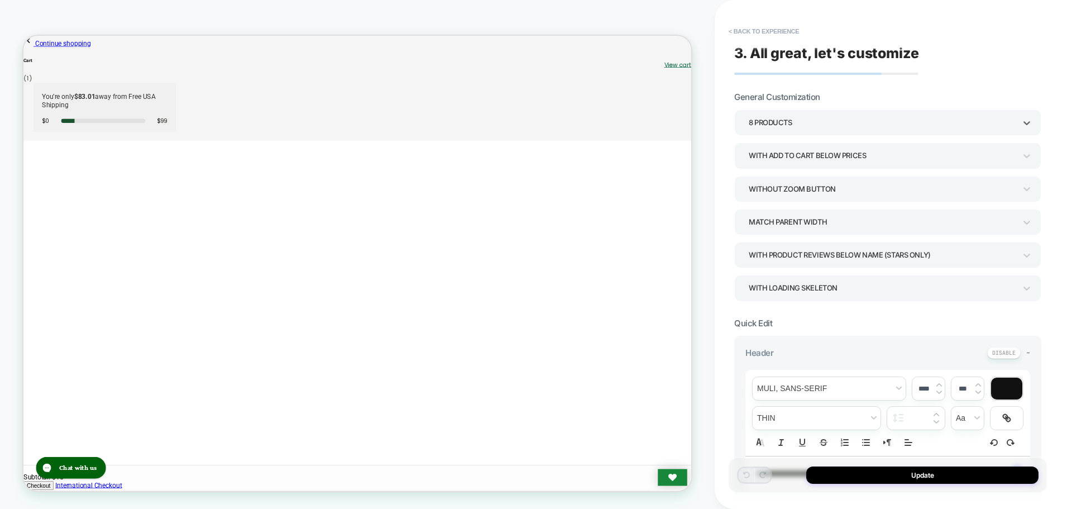
click at [899, 124] on div "8 Products" at bounding box center [882, 122] width 267 height 15
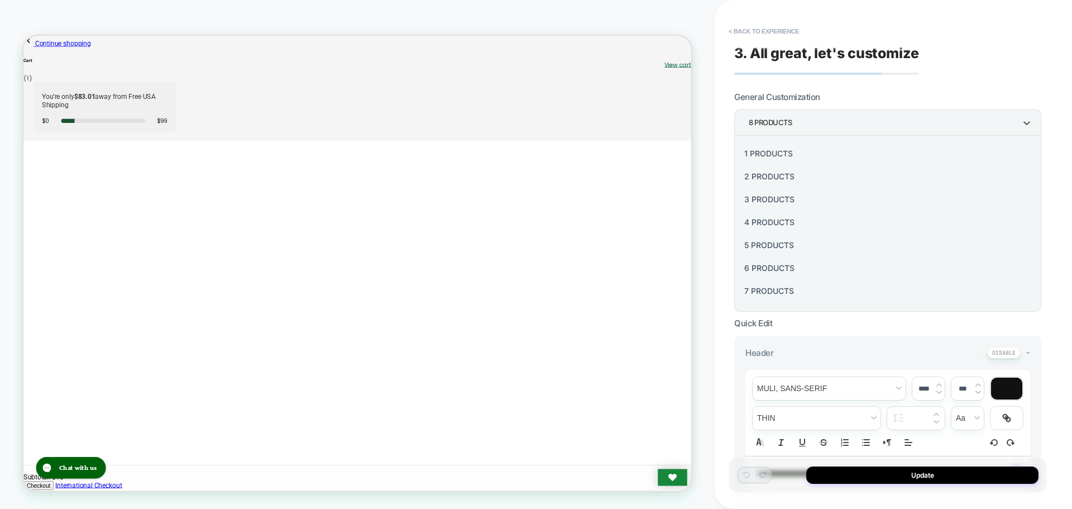
click at [811, 176] on div "2 Products" at bounding box center [888, 176] width 298 height 23
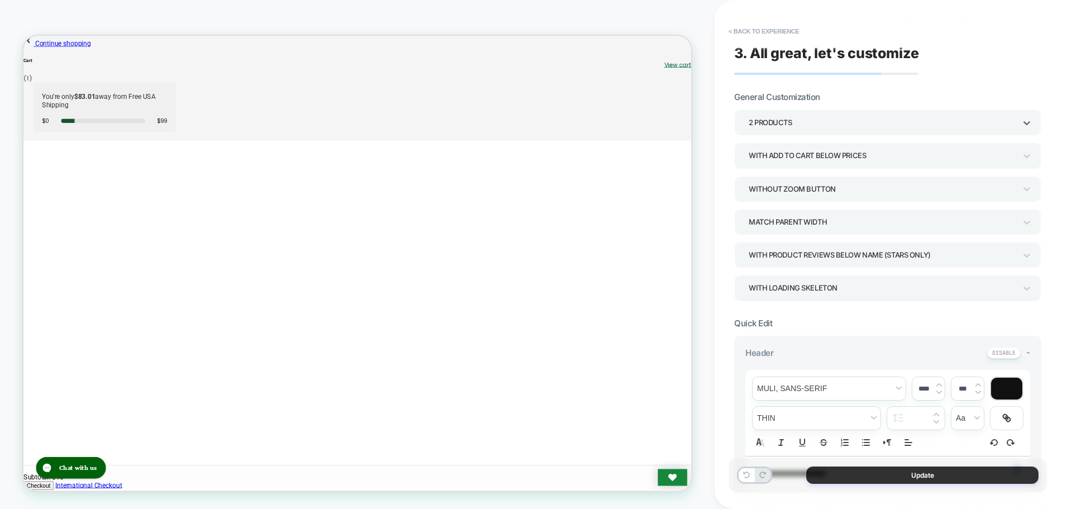
click at [841, 481] on button "Update" at bounding box center [922, 474] width 232 height 17
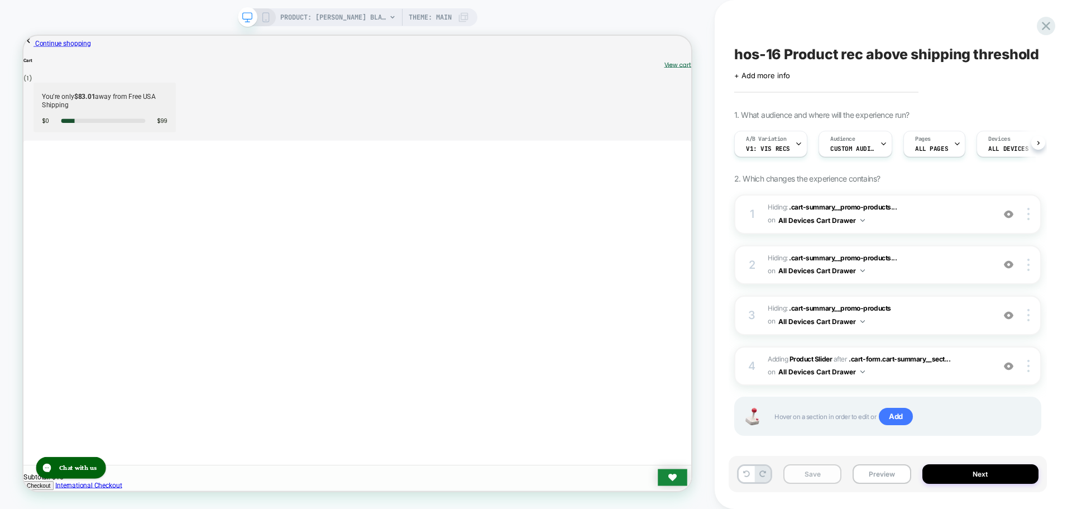
click at [798, 477] on button "Save" at bounding box center [812, 474] width 58 height 20
click at [873, 484] on div "Save Preview Next" at bounding box center [888, 474] width 318 height 36
click at [877, 477] on button "Preview" at bounding box center [882, 474] width 58 height 20
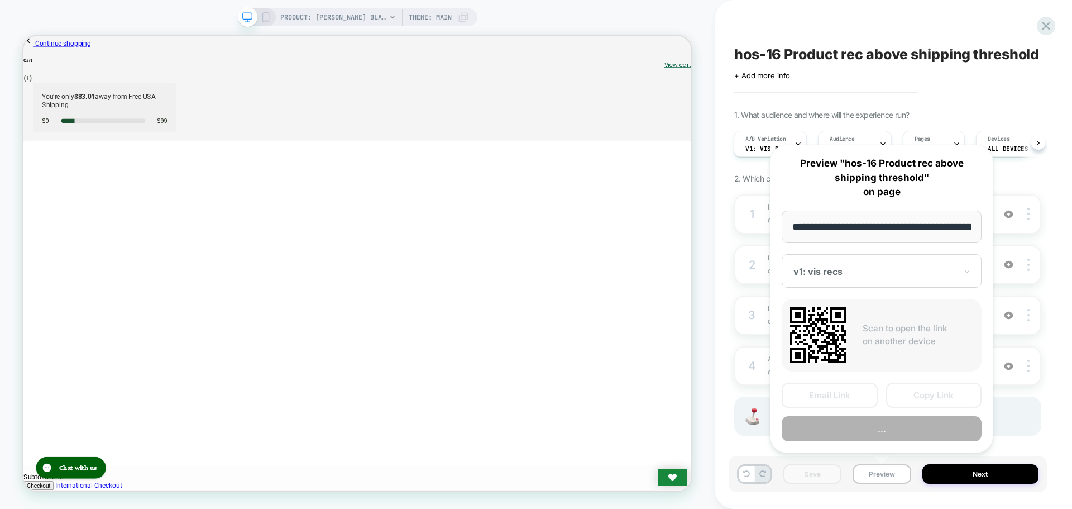
scroll to position [0, 182]
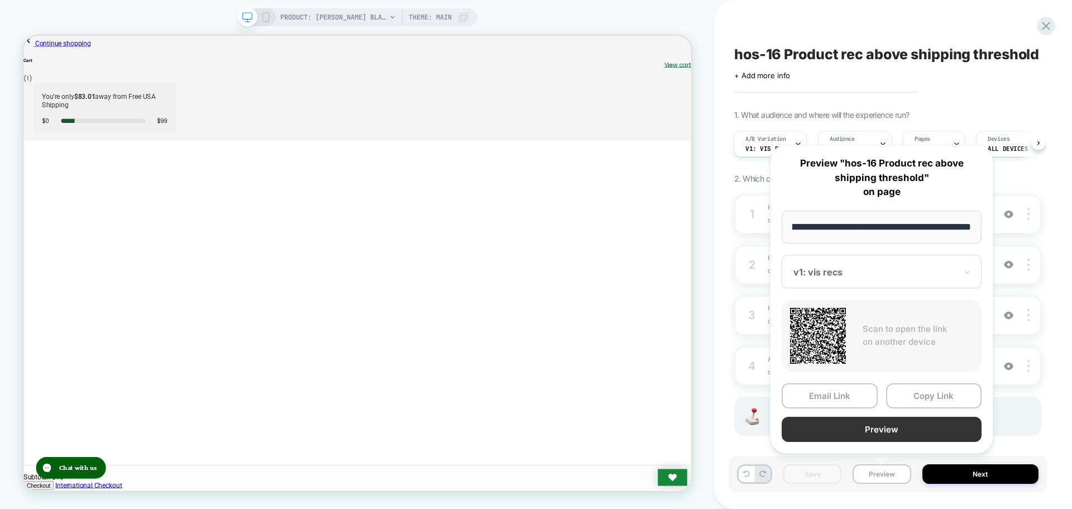
click at [917, 417] on button "Preview" at bounding box center [882, 429] width 200 height 25
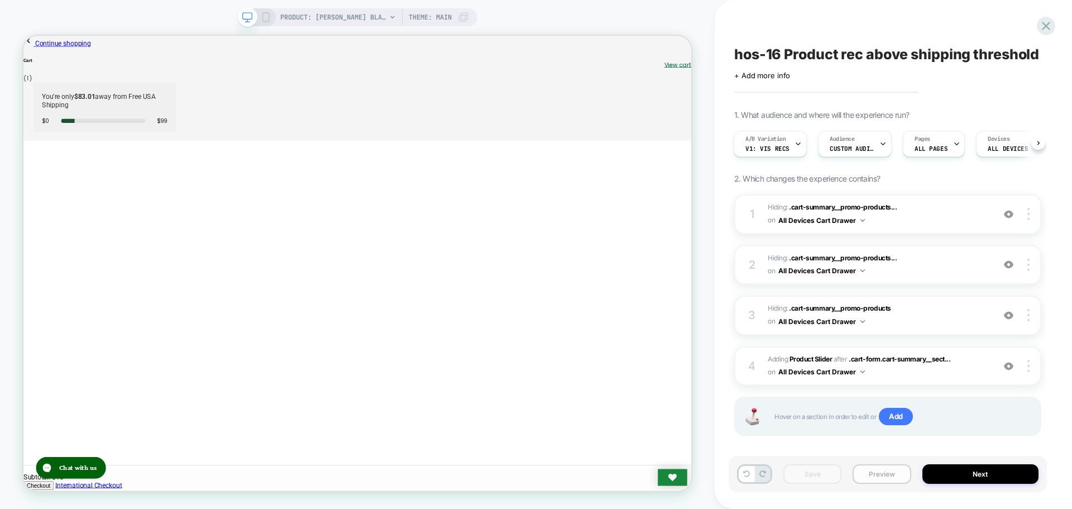
click at [888, 474] on button "Preview" at bounding box center [882, 474] width 58 height 20
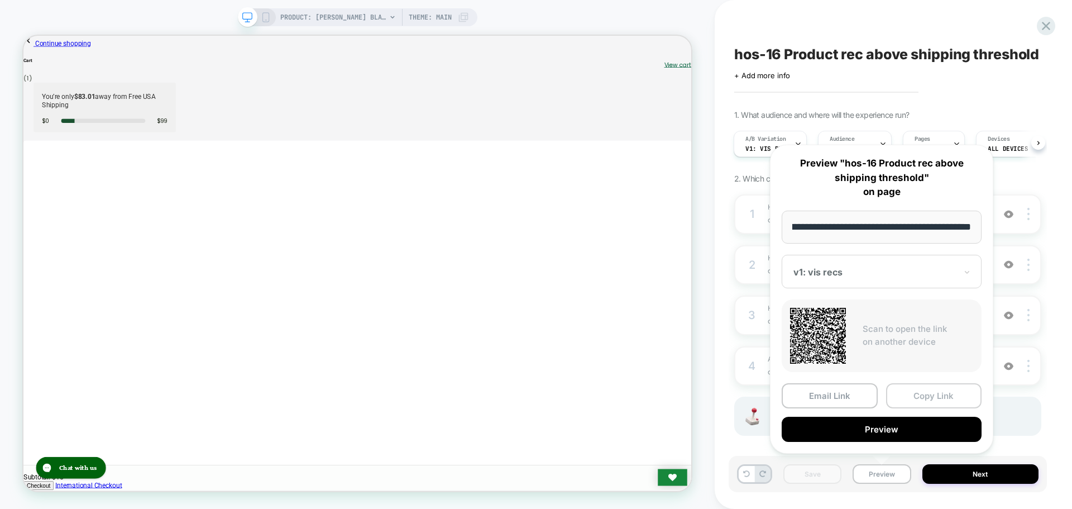
click at [917, 396] on button "Copy Link" at bounding box center [934, 395] width 96 height 25
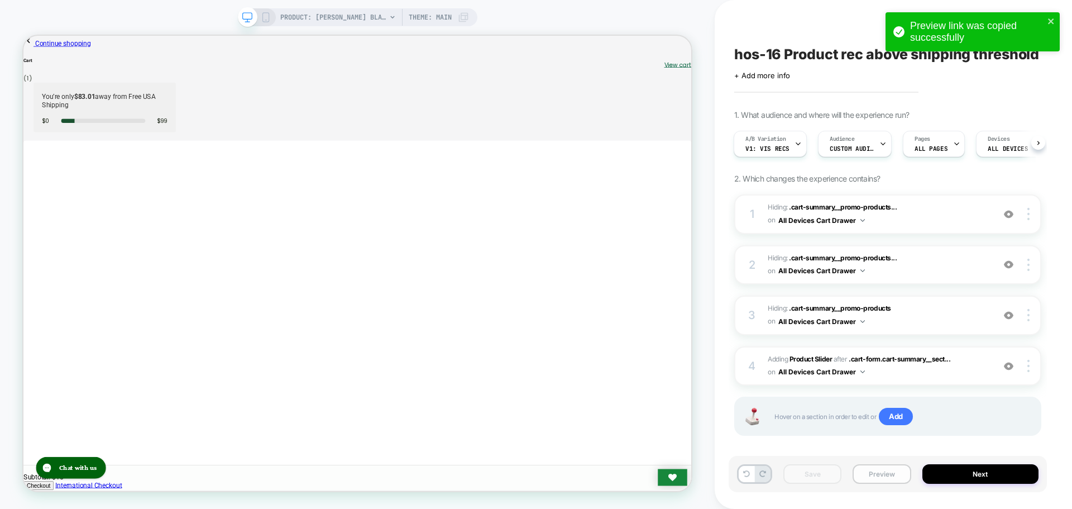
click at [879, 478] on button "Preview" at bounding box center [882, 474] width 58 height 20
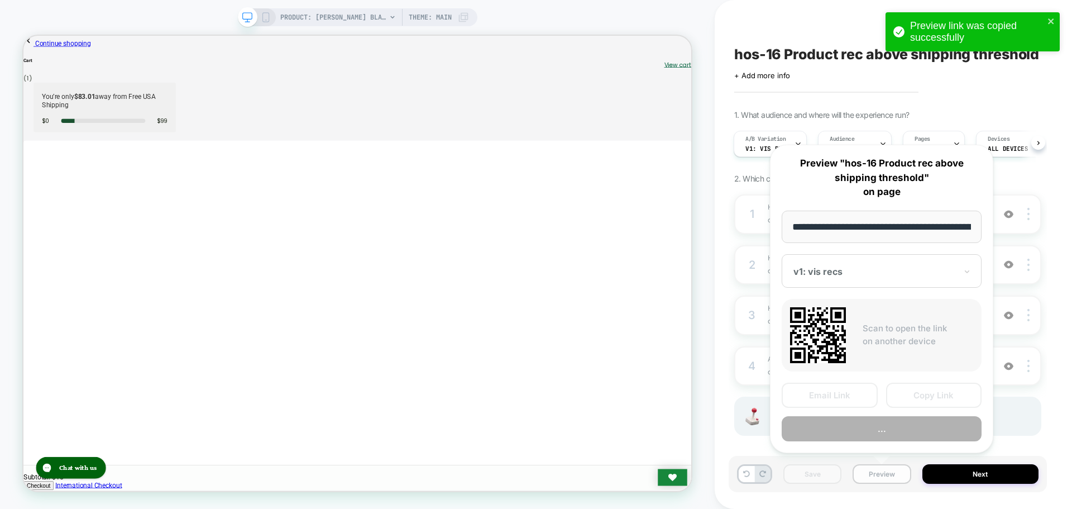
scroll to position [0, 182]
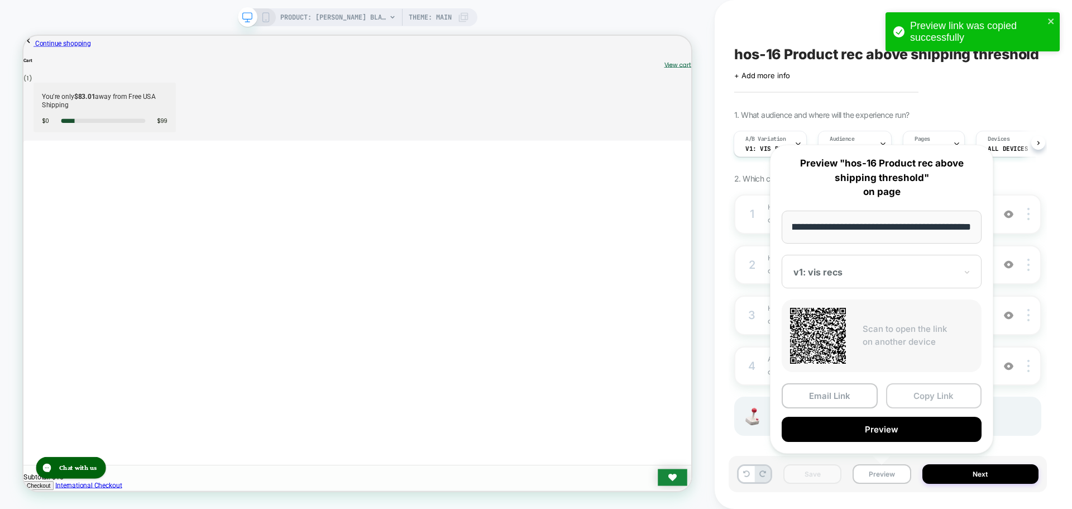
click at [920, 398] on button "Copy Link" at bounding box center [934, 395] width 96 height 25
